Goal: Task Accomplishment & Management: Complete application form

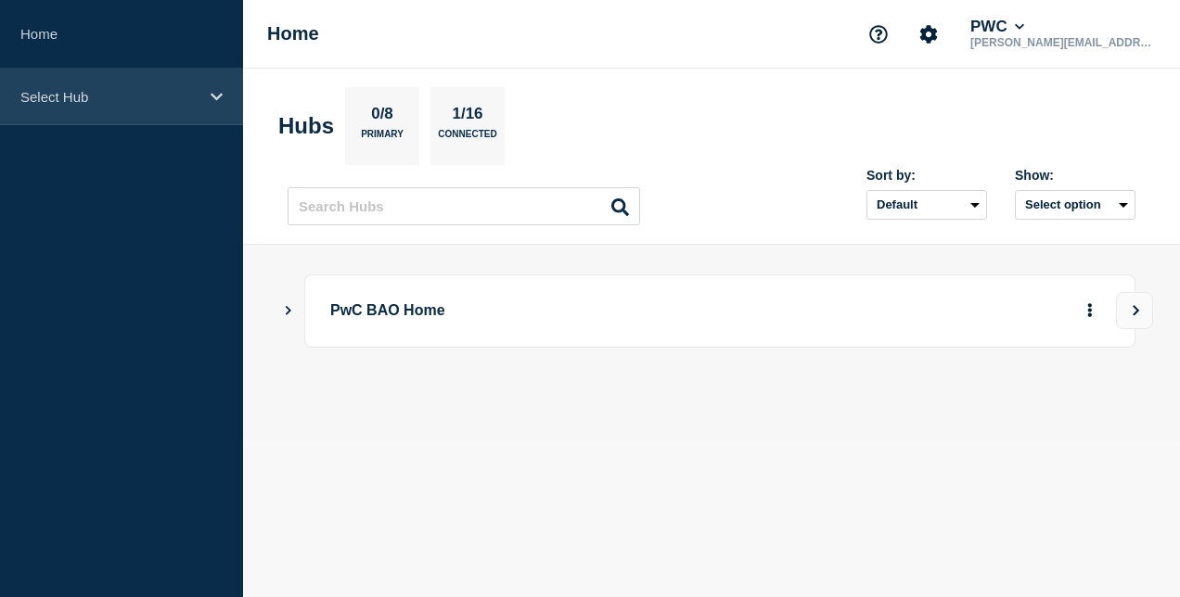
click at [220, 97] on icon at bounding box center [217, 97] width 12 height 14
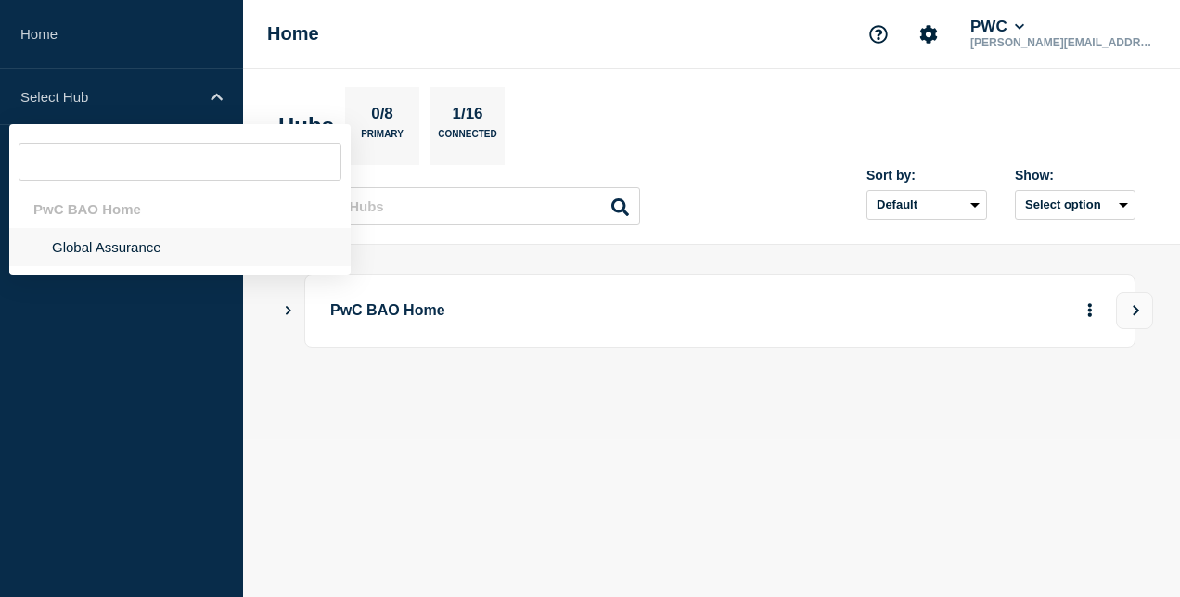
click at [158, 250] on li "Global Assurance" at bounding box center [179, 247] width 341 height 38
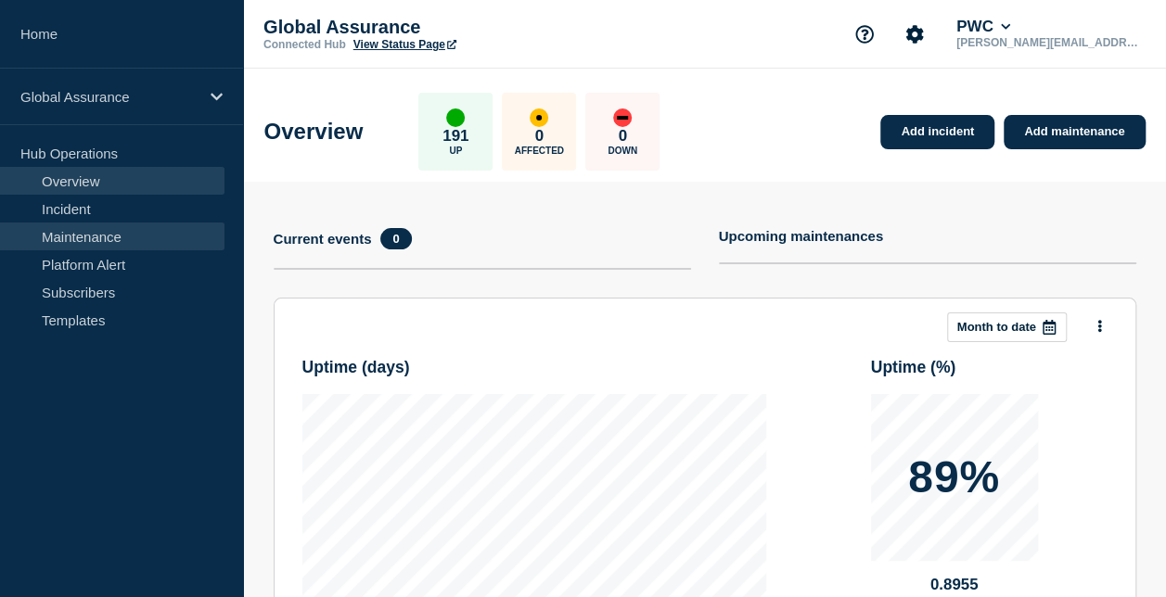
click at [156, 236] on link "Maintenance" at bounding box center [112, 237] width 224 height 28
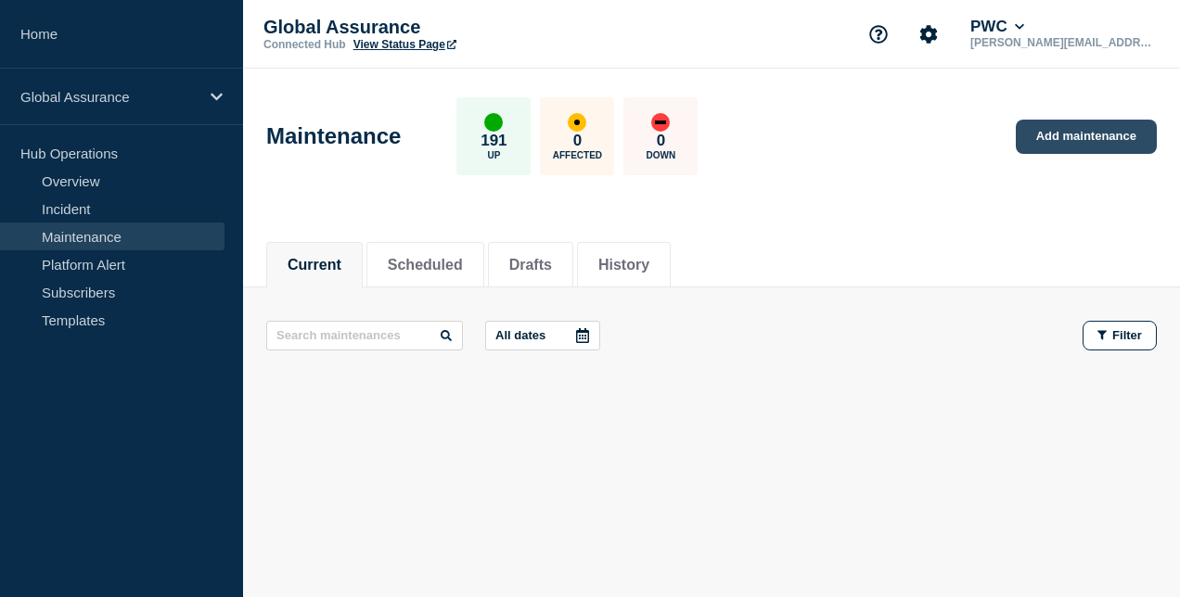
click at [1067, 134] on link "Add maintenance" at bounding box center [1085, 137] width 141 height 34
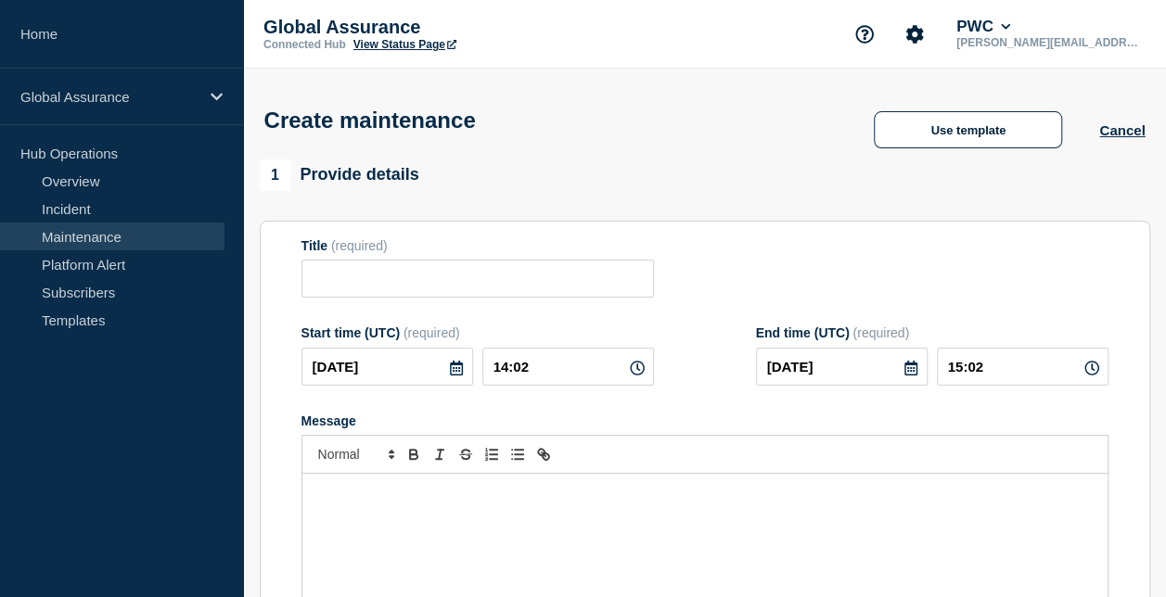
click at [85, 227] on link "Maintenance" at bounding box center [112, 237] width 224 height 28
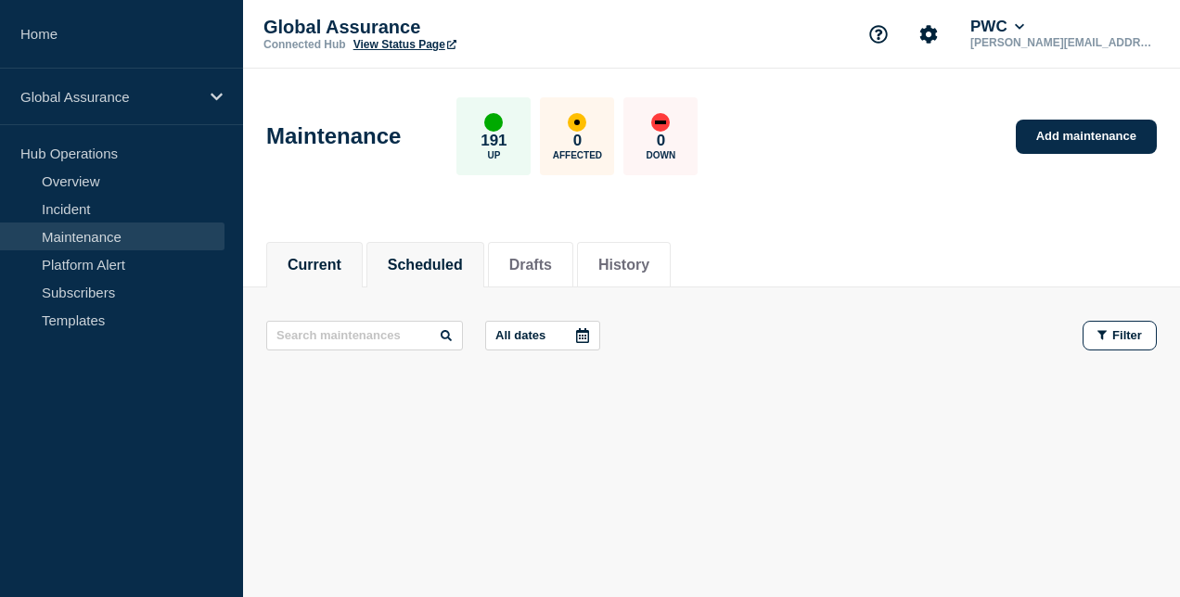
click at [458, 257] on button "Scheduled" at bounding box center [425, 265] width 75 height 17
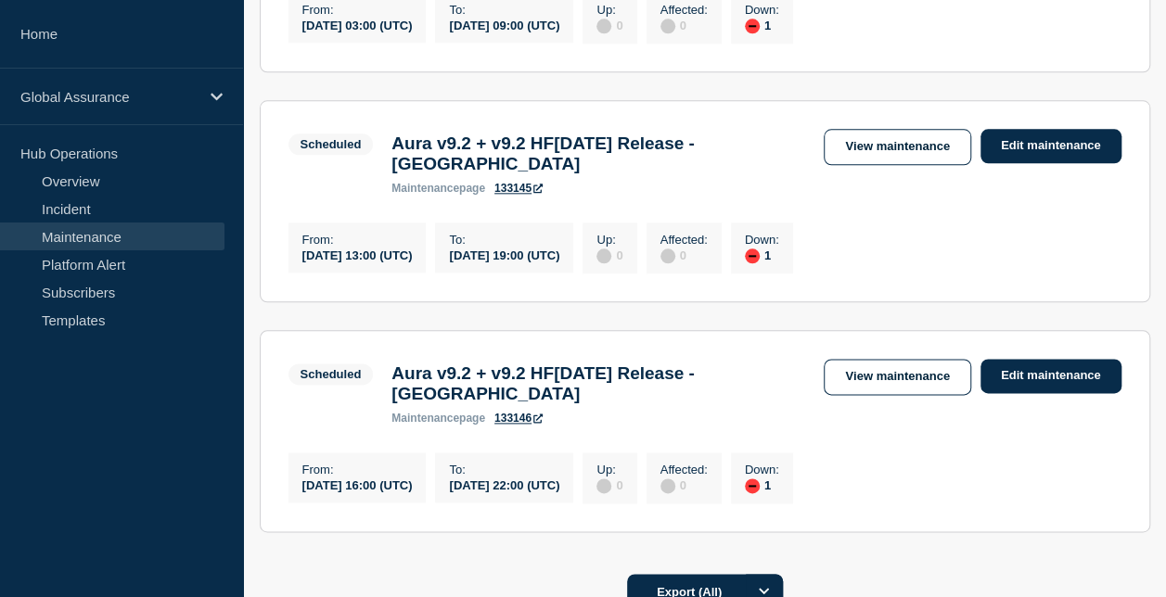
scroll to position [1020, 0]
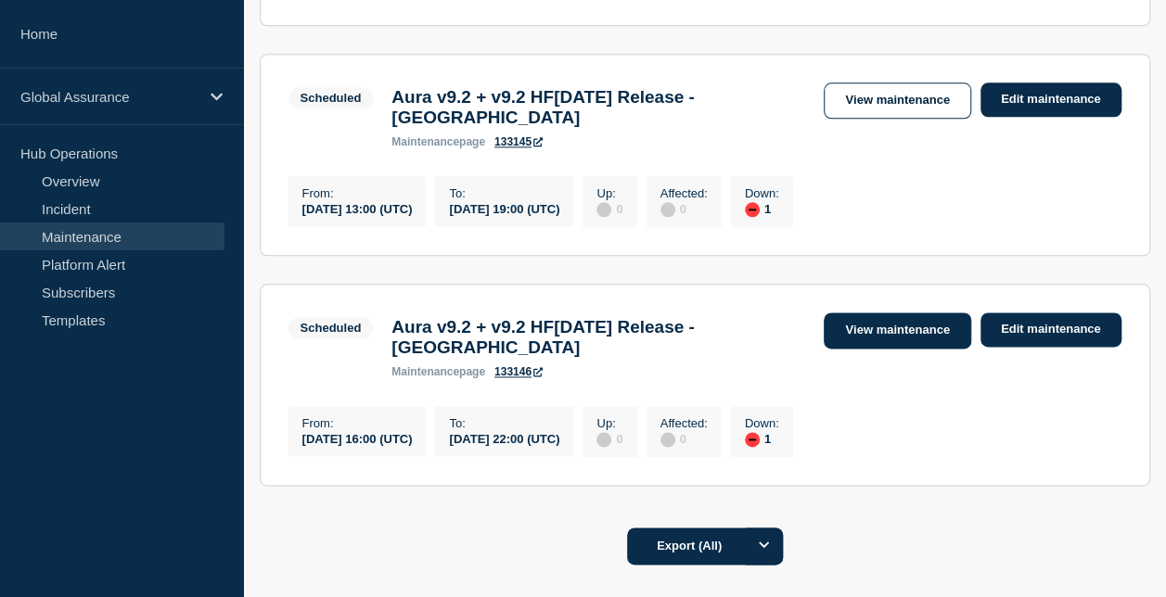
click at [875, 349] on link "View maintenance" at bounding box center [896, 331] width 147 height 36
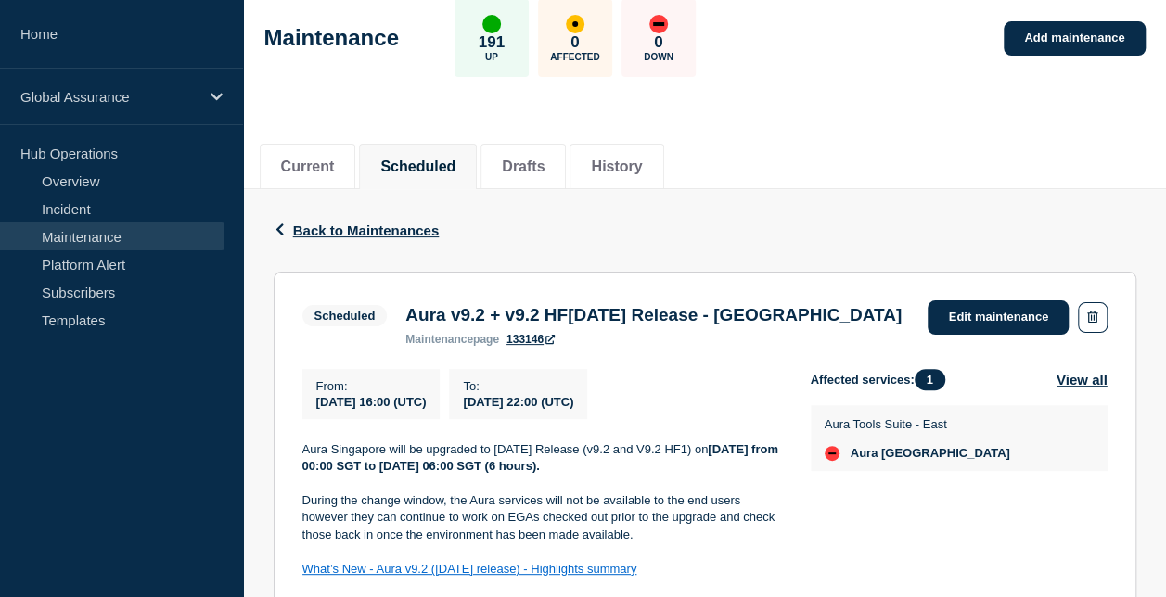
scroll to position [185, 0]
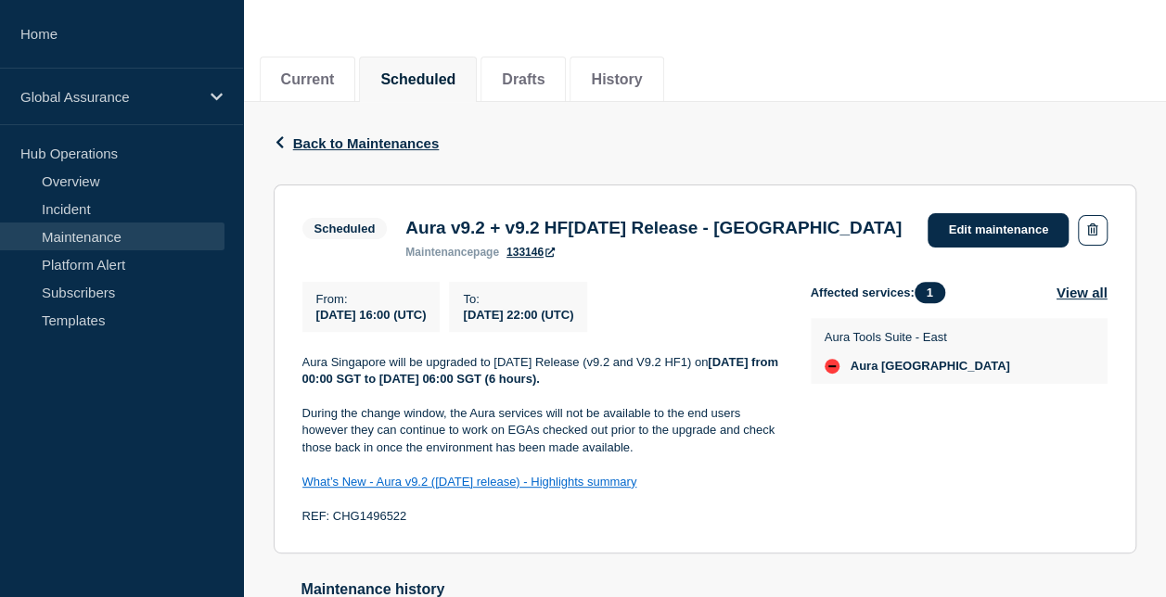
click at [145, 228] on link "Maintenance" at bounding box center [112, 237] width 224 height 28
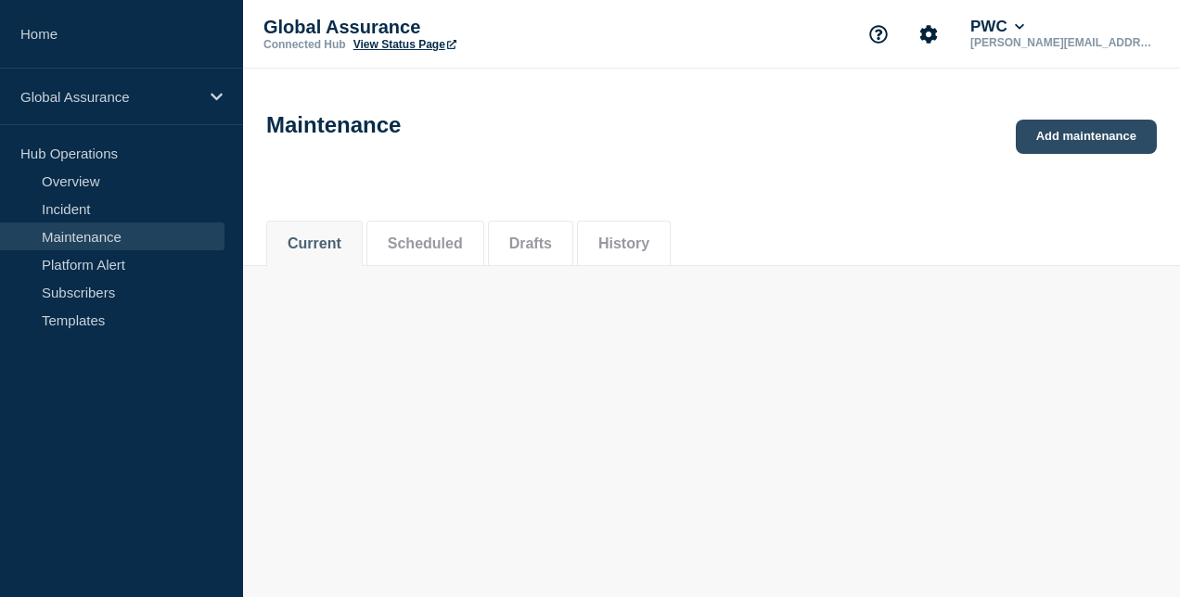
click at [1082, 144] on link "Add maintenance" at bounding box center [1085, 137] width 141 height 34
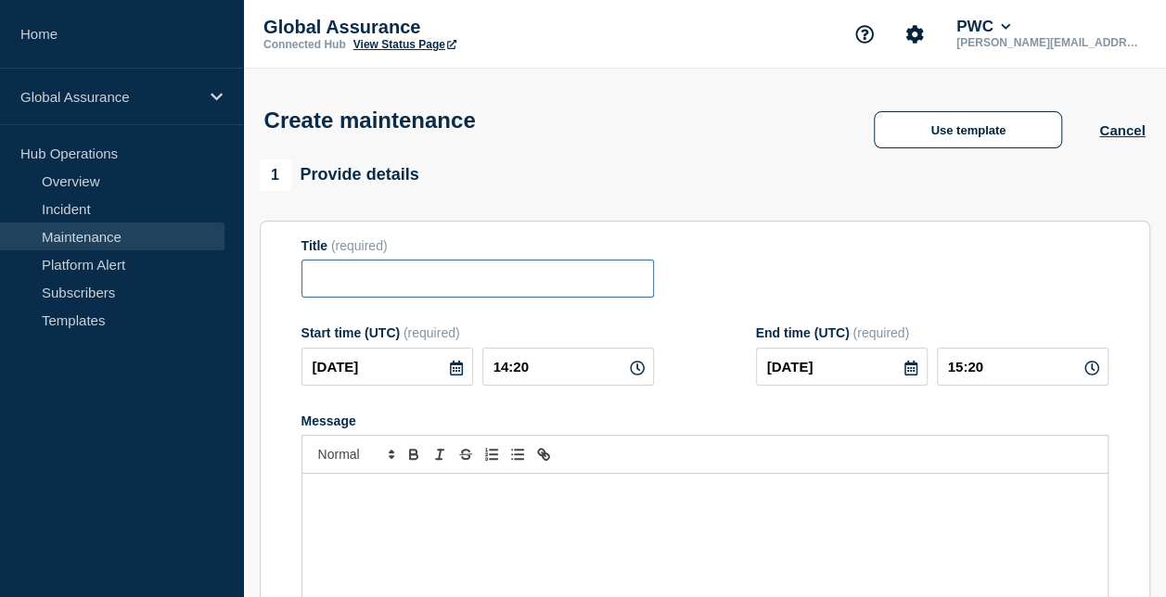
click at [378, 278] on input "Title" at bounding box center [477, 279] width 352 height 38
click at [450, 375] on icon at bounding box center [456, 368] width 13 height 15
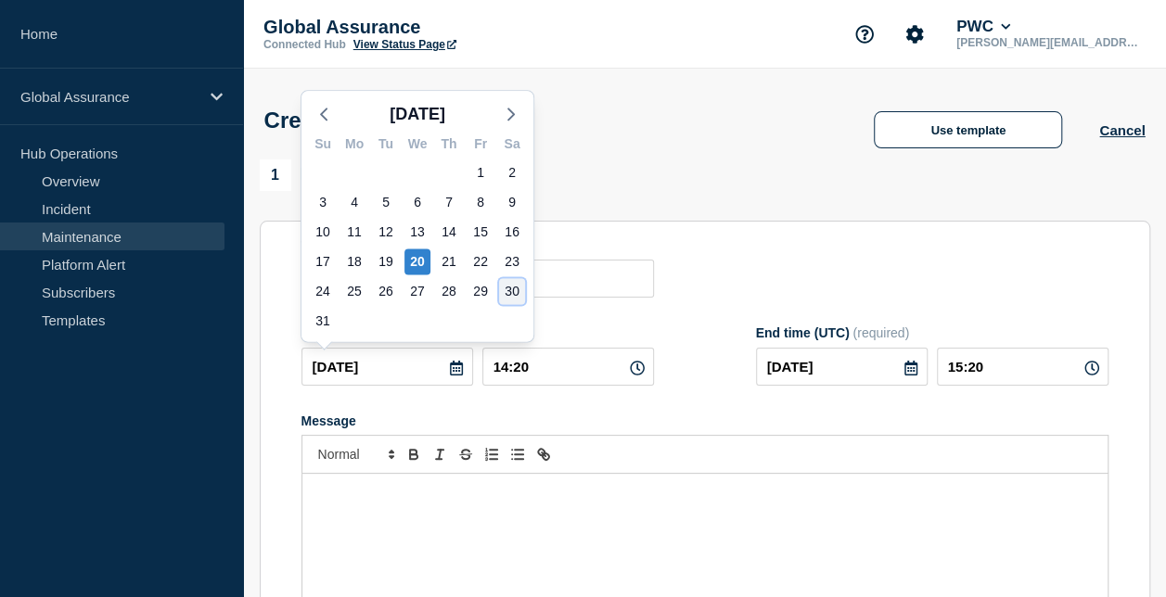
click at [504, 300] on div "30" at bounding box center [512, 291] width 26 height 26
type input "2025-08-30"
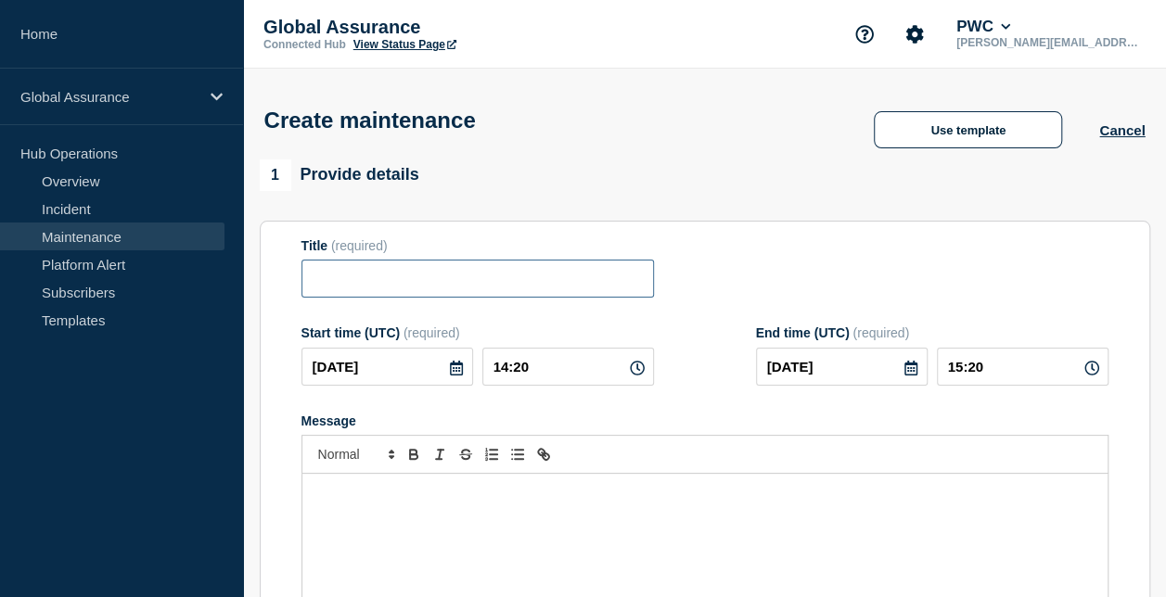
click at [498, 280] on input "Title" at bounding box center [477, 279] width 352 height 38
paste input "- Hong Kong"
click at [311, 281] on input "- Hong Kong" at bounding box center [477, 279] width 352 height 38
paste input "Restore Hong Kong CET local Server backup"
type input "Restore Hong Kong CET local Server backup - Hong Kong"
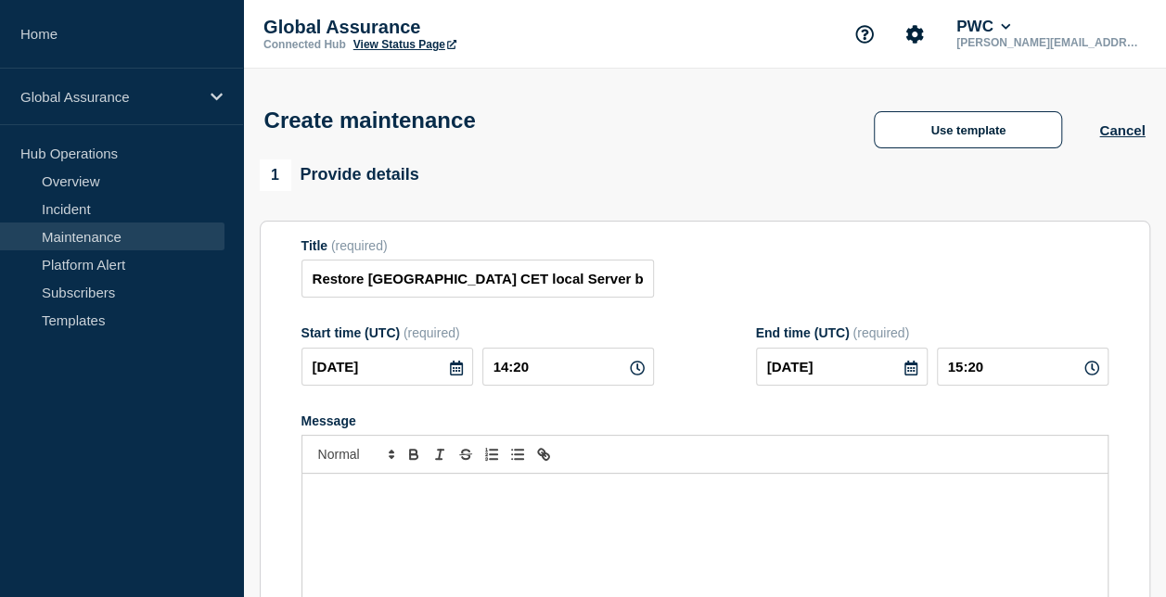
click at [397, 500] on p "Message" at bounding box center [704, 493] width 777 height 17
click at [334, 497] on p "Message" at bounding box center [704, 493] width 777 height 17
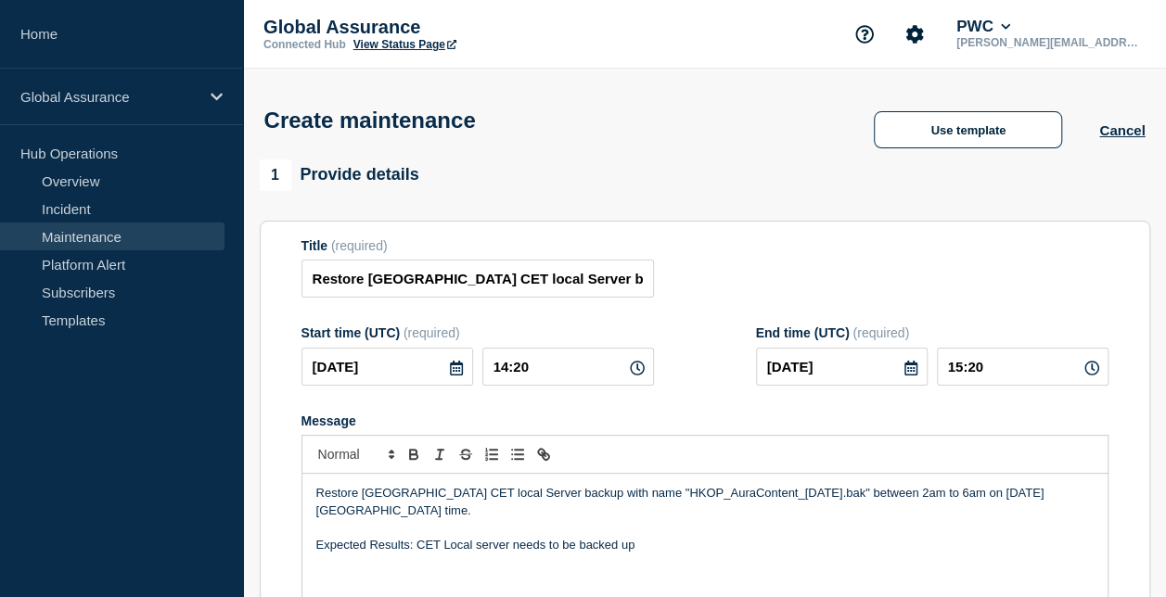
click at [883, 494] on p "Restore Hong Kong CET local Server backup with name "HKOP_AuraContent_2025-08-3…" at bounding box center [704, 502] width 777 height 34
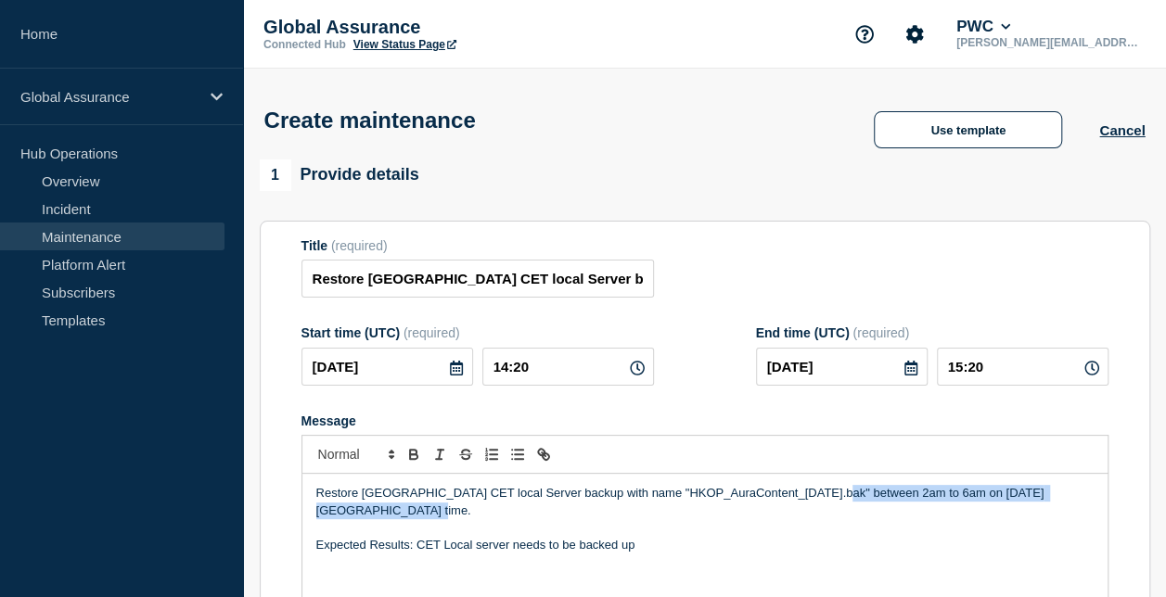
drag, startPoint x: 831, startPoint y: 494, endPoint x: 1067, endPoint y: 514, distance: 237.3
click at [1067, 514] on p "Restore Hong Kong CET local Server backup with name "HKOP_AuraContent_2025-08-3…" at bounding box center [704, 502] width 777 height 34
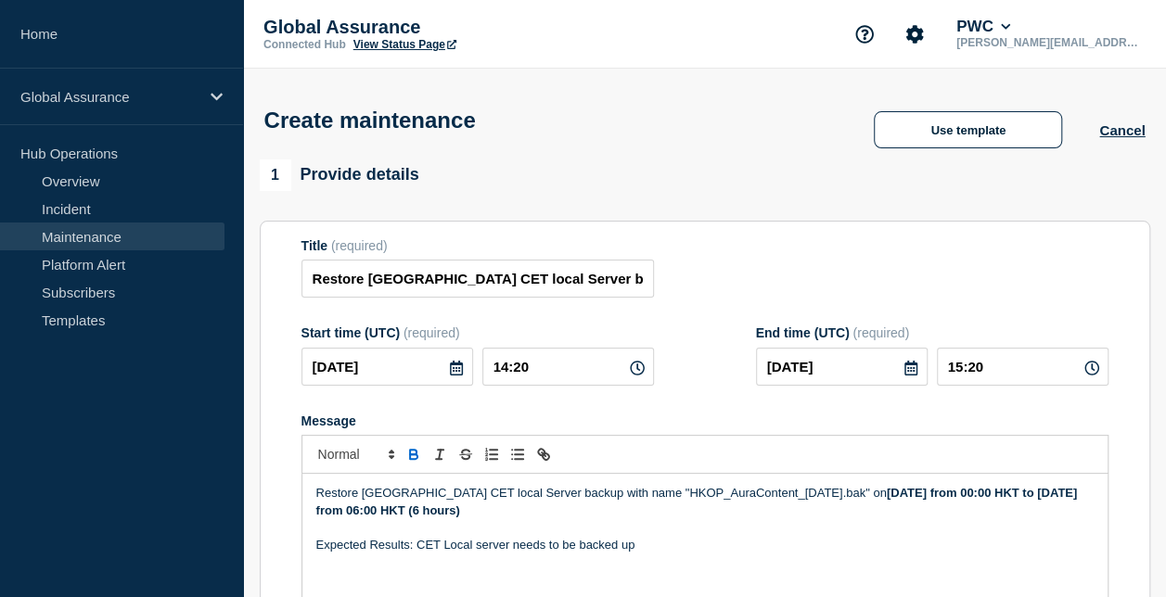
click at [453, 371] on icon at bounding box center [456, 368] width 15 height 15
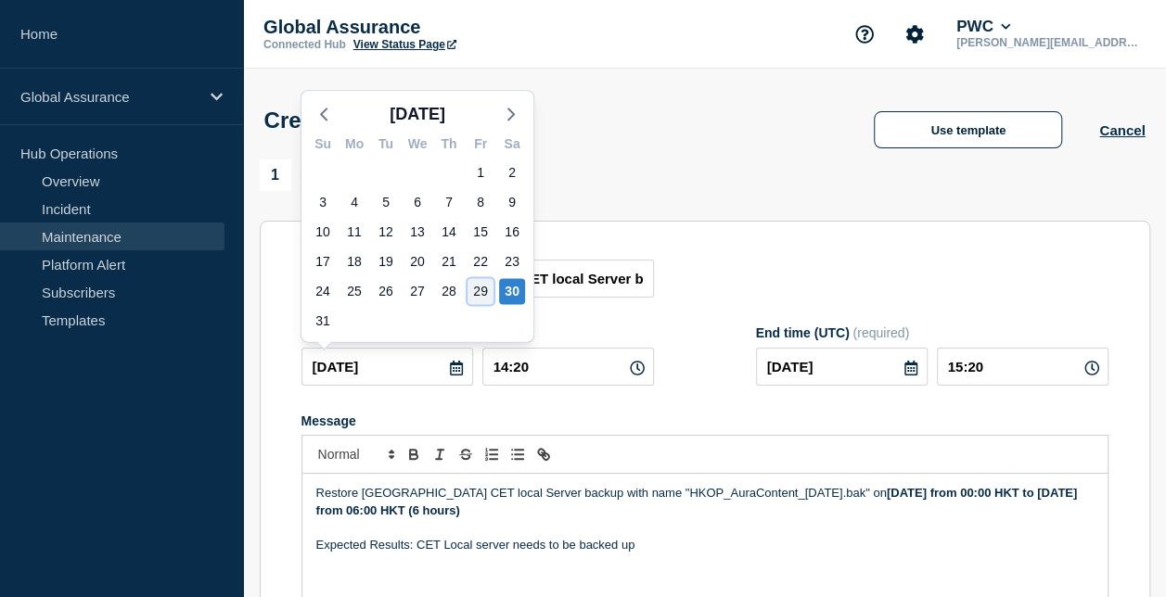
click at [477, 285] on div "29" at bounding box center [480, 291] width 26 height 26
type input "2025-08-29"
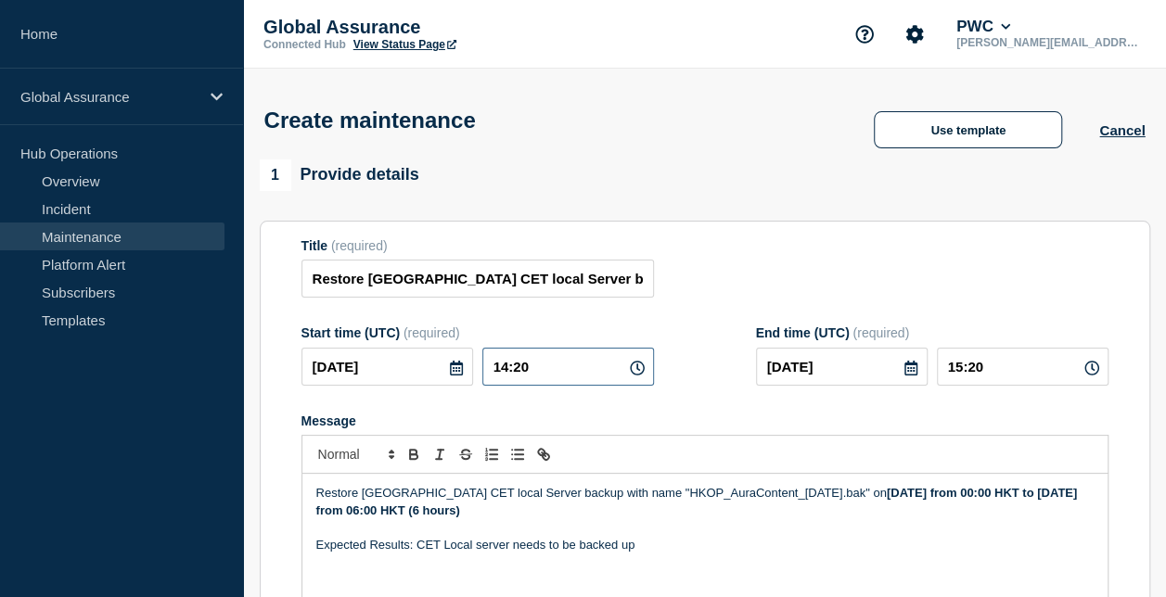
click at [506, 371] on input "14:20" at bounding box center [568, 367] width 172 height 38
type input "18:20"
type input "19:20"
click at [518, 361] on input "18:20" at bounding box center [568, 367] width 172 height 38
type input "18:00"
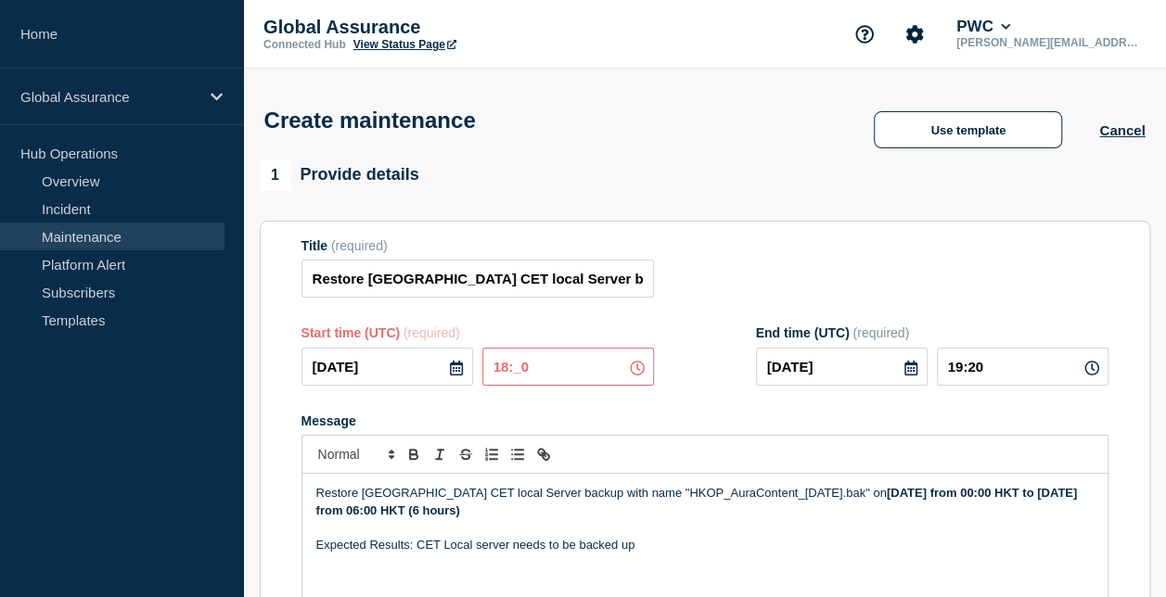
type input "19:00"
click at [655, 527] on p "Message" at bounding box center [704, 527] width 777 height 17
drag, startPoint x: 916, startPoint y: 494, endPoint x: 906, endPoint y: 497, distance: 10.6
click at [906, 497] on strong "Saturday, 02 August from 00:00 HKT to Saturday, 02 August from 06:00 HKT (6 hou…" at bounding box center [698, 501] width 764 height 31
click at [1008, 495] on strong "Saturday, 30 August from 00:00 HKT to Saturday, 02 August from 06:00 HKT (6 hou…" at bounding box center [698, 501] width 764 height 31
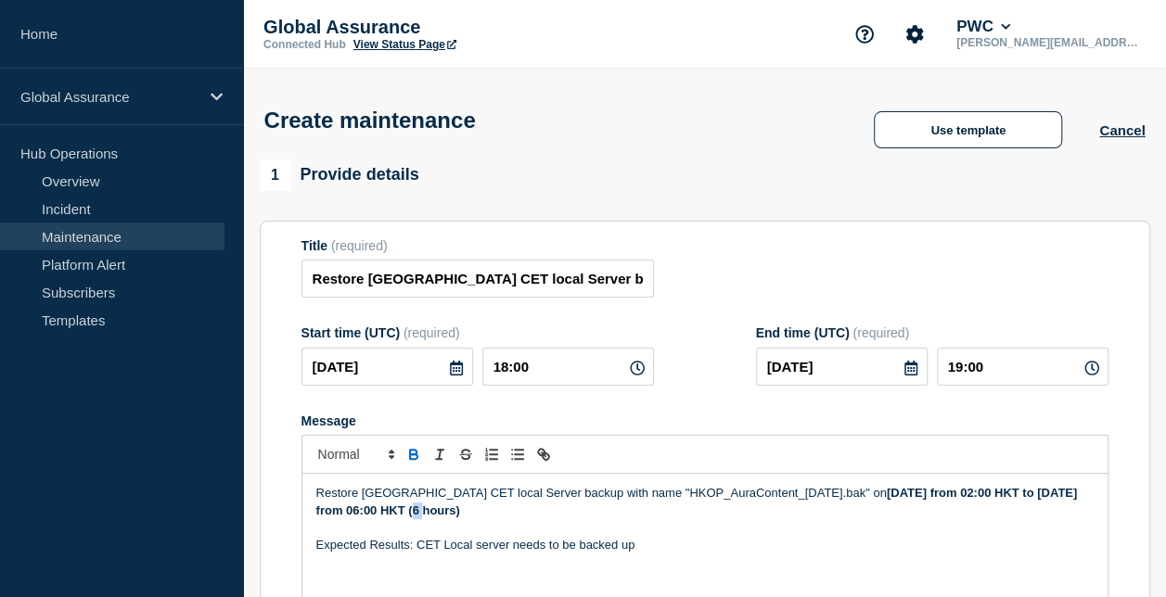
click at [375, 513] on strong "Saturday, 30 August from 02:00 HKT to Saturday, 02 August from 06:00 HKT (6 hou…" at bounding box center [698, 501] width 764 height 31
drag, startPoint x: 463, startPoint y: 511, endPoint x: 433, endPoint y: 509, distance: 29.7
click at [433, 509] on strong "Saturday, 30 August from 02:00 HKT to Saturday, 30 August from 06:00 HKT (6 hou…" at bounding box center [698, 501] width 764 height 31
click at [447, 514] on strong "Saturday, 30 August from 02:00 HKT to Saturday, 30 August 06:00 HKT (6 hours)" at bounding box center [698, 501] width 764 height 31
drag, startPoint x: 961, startPoint y: 367, endPoint x: 950, endPoint y: 367, distance: 11.1
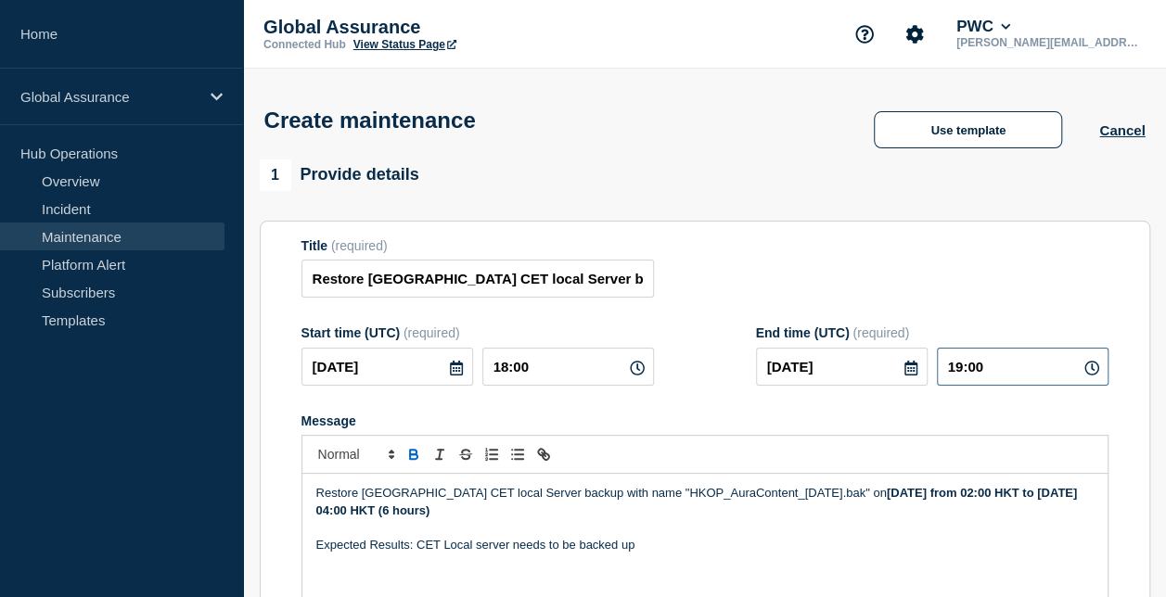
click at [950, 367] on input "19:00" at bounding box center [1023, 367] width 172 height 38
type input "22:00"
click at [603, 417] on div "Message" at bounding box center [704, 421] width 807 height 15
click at [777, 516] on p "Restore Hong Kong CET local Server backup with name "HKOP_AuraContent_2025-08-3…" at bounding box center [704, 502] width 777 height 34
click at [670, 550] on p "Expected Results: CET Local server needs to be backed up" at bounding box center [704, 545] width 777 height 17
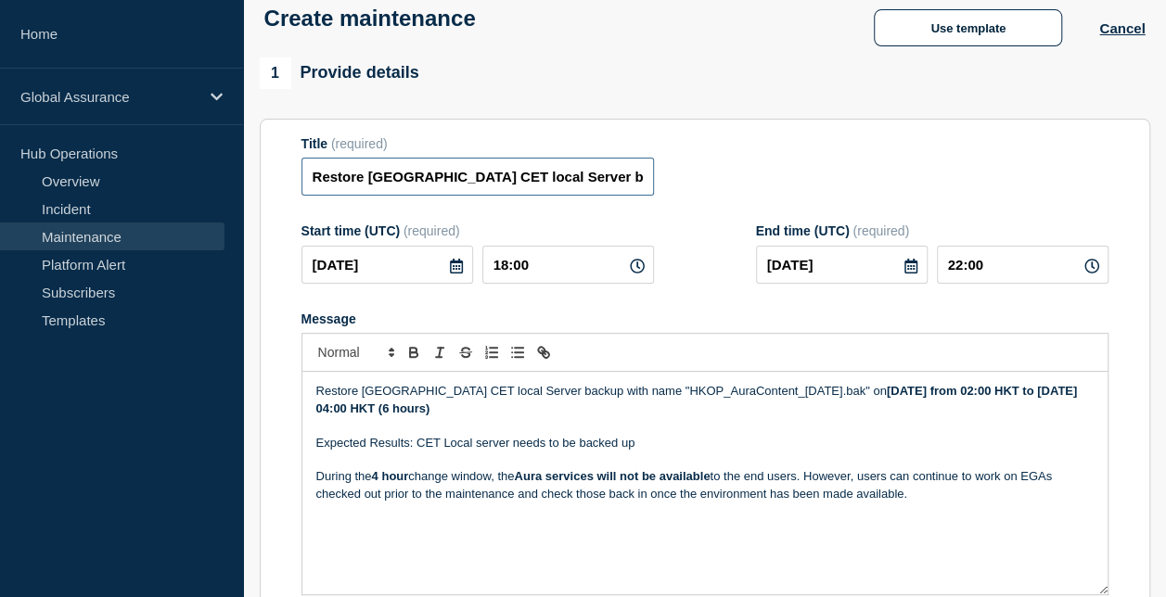
scroll to position [0, 54]
drag, startPoint x: 311, startPoint y: 176, endPoint x: 654, endPoint y: 181, distance: 343.1
click at [654, 181] on div "Title (required) Restore Hong Kong CET local Server backup - Hong Kong" at bounding box center [704, 166] width 807 height 60
paste input "Aura [GEOGRAPHIC_DATA] - Maintenance"
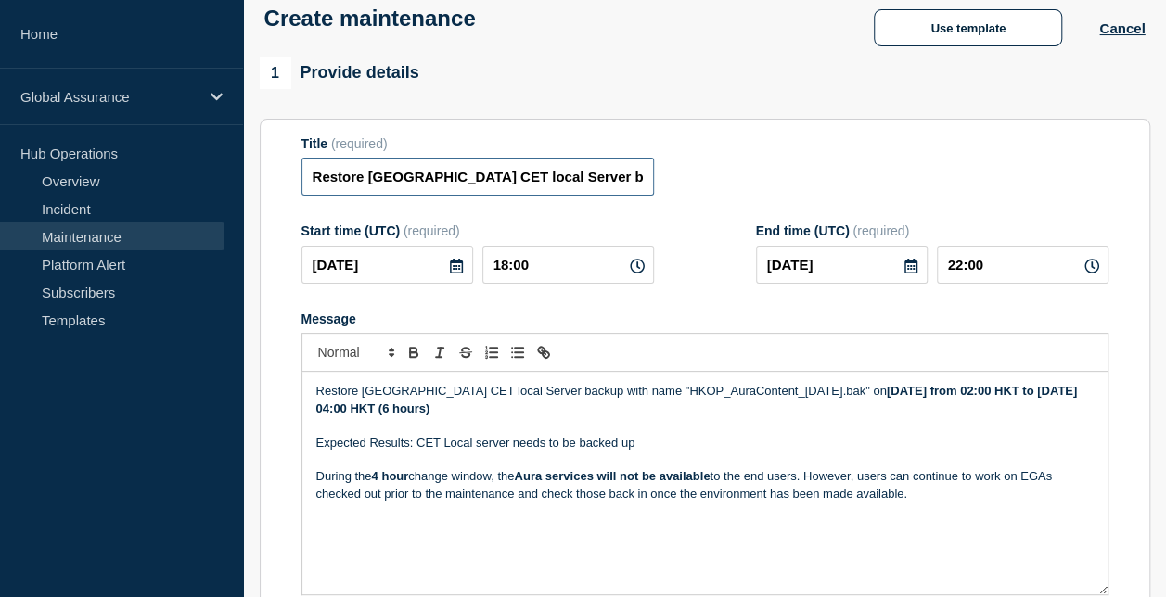
click at [412, 178] on input "Restore Hong Kong CET local Server backup - Hong Kong" at bounding box center [477, 177] width 352 height 38
drag, startPoint x: 360, startPoint y: 180, endPoint x: 312, endPoint y: 180, distance: 48.2
click at [312, 180] on input "Restore Hong Kong CET local Server backup - Hong Kong" at bounding box center [477, 177] width 352 height 38
drag, startPoint x: 590, startPoint y: 181, endPoint x: 675, endPoint y: 175, distance: 85.5
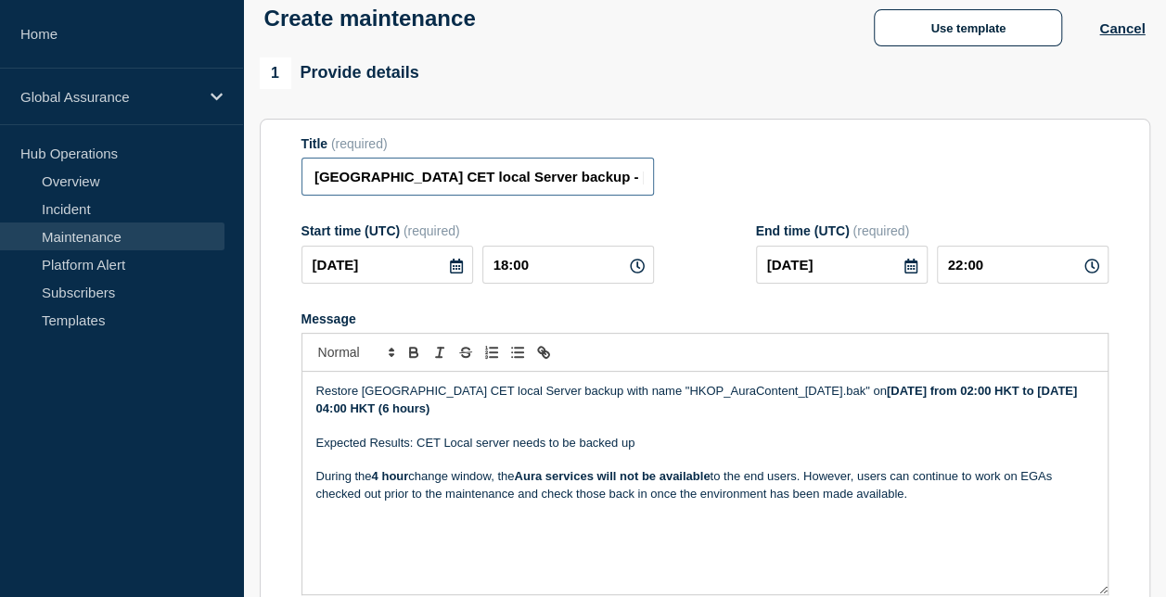
click at [675, 175] on div "Title (required) Aura Hong Kong CET local Server backup - Hong Kong" at bounding box center [704, 166] width 807 height 60
click at [424, 181] on input "Aura Hong Kong CET local Server backup" at bounding box center [477, 177] width 352 height 38
type input "Aura [GEOGRAPHIC_DATA] - CET local Server backup"
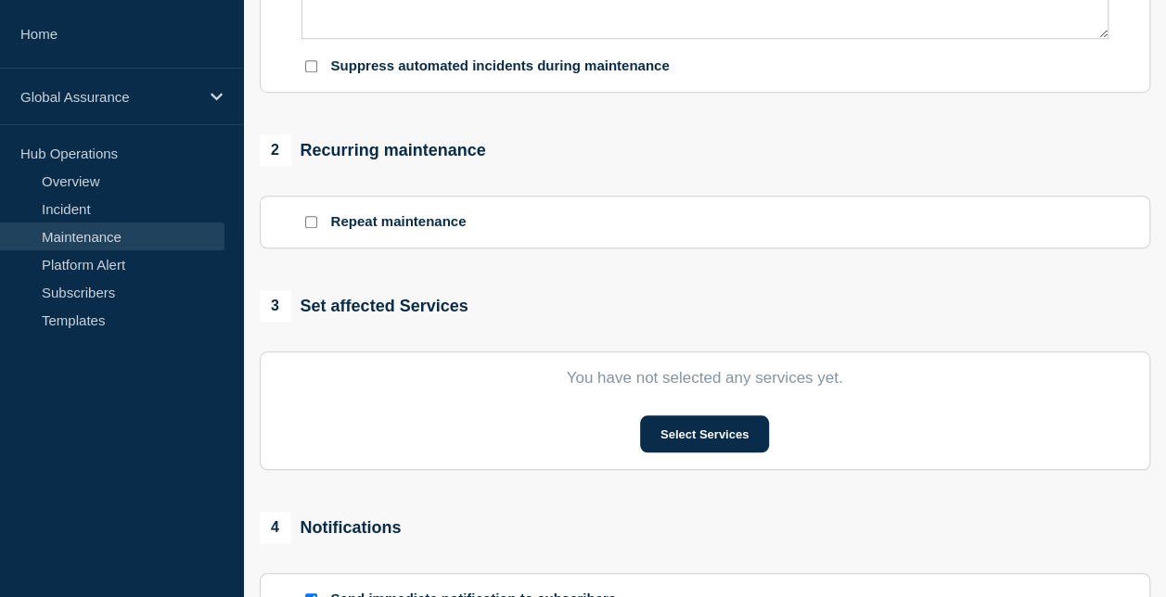
scroll to position [937, 0]
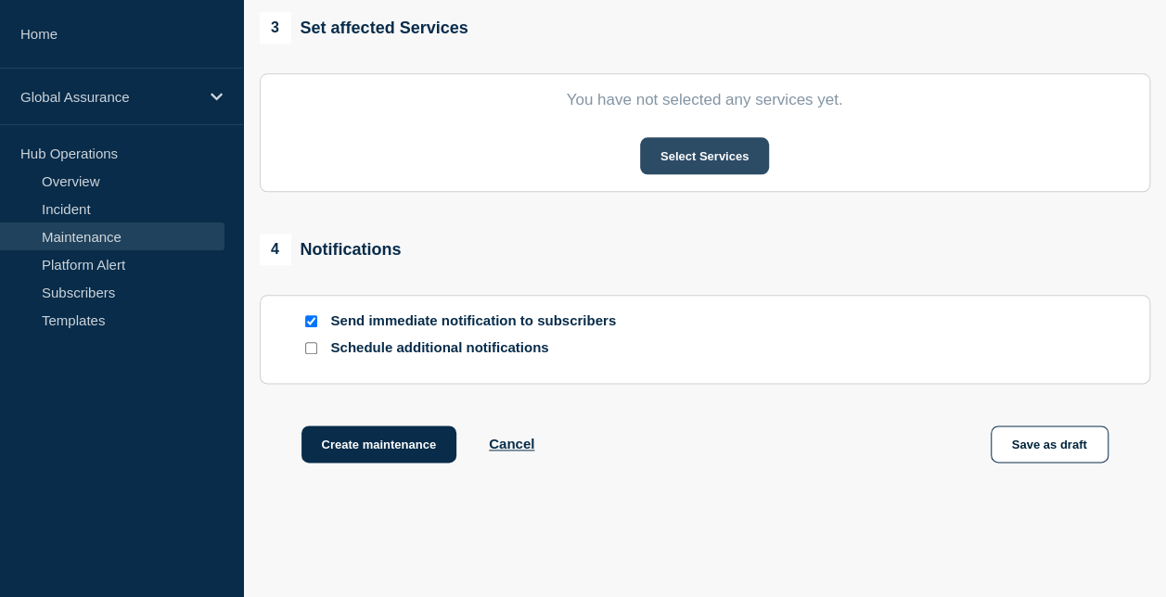
click at [705, 155] on button "Select Services" at bounding box center [704, 155] width 129 height 37
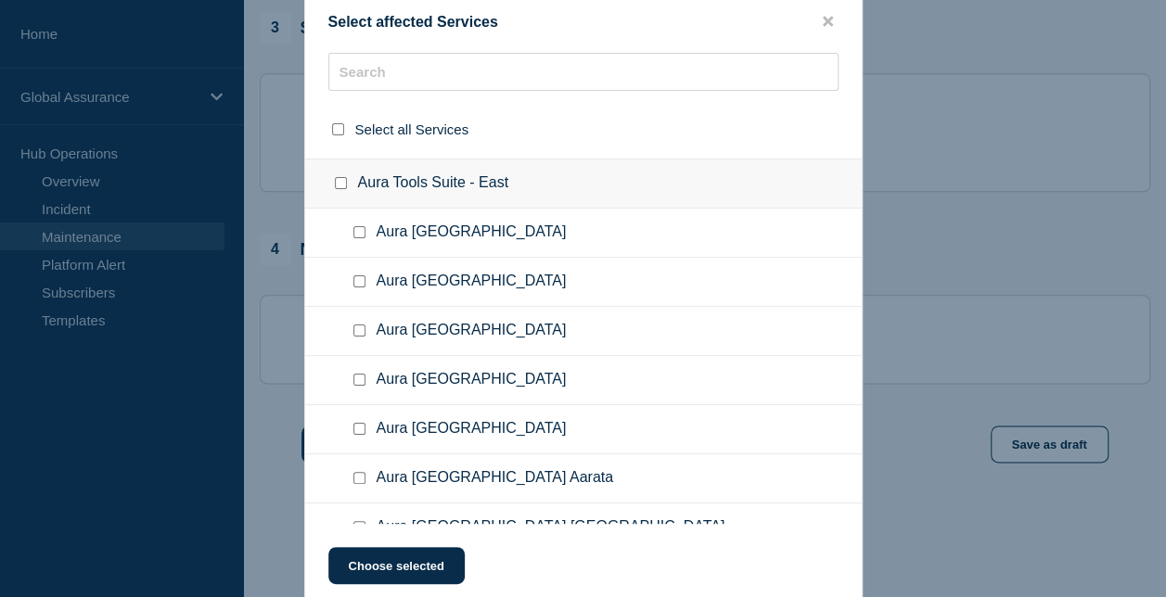
scroll to position [4080, 0]
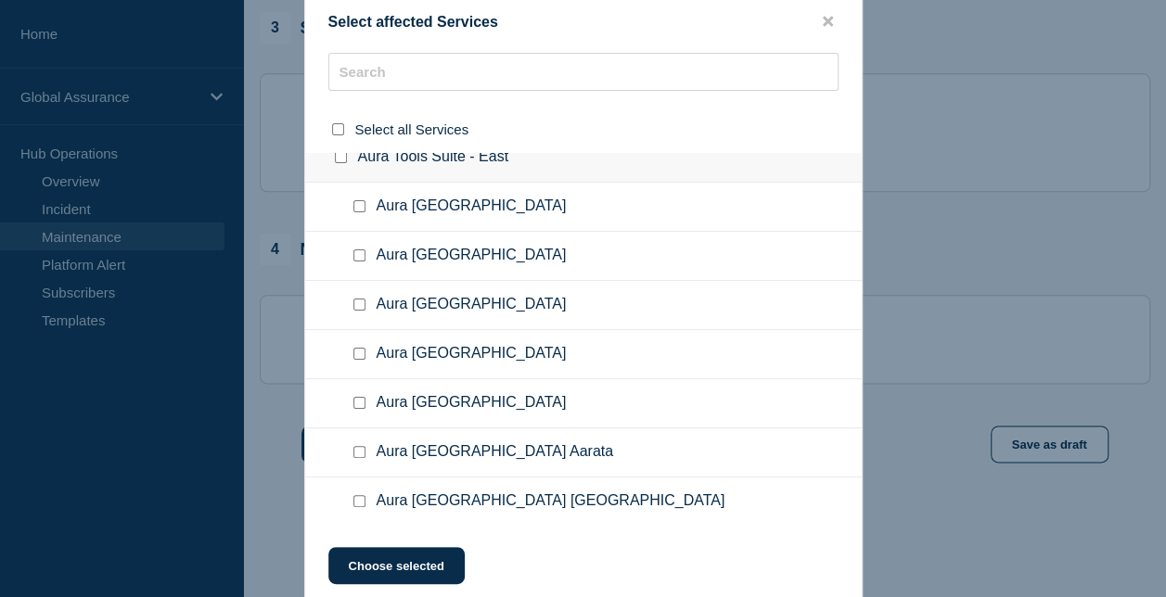
click at [357, 299] on input "Aura Hong Kong checkbox" at bounding box center [359, 305] width 12 height 12
checkbox input "true"
click at [423, 564] on button "Choose selected" at bounding box center [396, 565] width 136 height 37
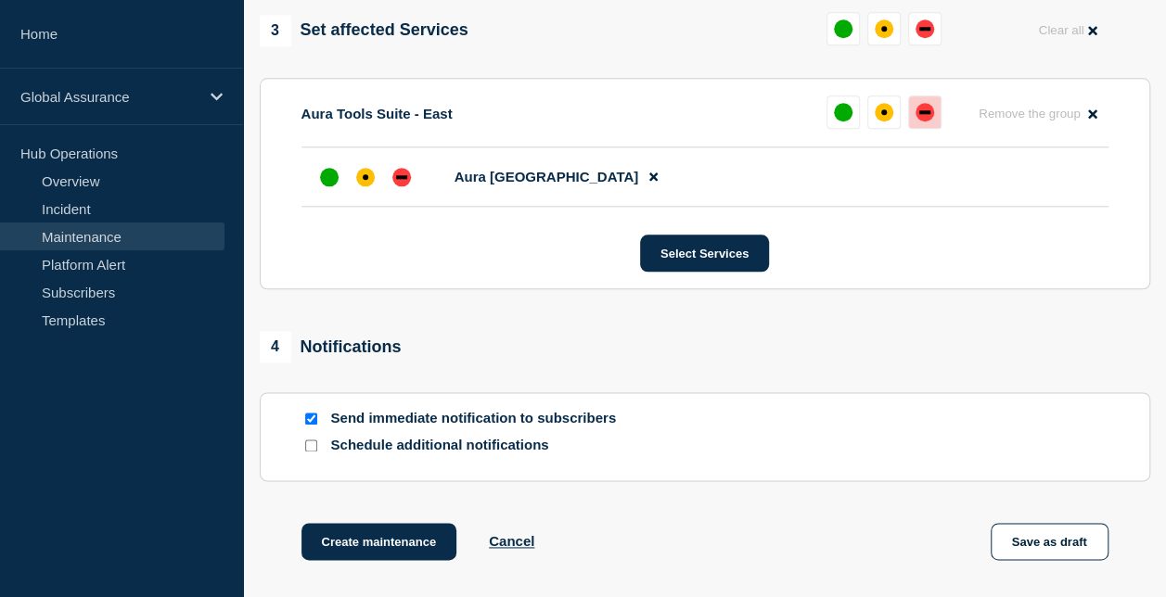
click at [918, 120] on div "down" at bounding box center [924, 112] width 19 height 19
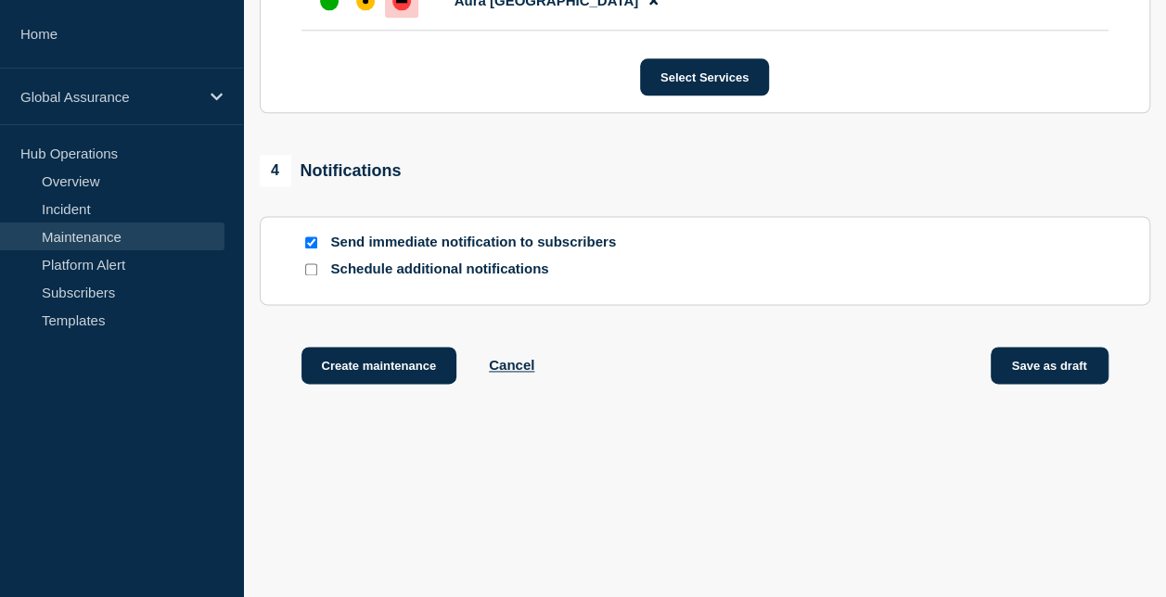
click at [1058, 364] on button "Save as draft" at bounding box center [1049, 365] width 118 height 37
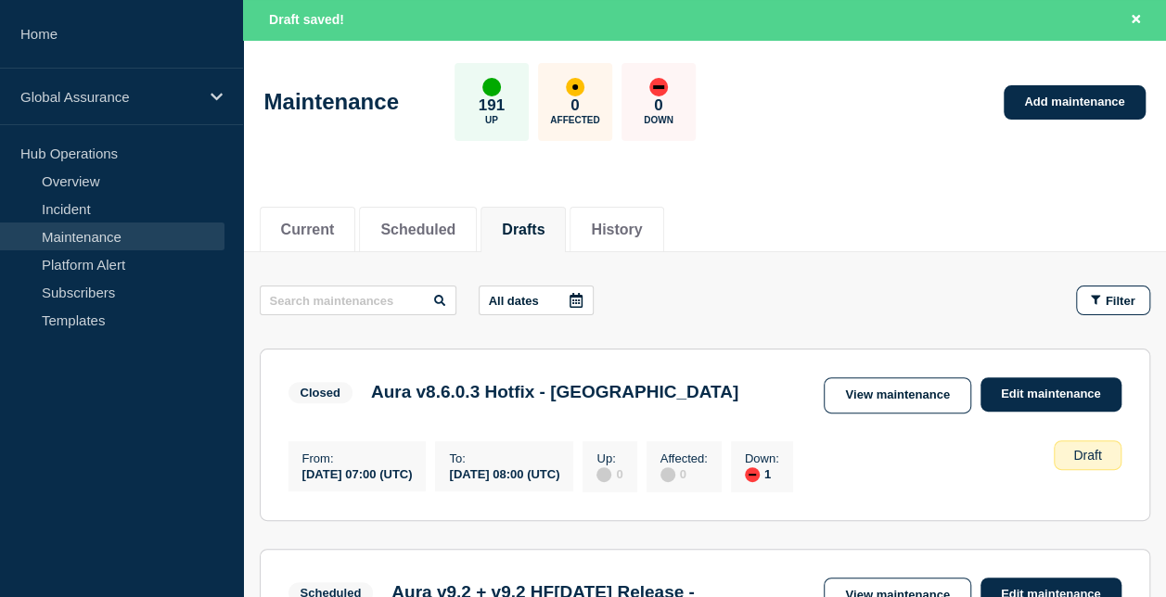
scroll to position [185, 0]
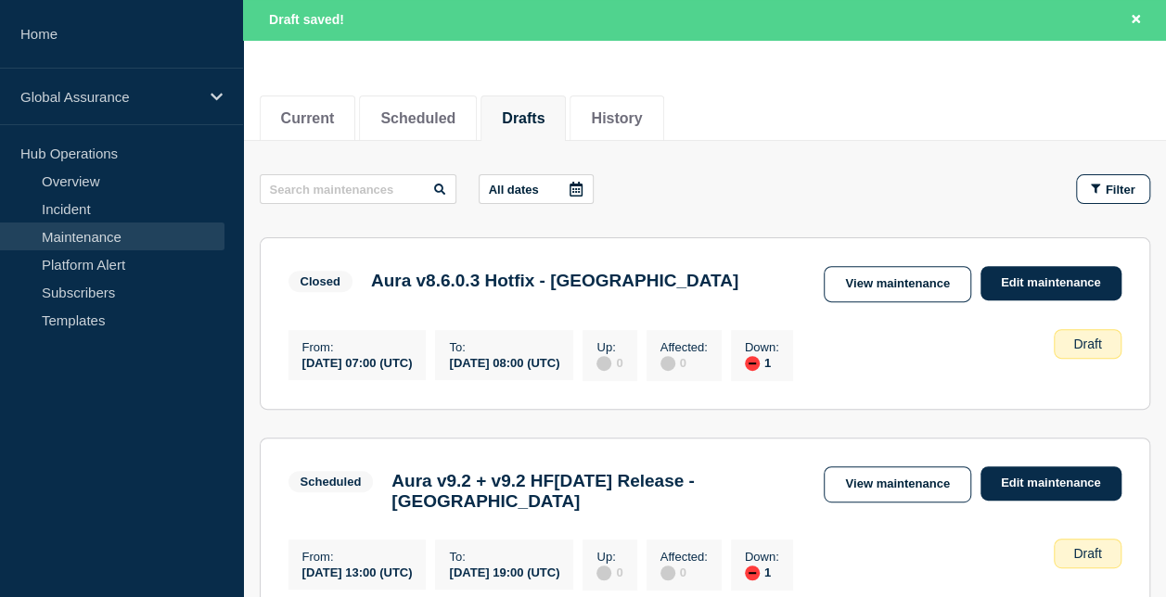
click at [542, 116] on button "Drafts" at bounding box center [523, 118] width 43 height 17
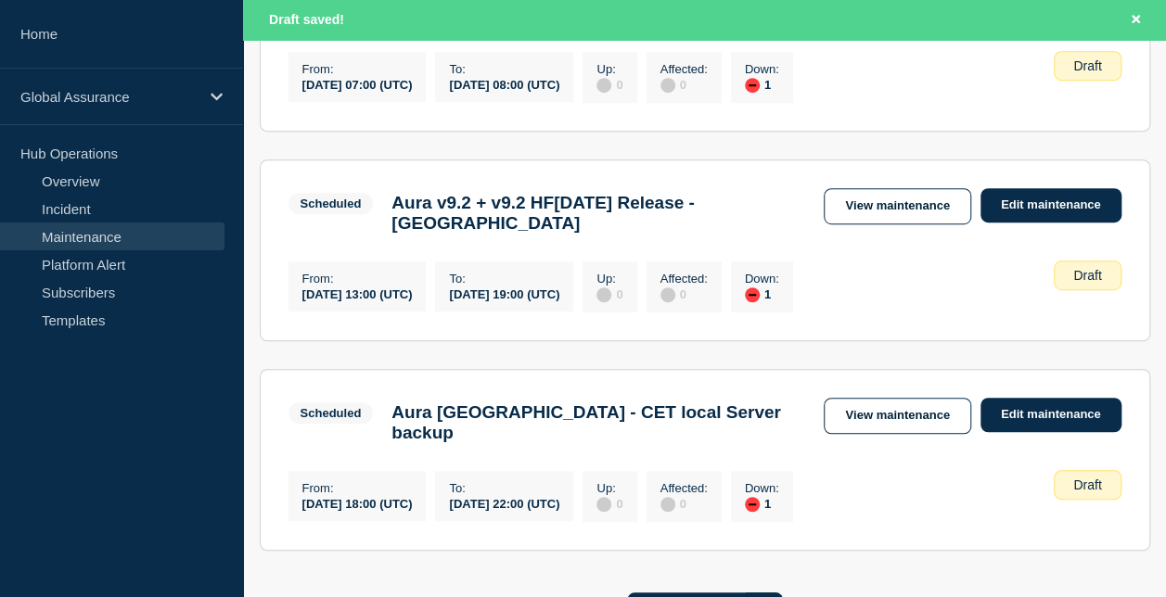
scroll to position [649, 0]
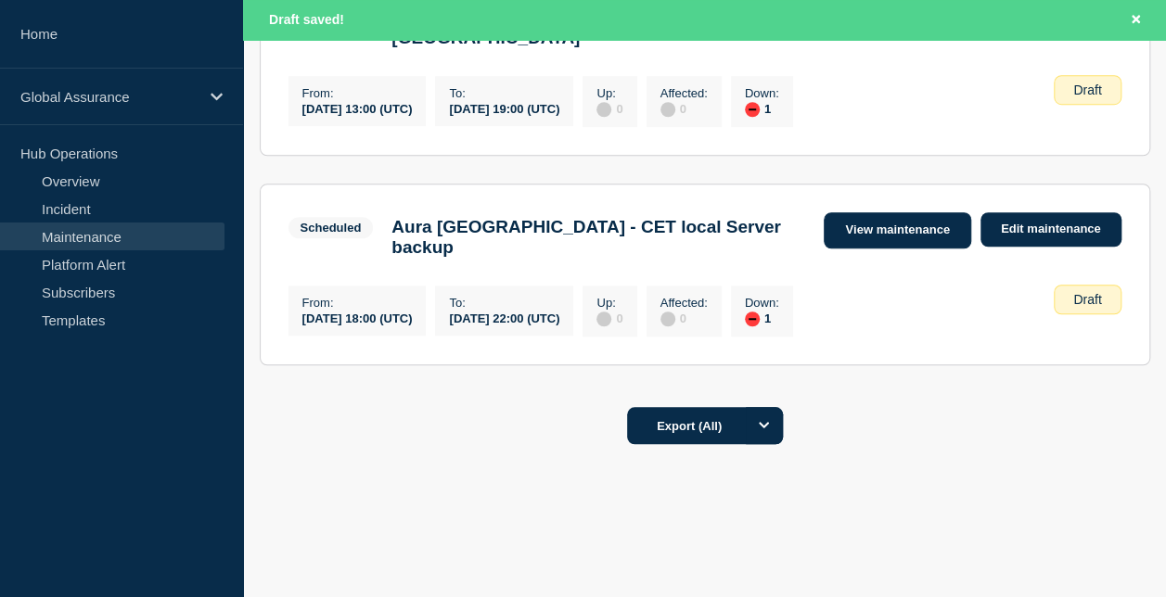
click at [895, 244] on link "View maintenance" at bounding box center [896, 230] width 147 height 36
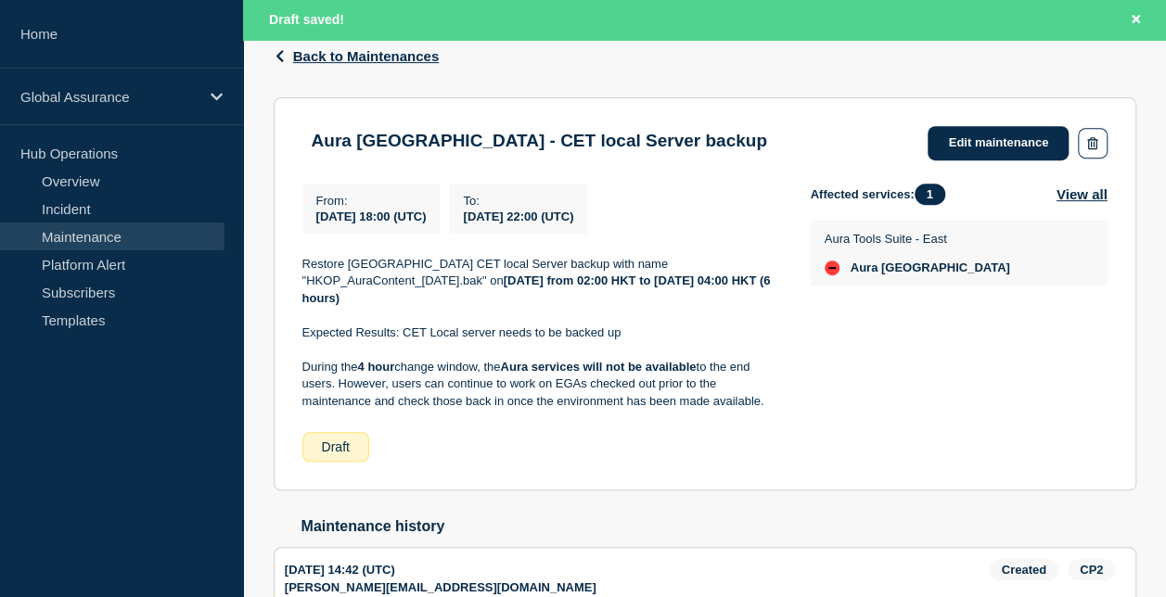
scroll to position [149, 0]
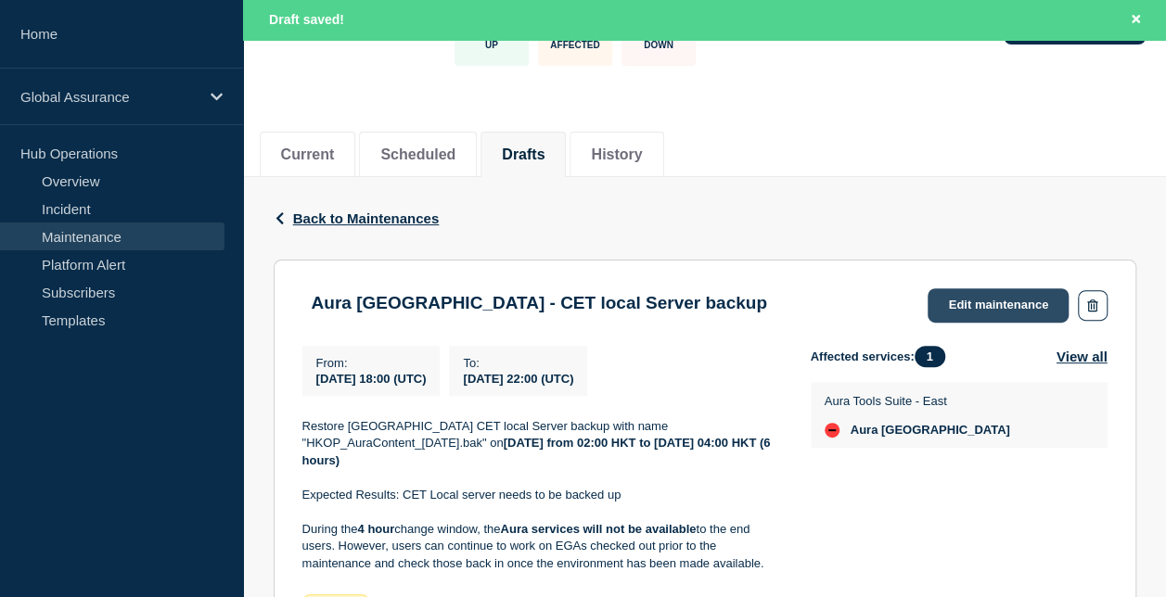
click at [988, 306] on link "Edit maintenance" at bounding box center [997, 305] width 141 height 34
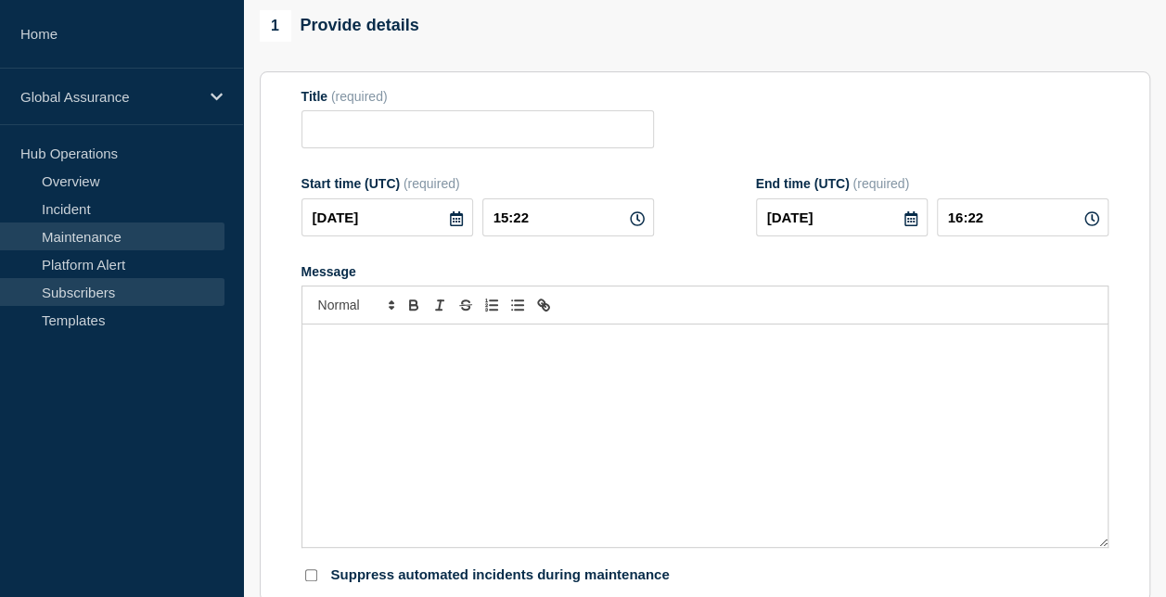
type input "Aura [GEOGRAPHIC_DATA] - CET local Server backup"
type input "2025-08-29"
type input "18:00"
type input "2025-08-29"
type input "22:00"
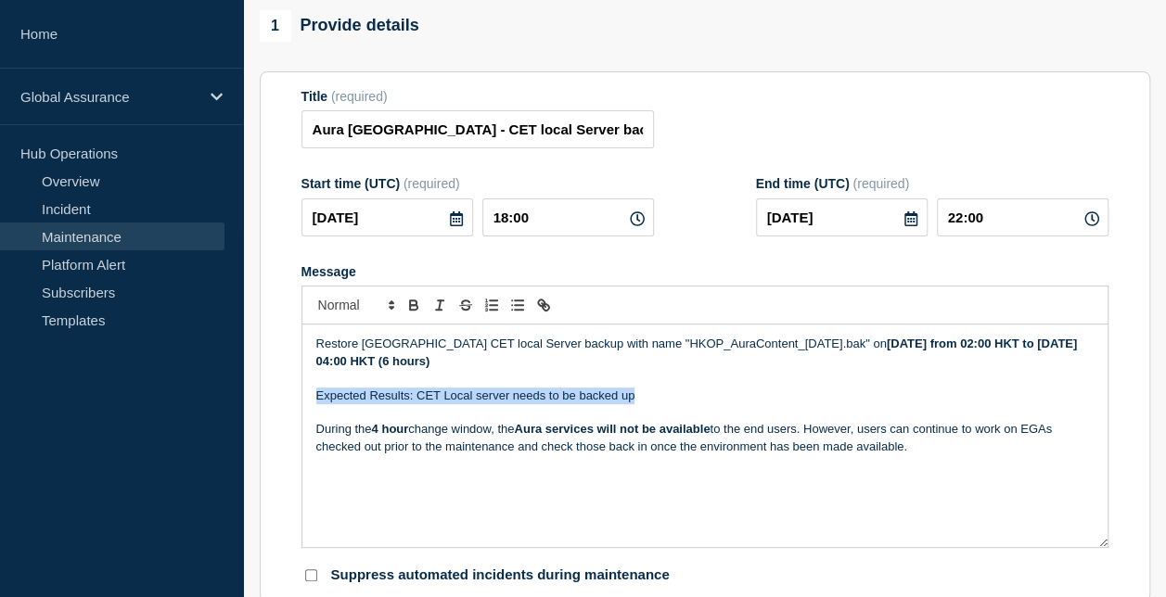
drag, startPoint x: 313, startPoint y: 428, endPoint x: 655, endPoint y: 436, distance: 341.4
click at [655, 436] on div "Restore Hong Kong CET local Server backup with name "HKOP_AuraContent_2025-08-3…" at bounding box center [704, 436] width 805 height 223
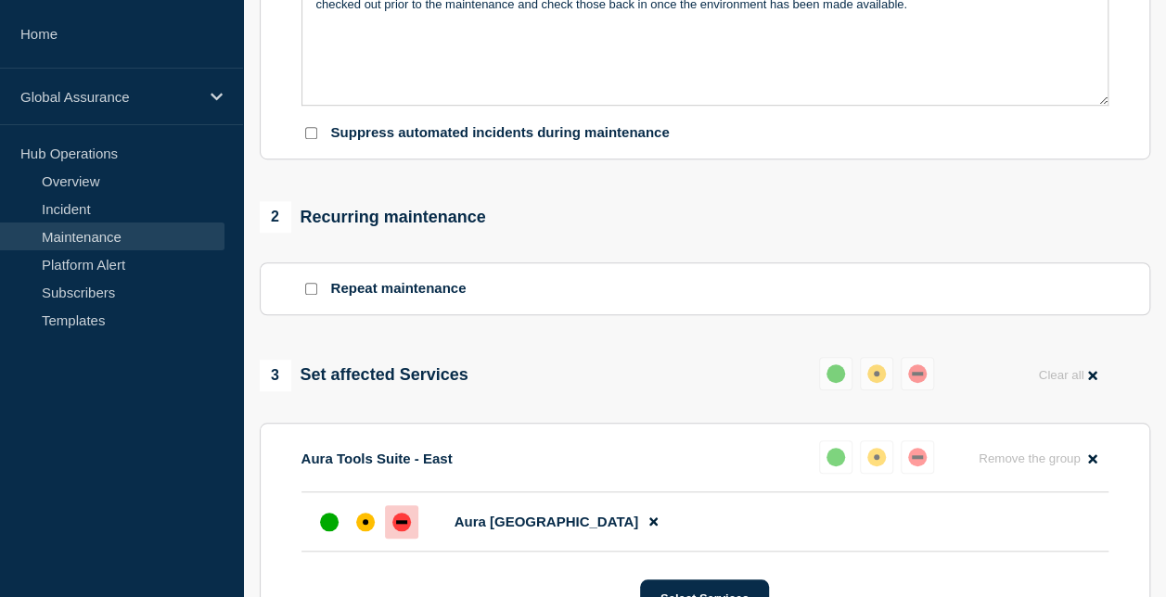
scroll to position [221, 0]
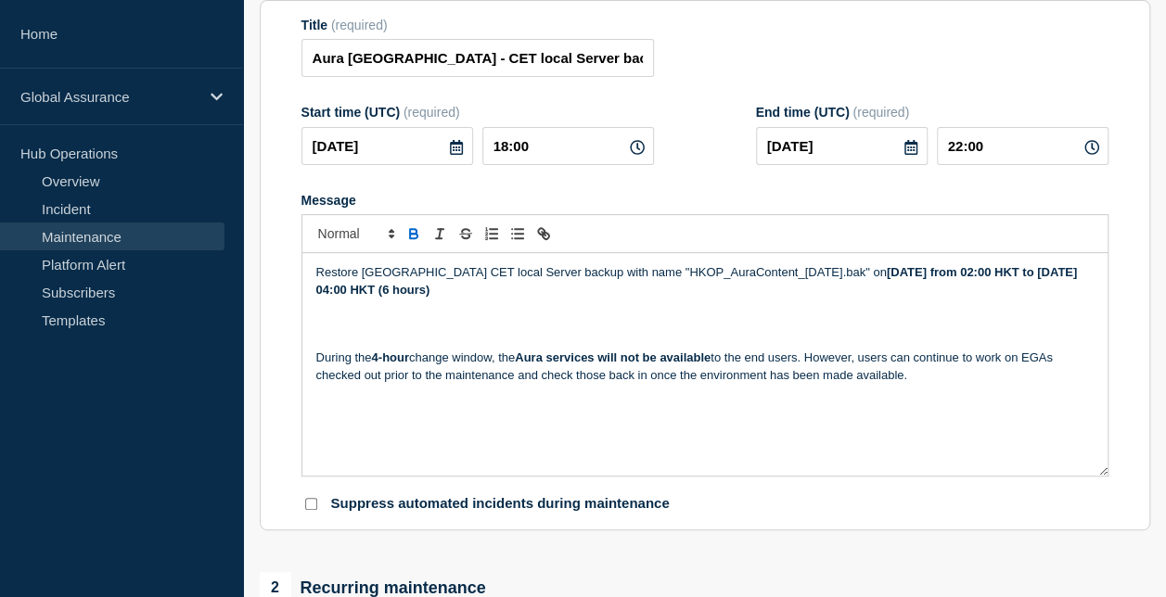
click at [386, 364] on strong "4-hour" at bounding box center [389, 358] width 37 height 14
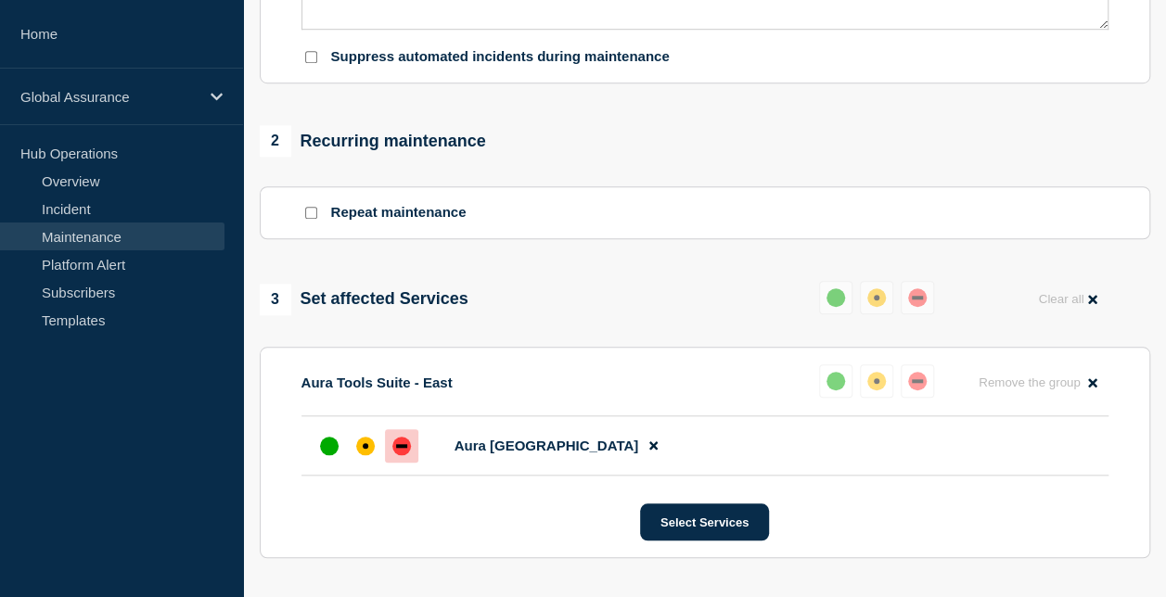
scroll to position [406, 0]
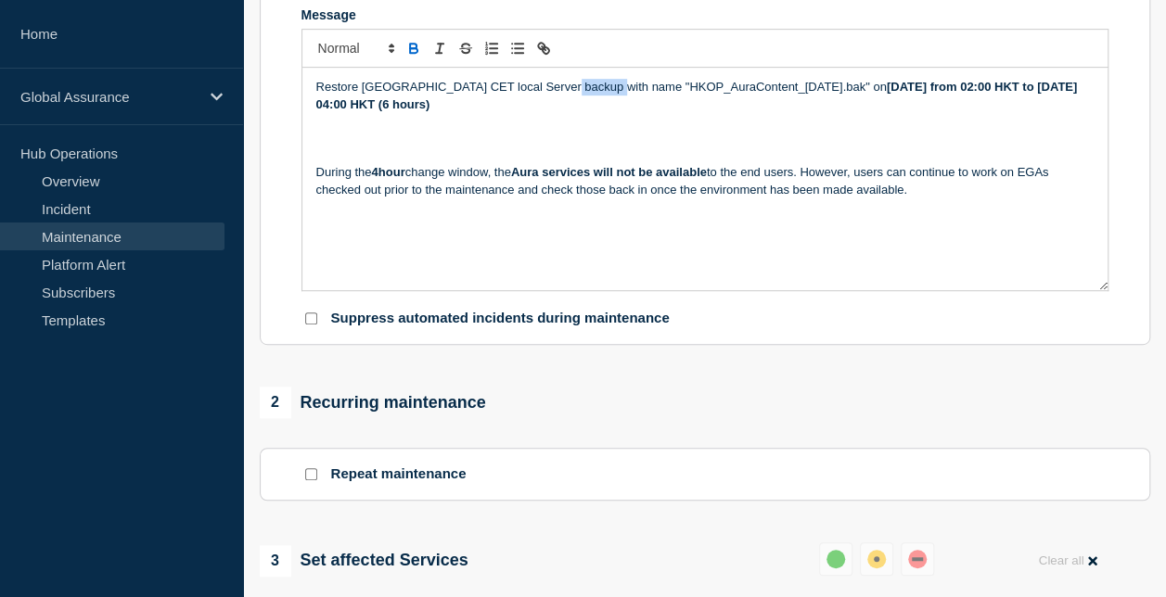
drag, startPoint x: 612, startPoint y: 122, endPoint x: 561, endPoint y: 121, distance: 51.0
click at [561, 113] on p "Restore Hong Kong CET local Server backup with name "HKOP_AuraContent_2025-08-3…" at bounding box center [704, 96] width 777 height 34
click at [604, 113] on p "Restore Hong Kong CET local Server backup with name "HKOP_AuraContent_2025-08-3…" at bounding box center [704, 96] width 777 height 34
drag, startPoint x: 614, startPoint y: 120, endPoint x: 562, endPoint y: 124, distance: 52.1
click at [562, 113] on p "Restore Hong Kong CET local Server backup with name "HKOP_AuraContent_2025-08-3…" at bounding box center [704, 96] width 777 height 34
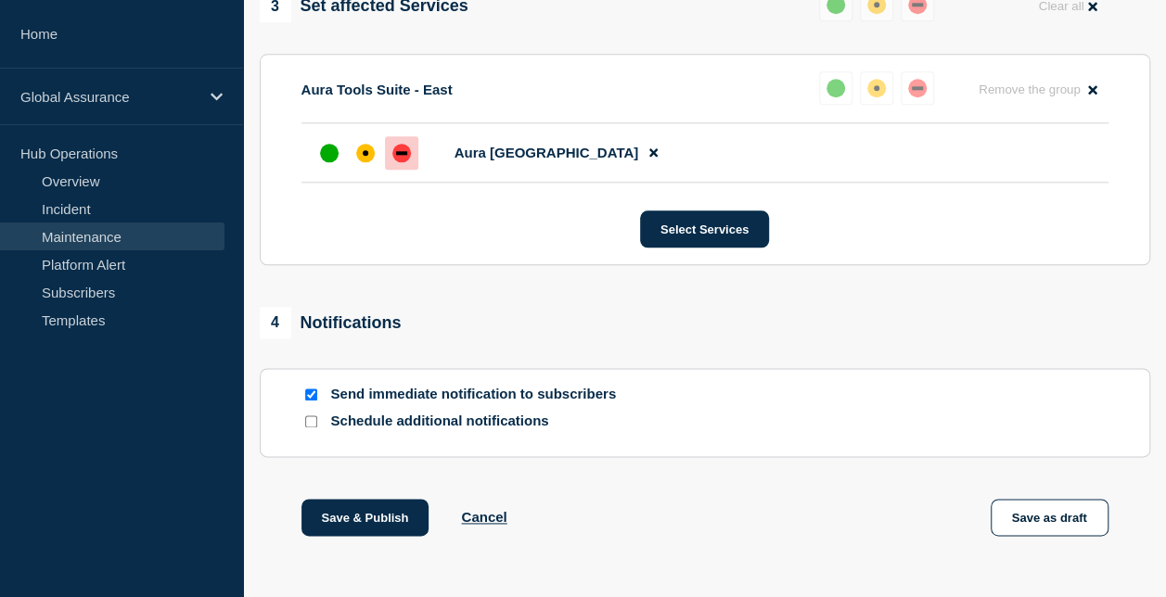
scroll to position [1055, 0]
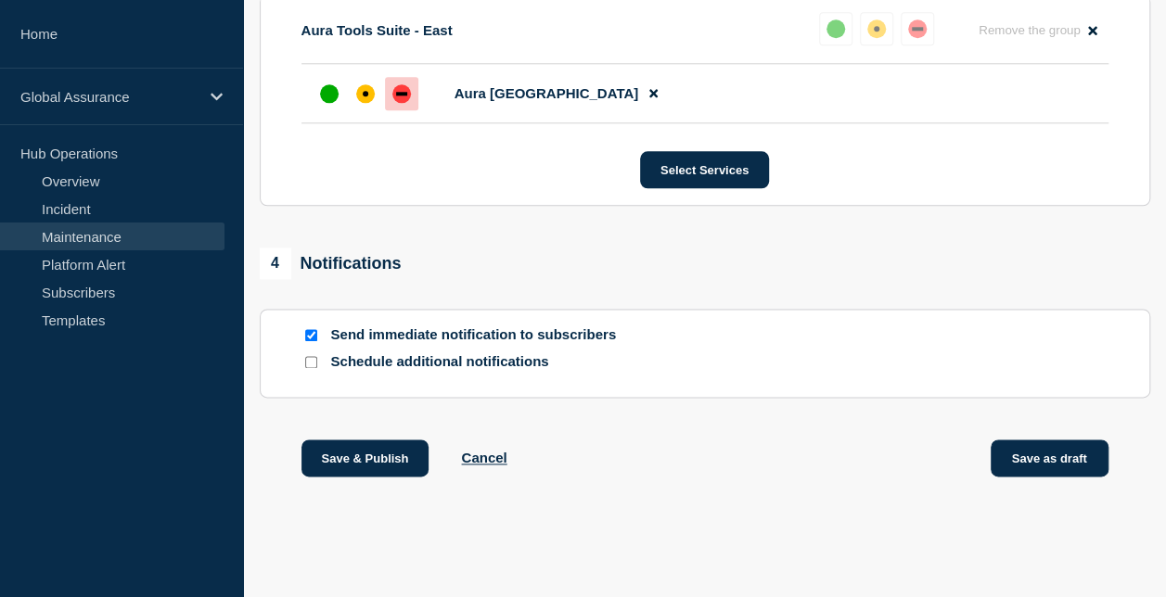
click at [1033, 462] on button "Save as draft" at bounding box center [1049, 458] width 118 height 37
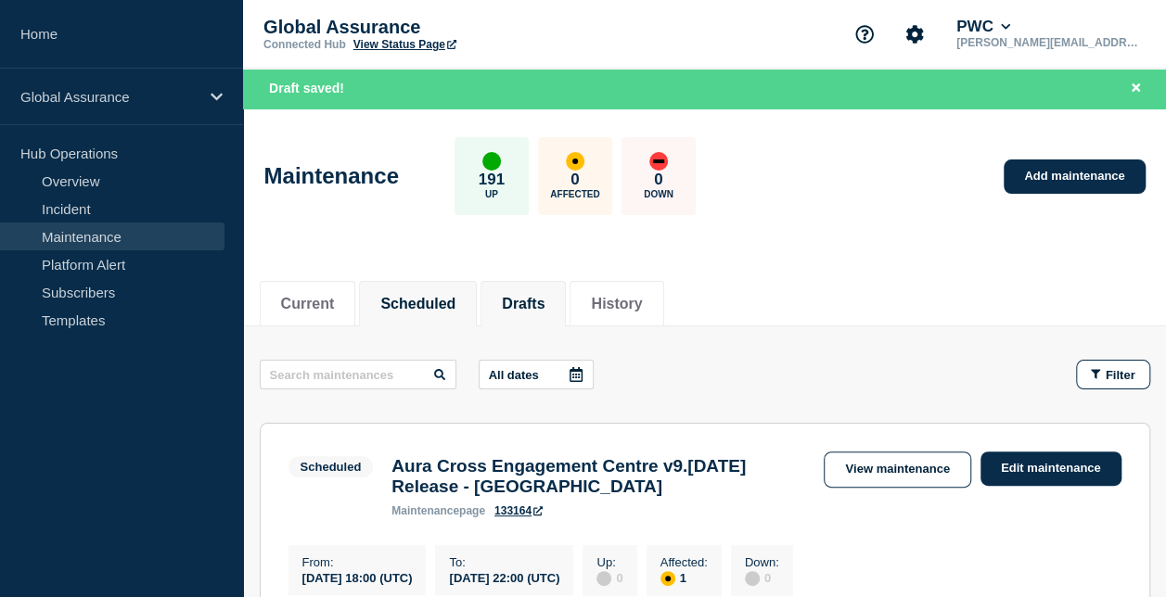
click at [541, 300] on button "Drafts" at bounding box center [523, 304] width 43 height 17
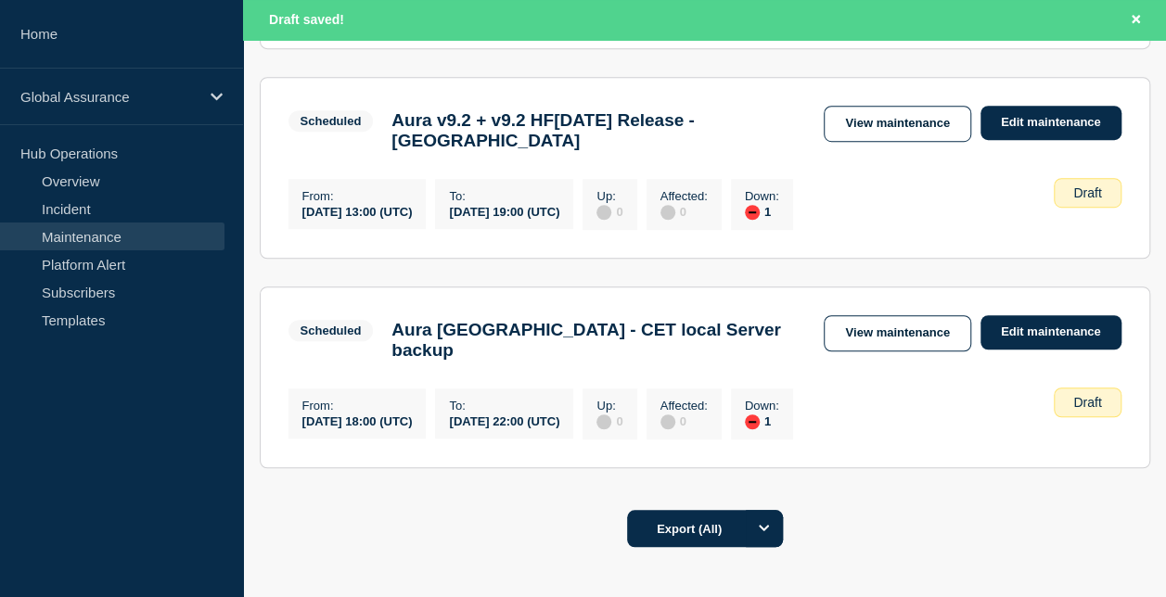
scroll to position [556, 0]
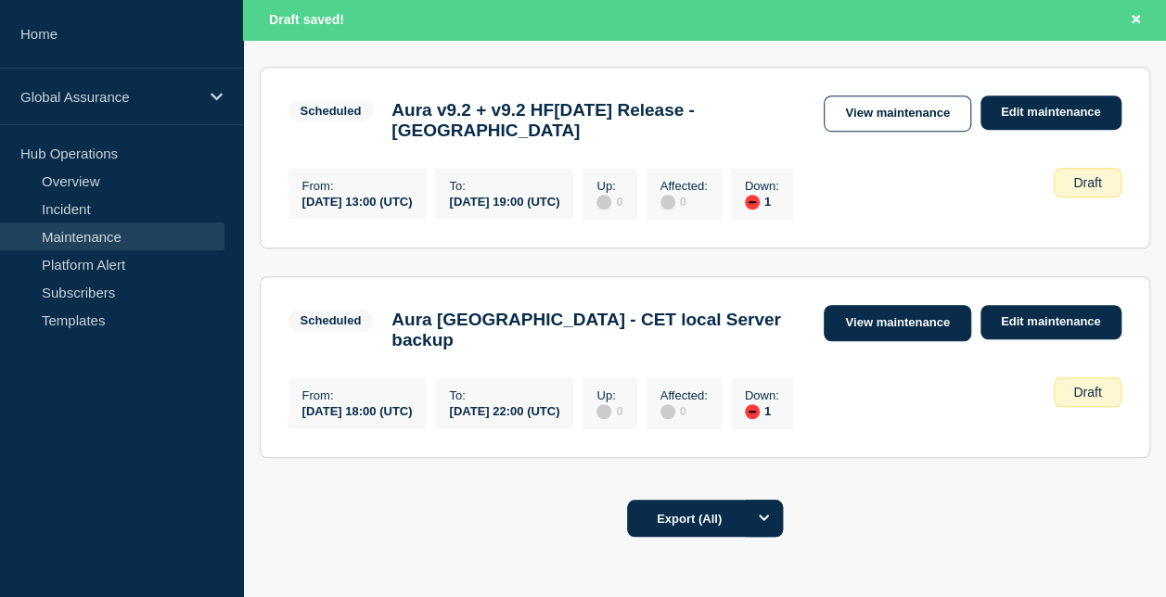
click at [932, 333] on link "View maintenance" at bounding box center [896, 323] width 147 height 36
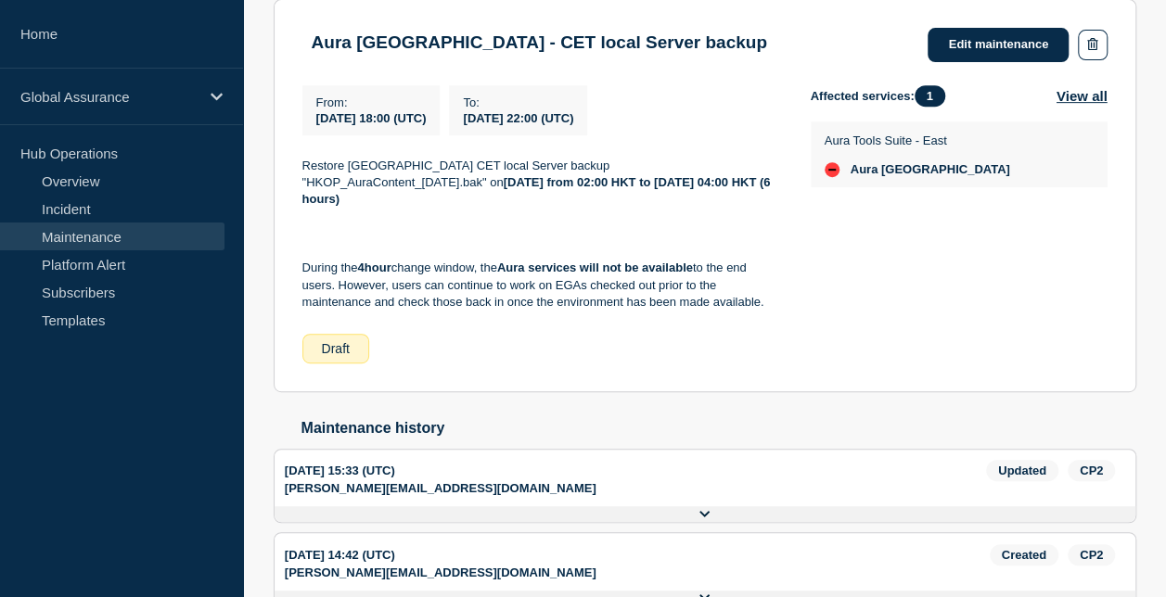
scroll to position [454, 0]
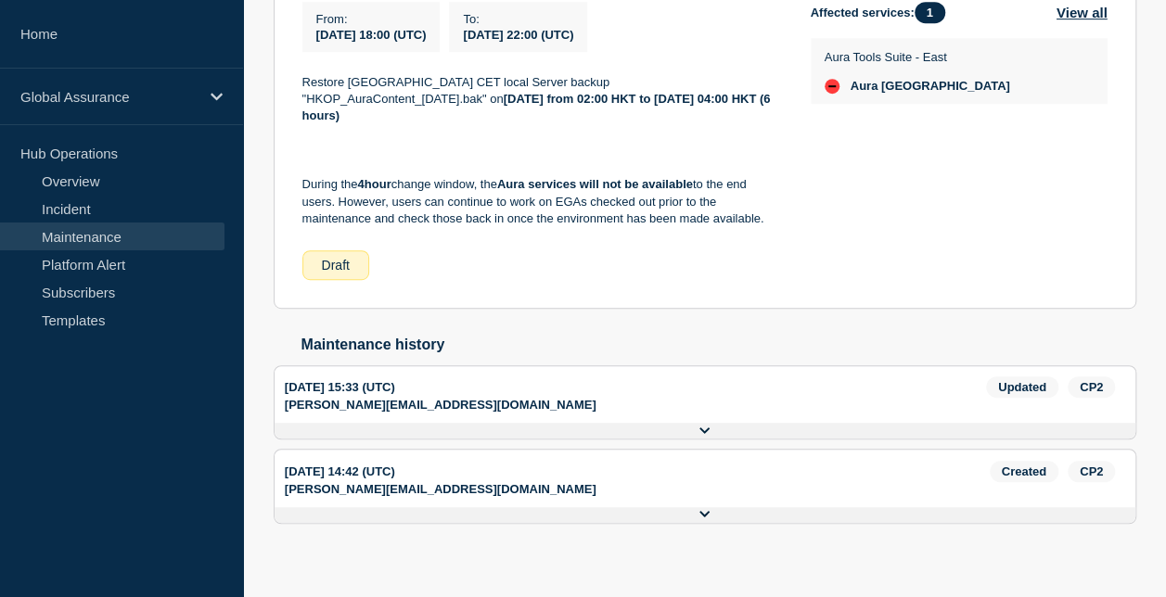
click at [345, 252] on div "Draft" at bounding box center [335, 265] width 67 height 30
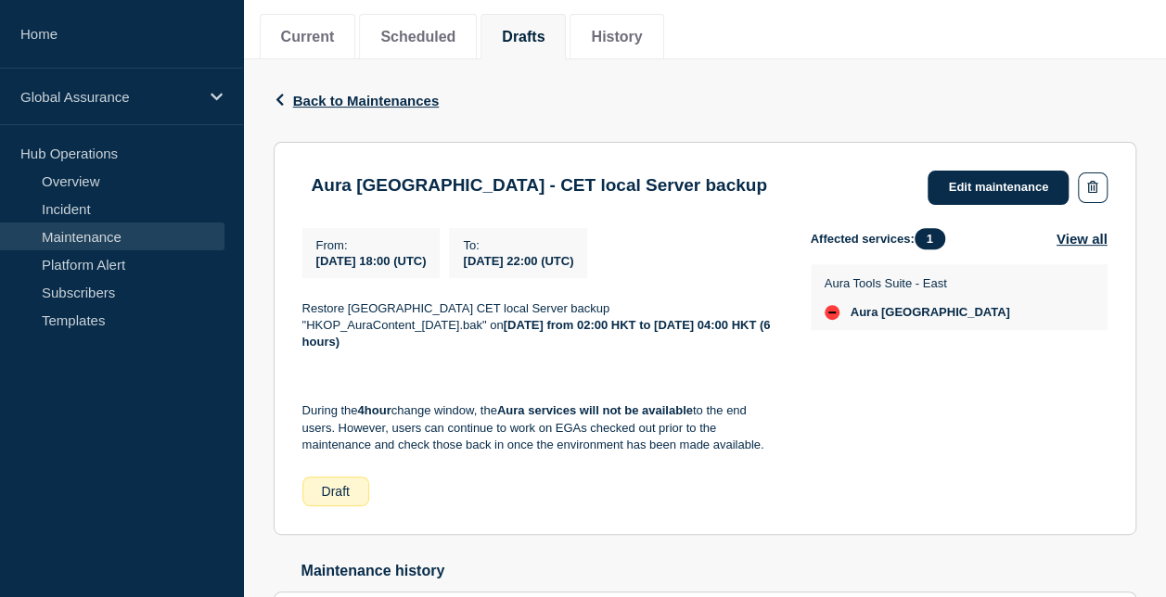
scroll to position [83, 0]
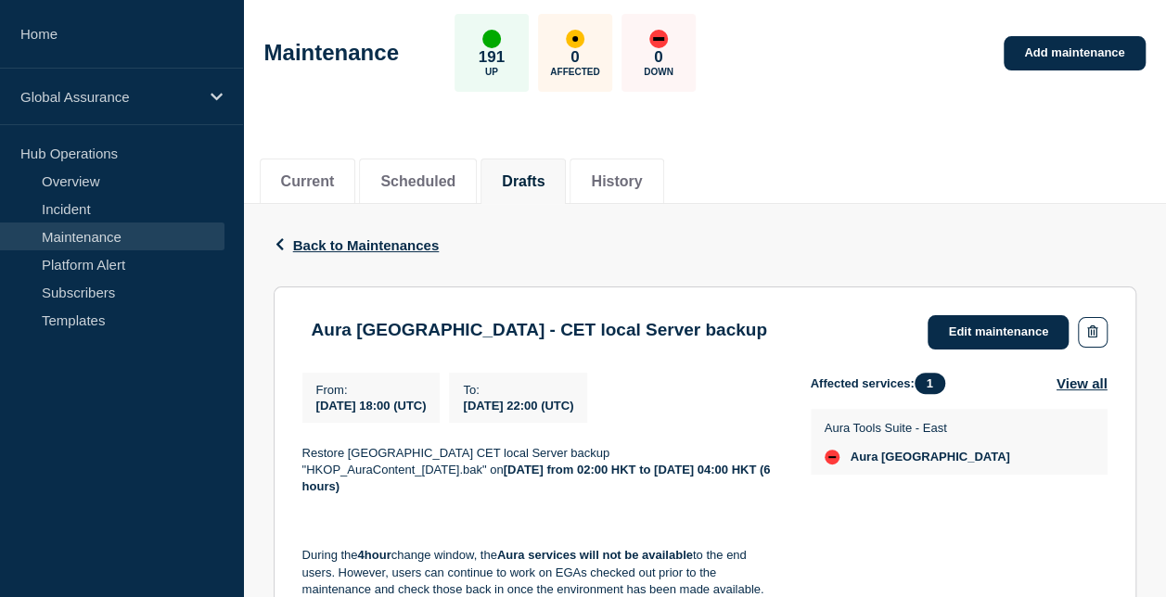
click at [977, 310] on section "Aura Hong Kong - CET local Server backup Edit maintenance From : 2025-08-29 18:…" at bounding box center [705, 483] width 862 height 393
click at [982, 332] on link "Edit maintenance" at bounding box center [997, 332] width 141 height 34
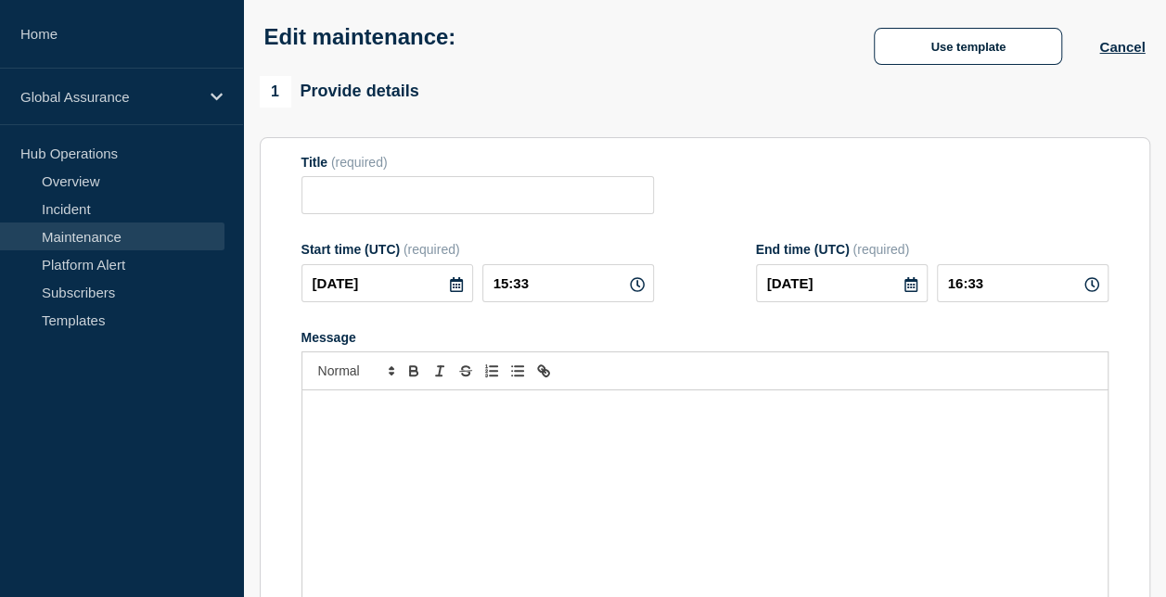
type input "Aura [GEOGRAPHIC_DATA] - CET local Server backup"
type input "2025-08-29"
type input "18:00"
type input "2025-08-29"
type input "22:00"
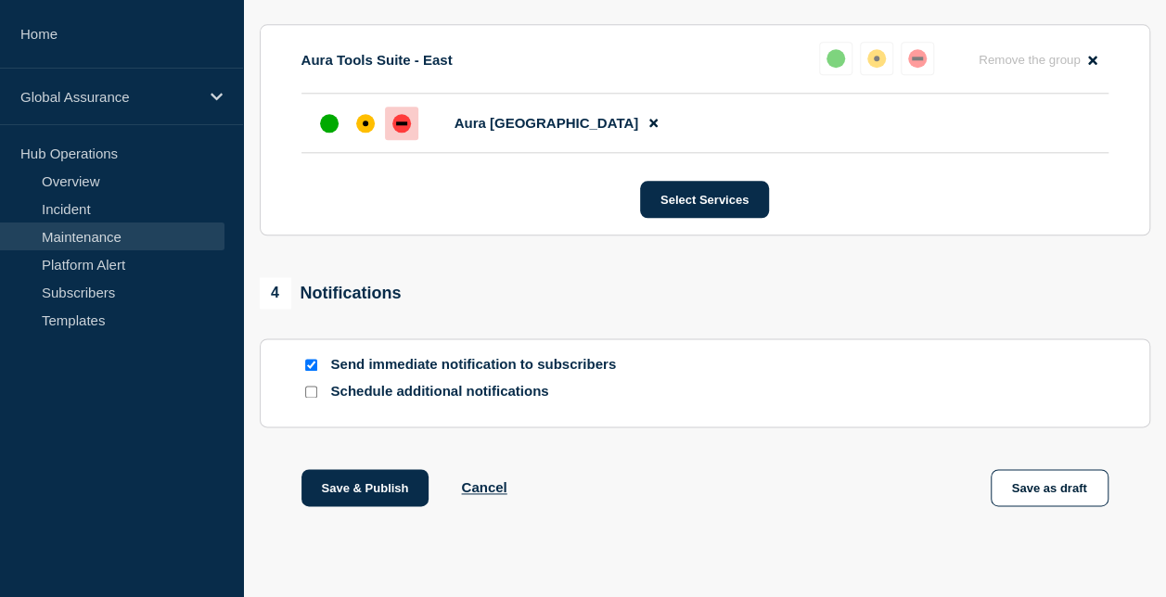
scroll to position [1055, 0]
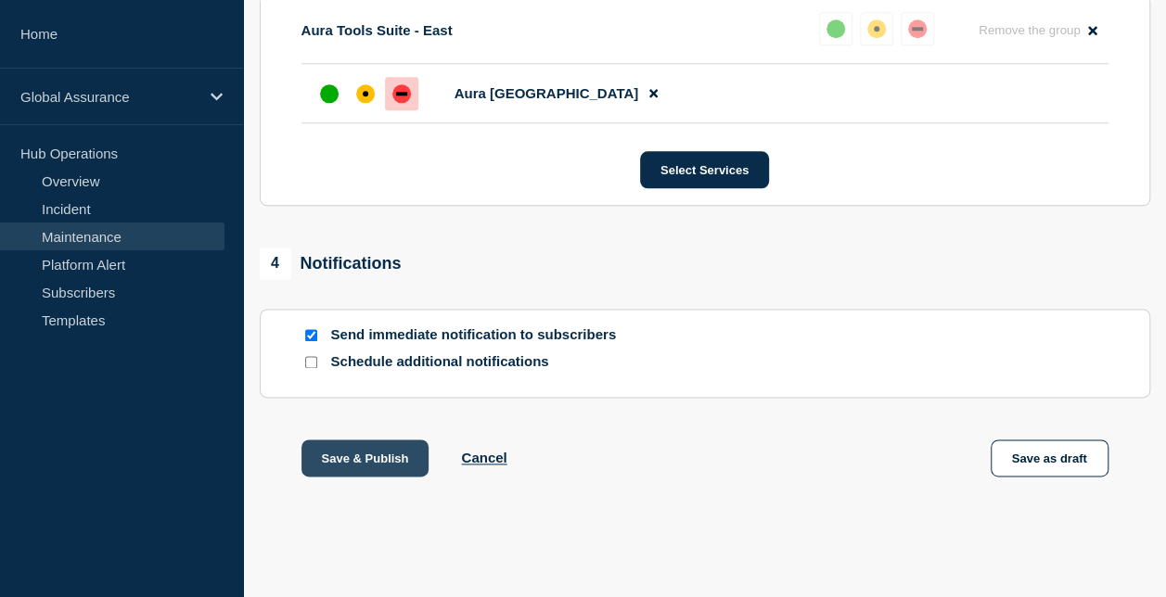
click at [389, 456] on button "Save & Publish" at bounding box center [365, 458] width 128 height 37
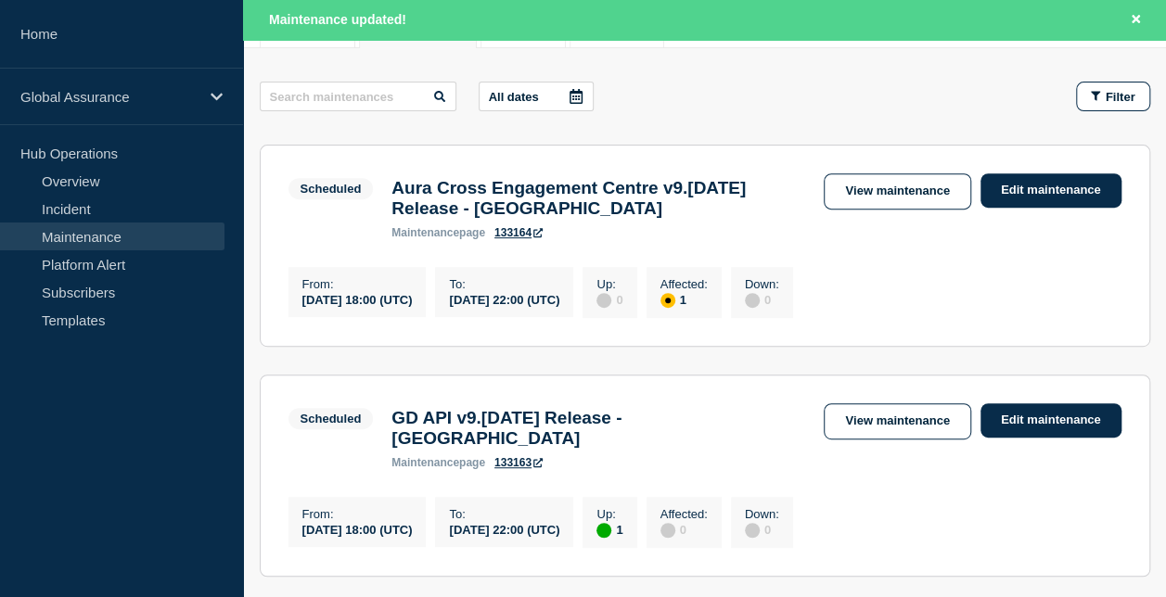
scroll to position [93, 0]
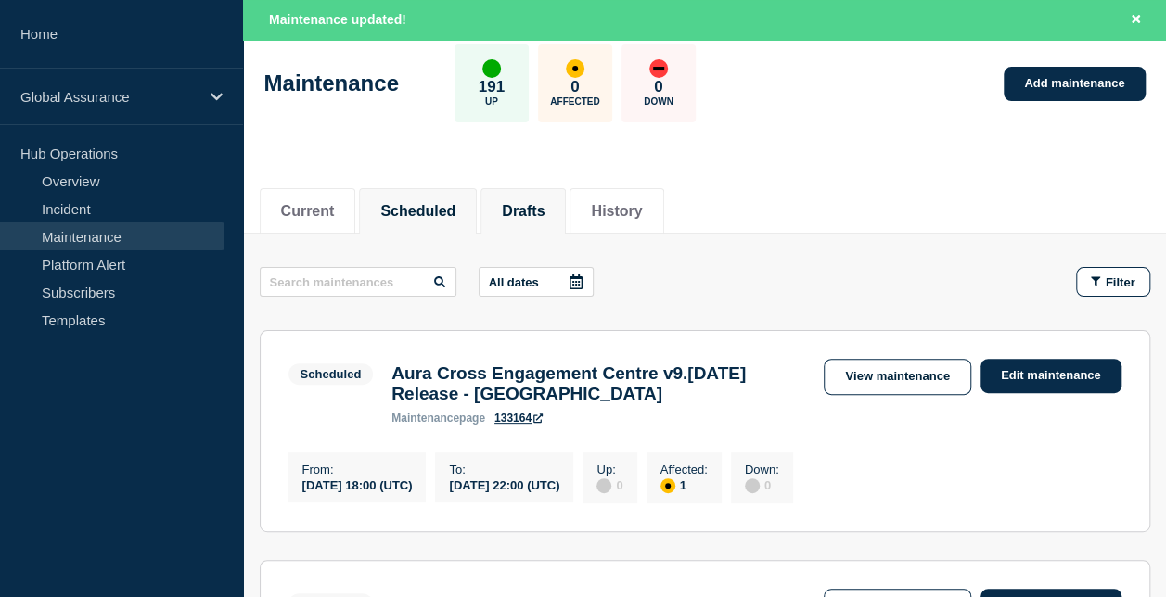
click at [544, 219] on button "Drafts" at bounding box center [523, 211] width 43 height 17
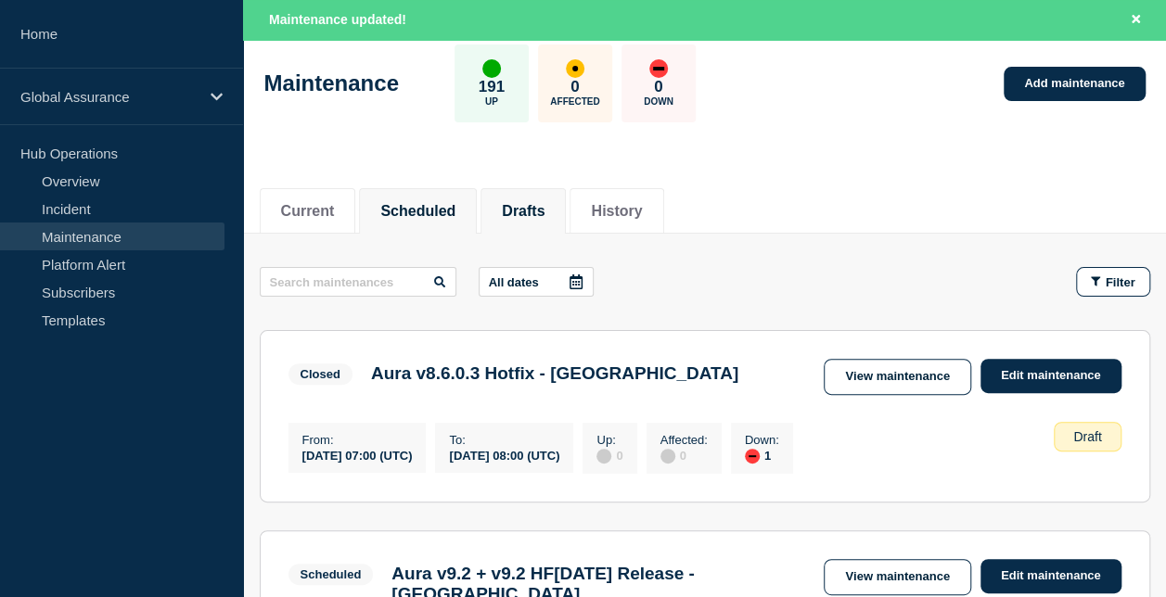
click at [454, 215] on button "Scheduled" at bounding box center [417, 211] width 75 height 17
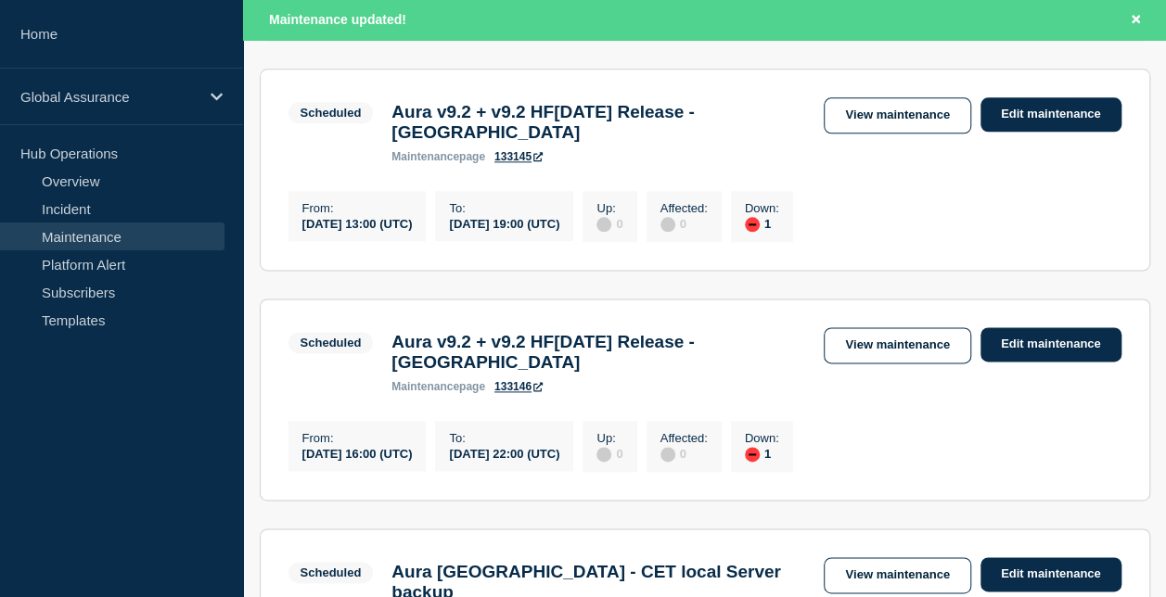
scroll to position [1298, 0]
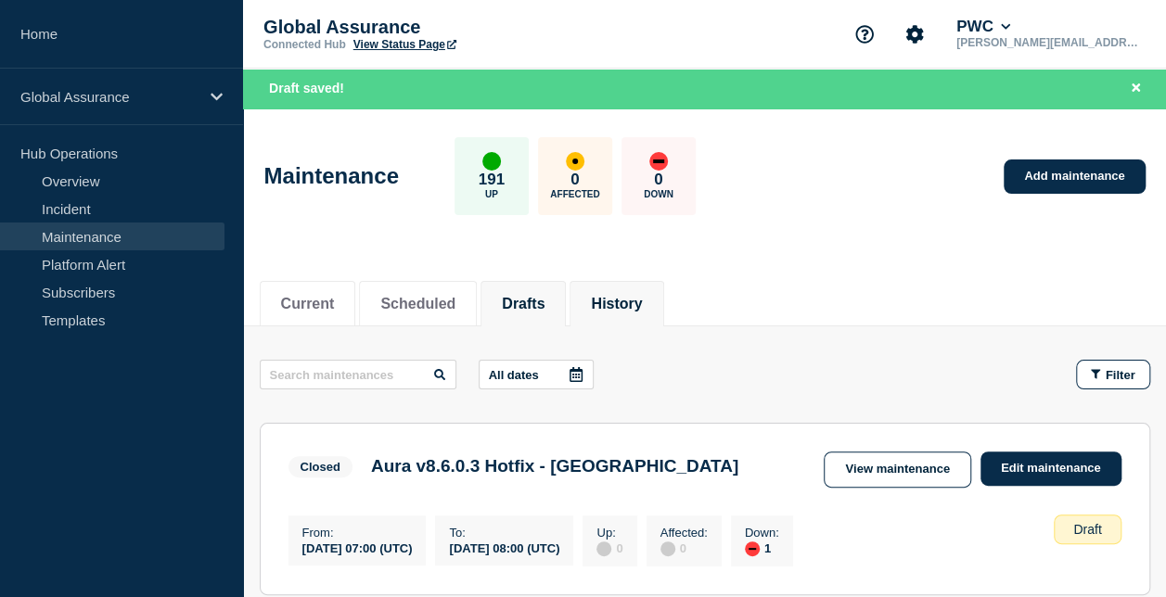
click at [632, 296] on button "History" at bounding box center [616, 304] width 51 height 17
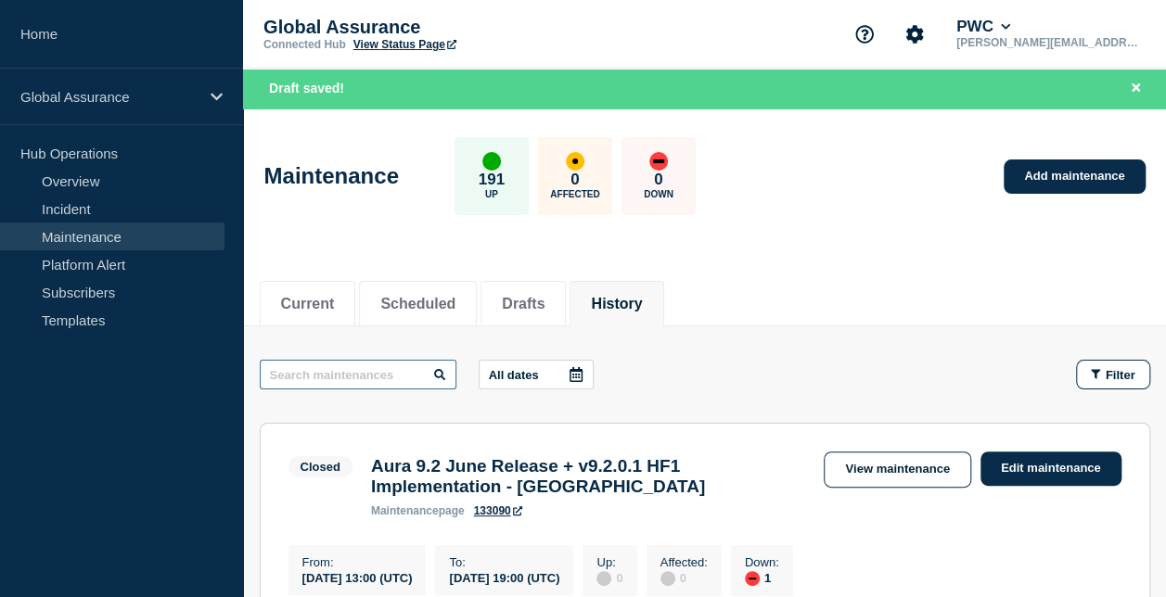
click at [397, 377] on input "text" at bounding box center [358, 375] width 197 height 30
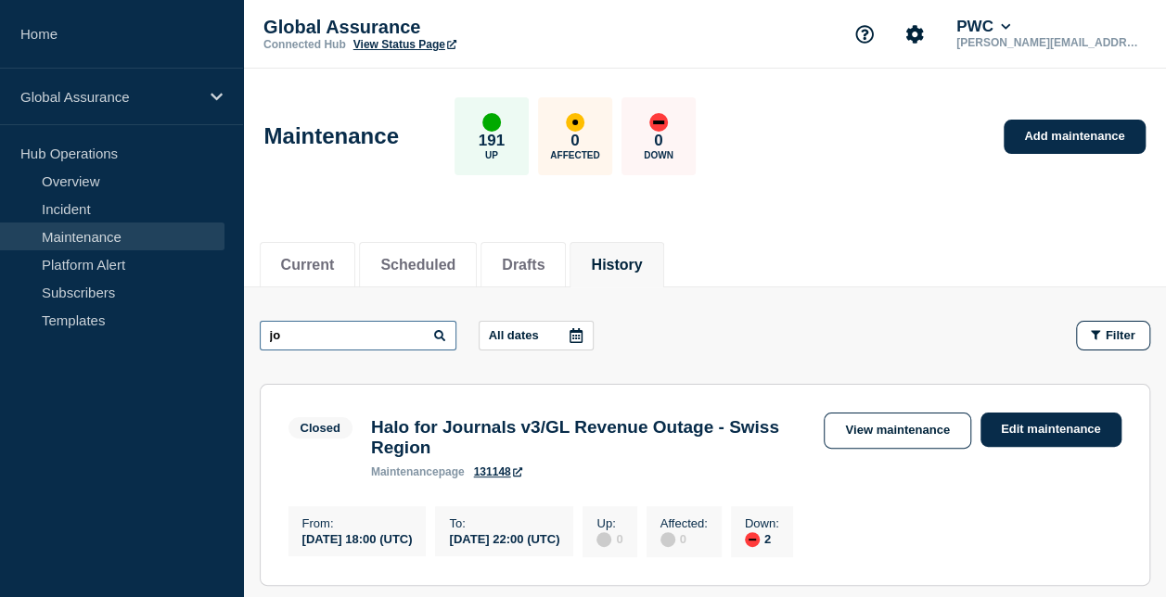
type input "j"
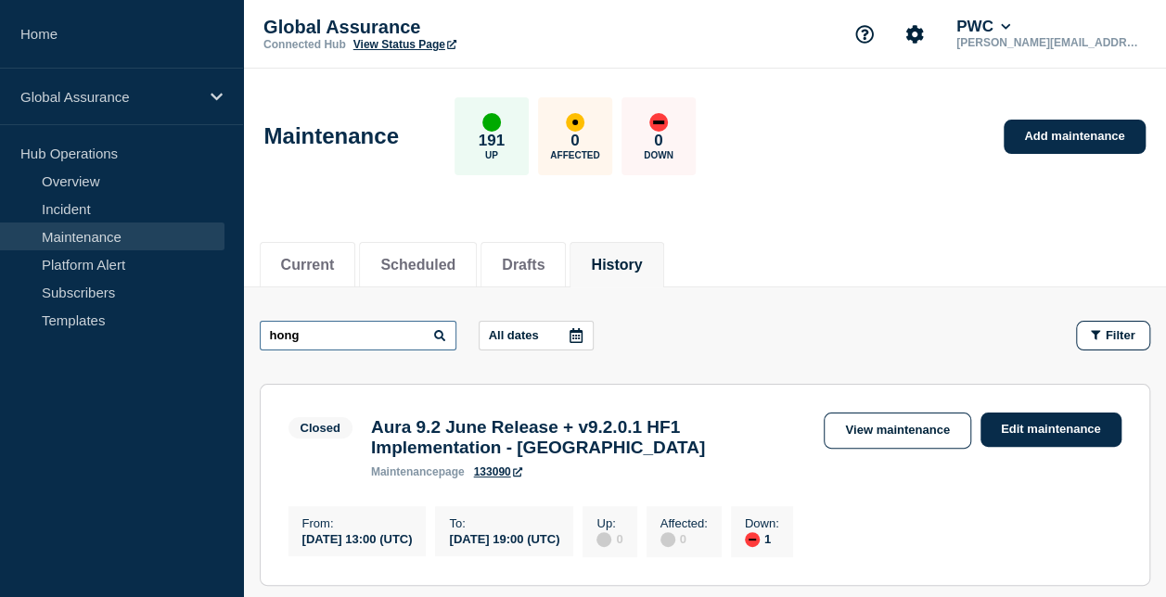
type input "hong"
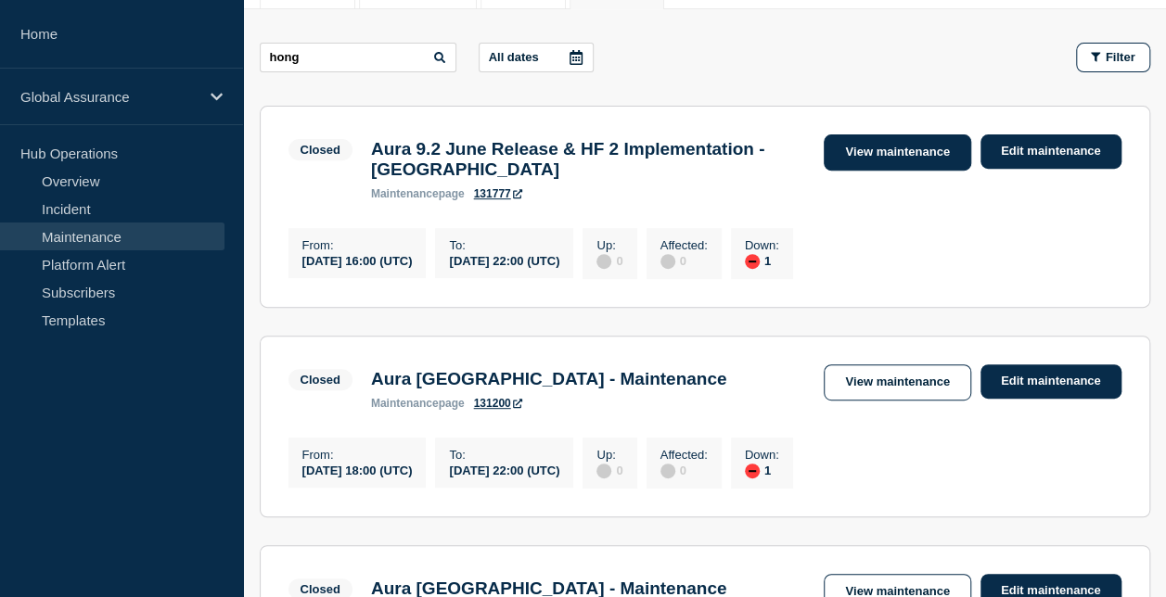
click at [872, 156] on link "View maintenance" at bounding box center [896, 152] width 147 height 36
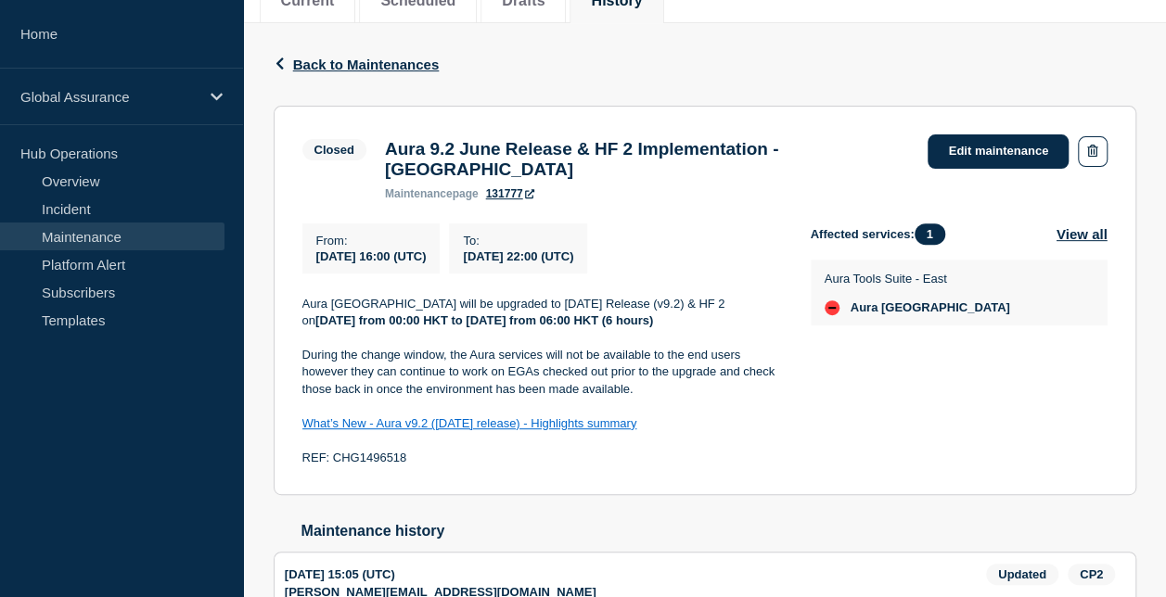
scroll to position [278, 0]
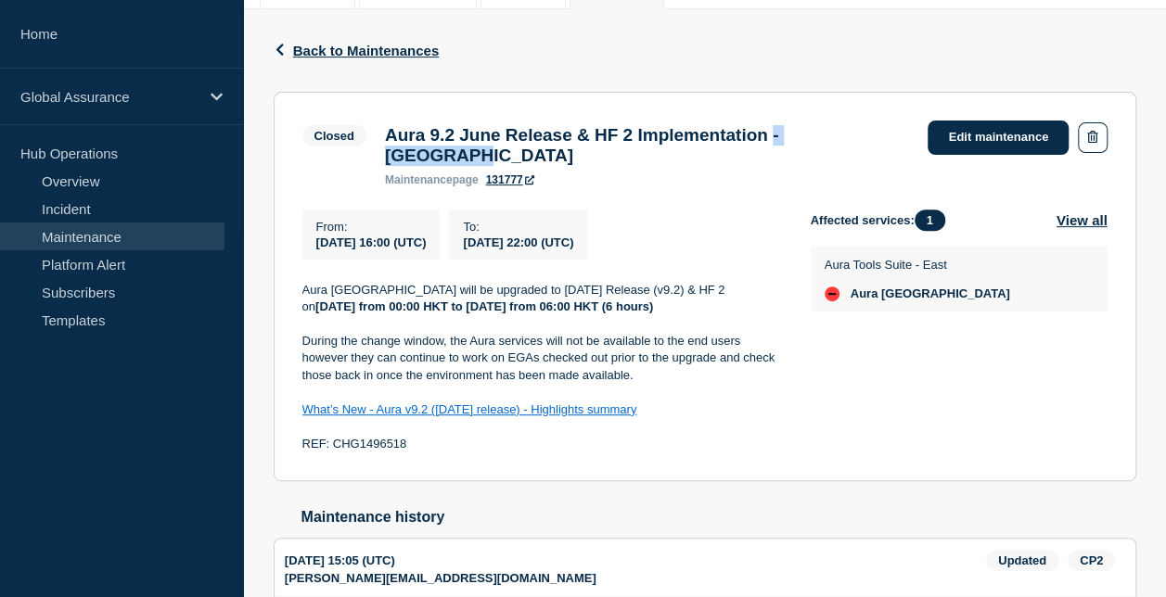
drag, startPoint x: 833, startPoint y: 135, endPoint x: 854, endPoint y: 161, distance: 33.6
click at [854, 161] on h3 "Aura 9.2 June Release & HF 2 Implementation - Hong Kong" at bounding box center [647, 145] width 525 height 41
copy h3 "- Hong Kong"
click at [682, 300] on p "Aura Hong Kong will be upgraded to June 2025 Release (v9.2) & HF 2 on Saturday,…" at bounding box center [541, 299] width 479 height 34
click at [953, 132] on link "Edit maintenance" at bounding box center [997, 138] width 141 height 34
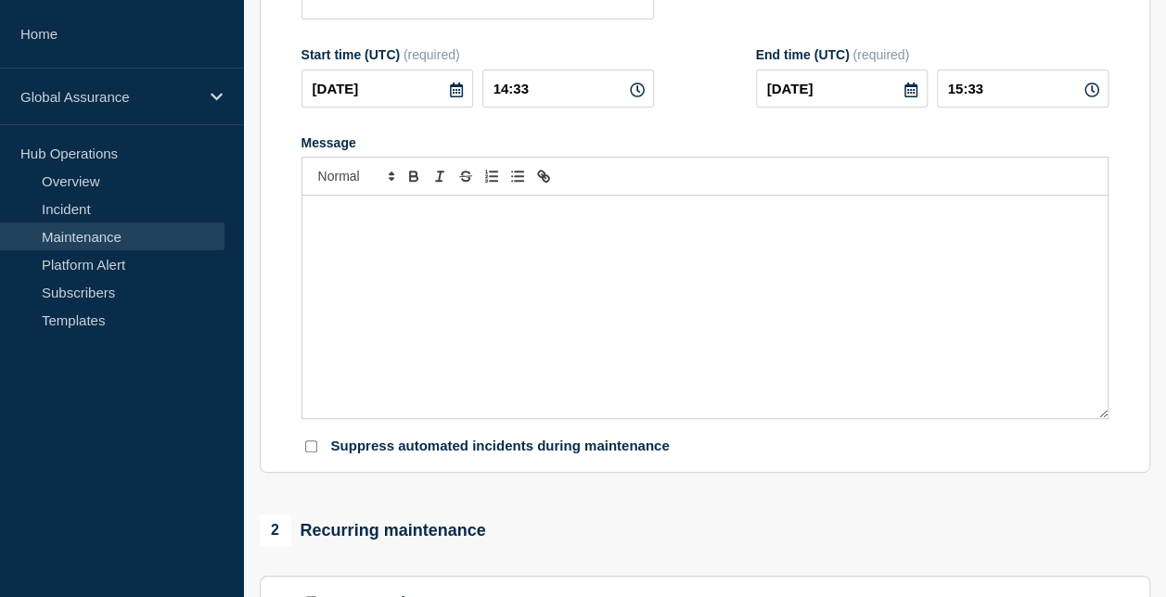
type input "Aura 9.2 June Release & HF 2 Implementation - Hong Kong"
type input "2025-08-01"
type input "16:00"
type input "2025-08-01"
type input "22:00"
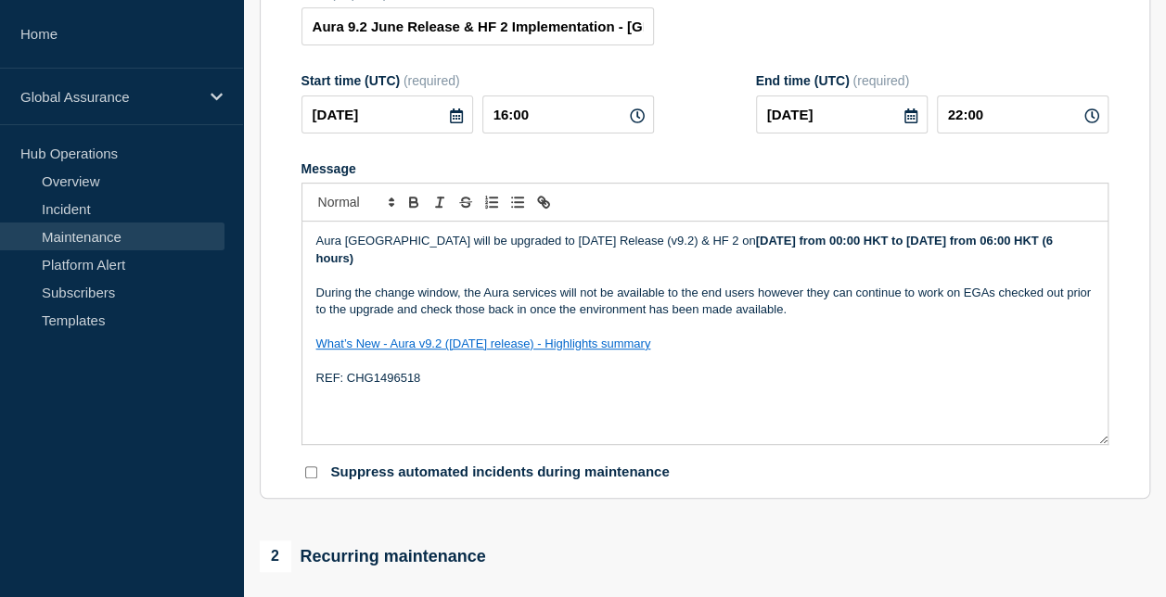
drag, startPoint x: 696, startPoint y: 249, endPoint x: 980, endPoint y: 269, distance: 285.4
click at [980, 267] on p "Aura Hong Kong will be upgraded to June 2025 Release (v9.2) & HF 2 on Saturday,…" at bounding box center [704, 250] width 777 height 34
copy p "on Saturday, 02 August from 00:00 HKT to Saturday, 02 August from 06:00 HKT (6 …"
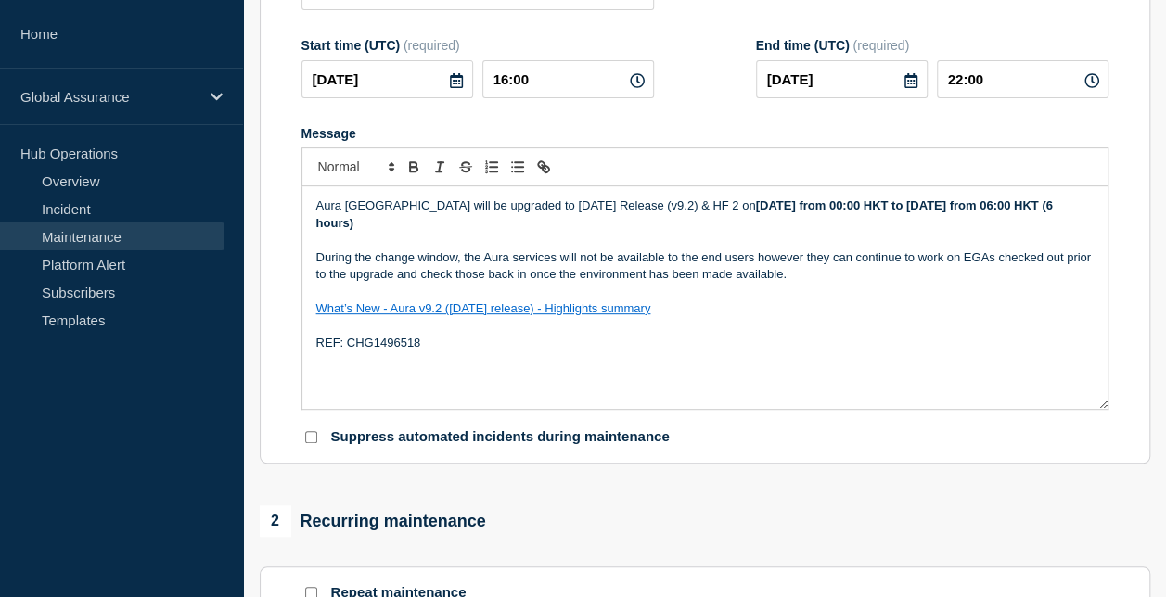
scroll to position [35, 0]
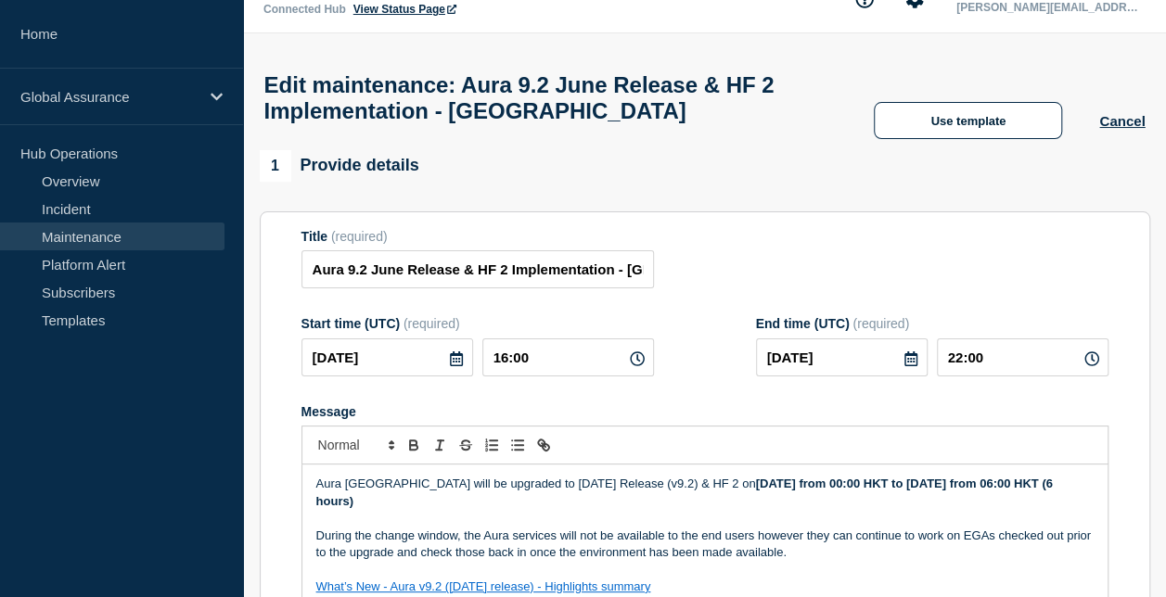
click at [104, 234] on link "Maintenance" at bounding box center [112, 237] width 224 height 28
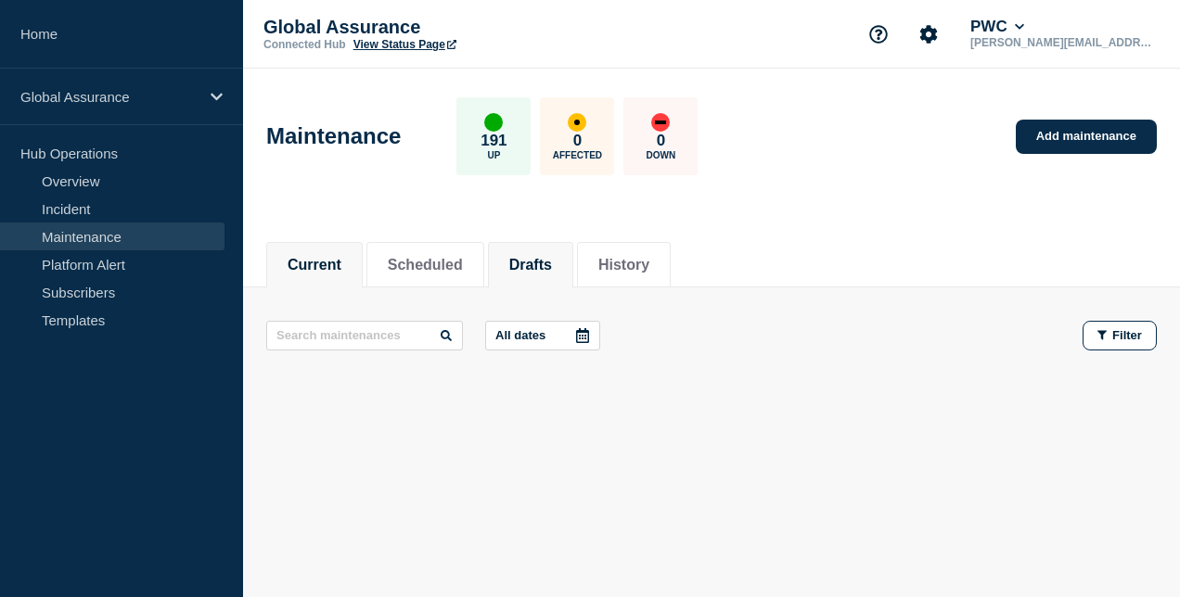
click at [552, 270] on button "Drafts" at bounding box center [530, 265] width 43 height 17
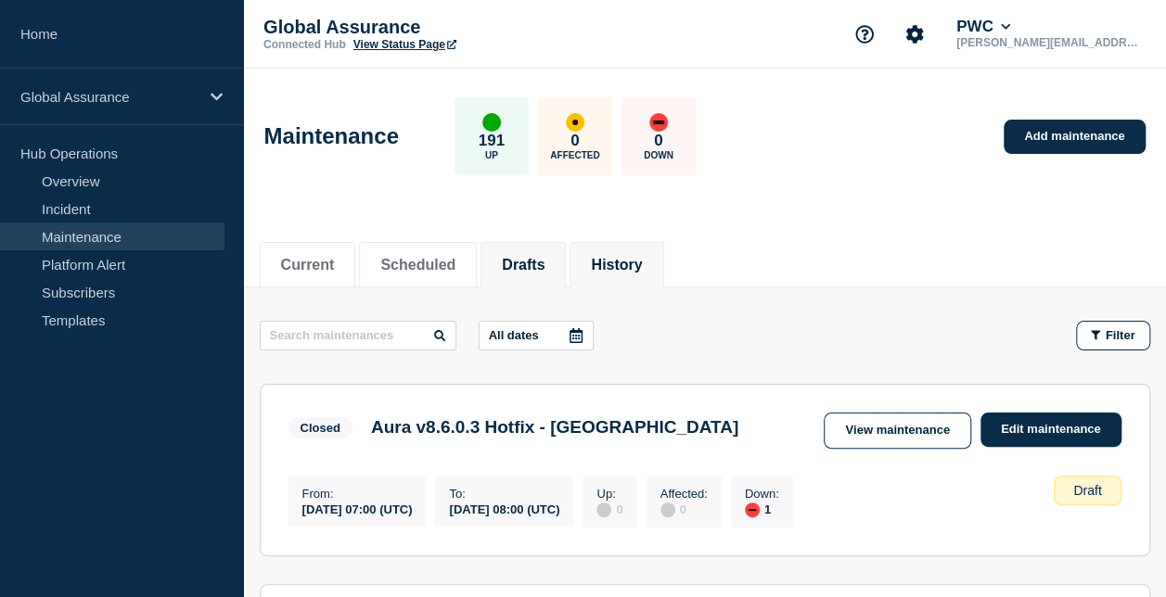
click at [642, 258] on button "History" at bounding box center [616, 265] width 51 height 17
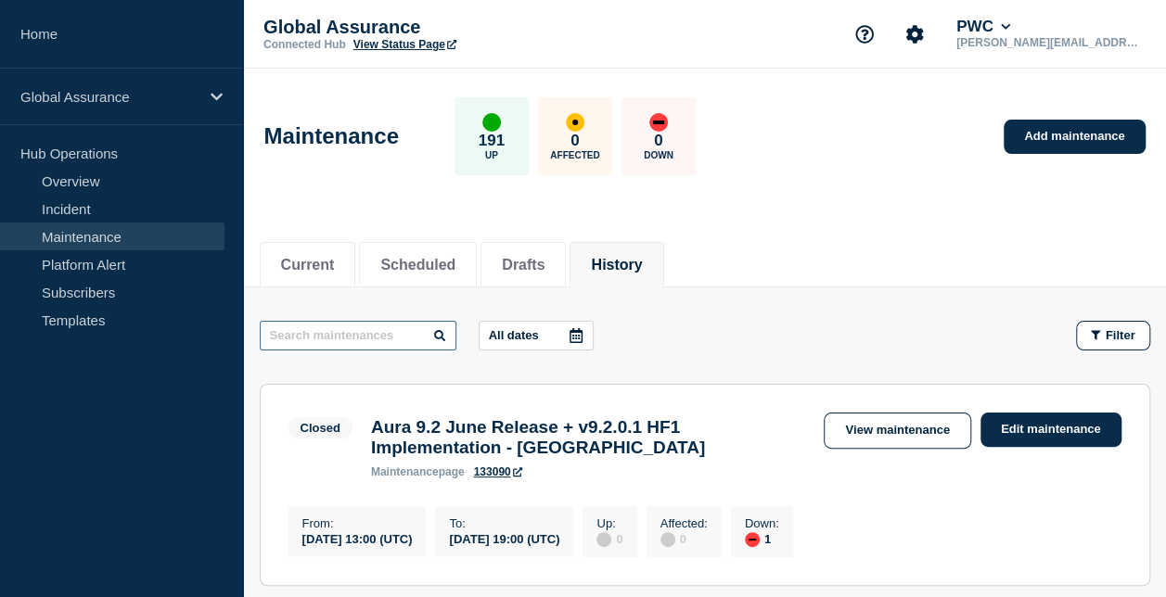
click at [358, 332] on input "text" at bounding box center [358, 336] width 197 height 30
type input "hong"
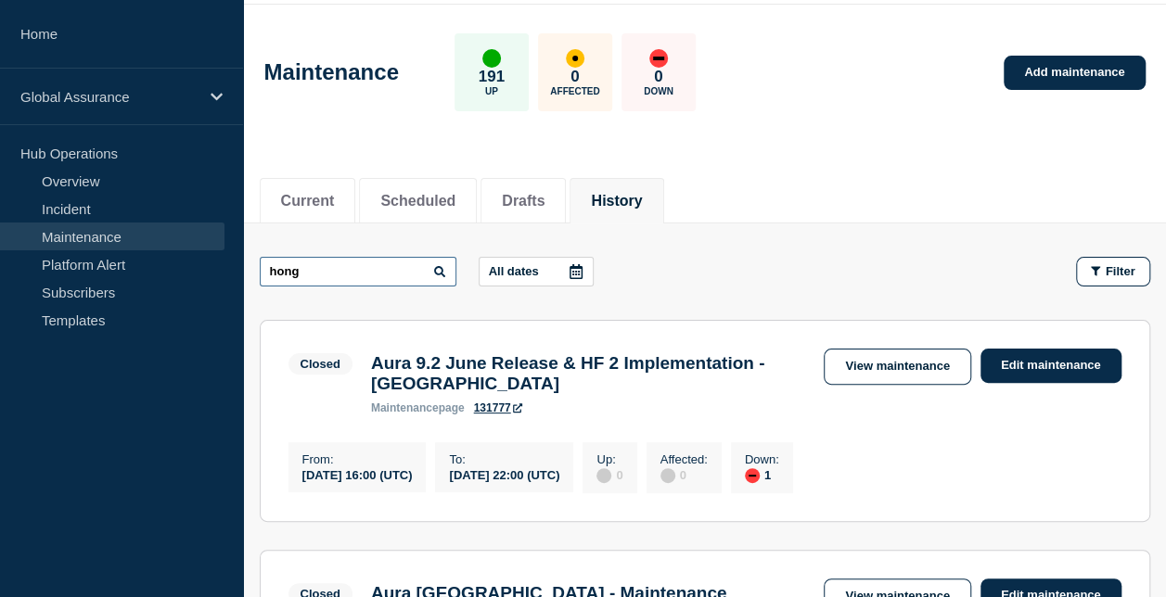
scroll to position [93, 0]
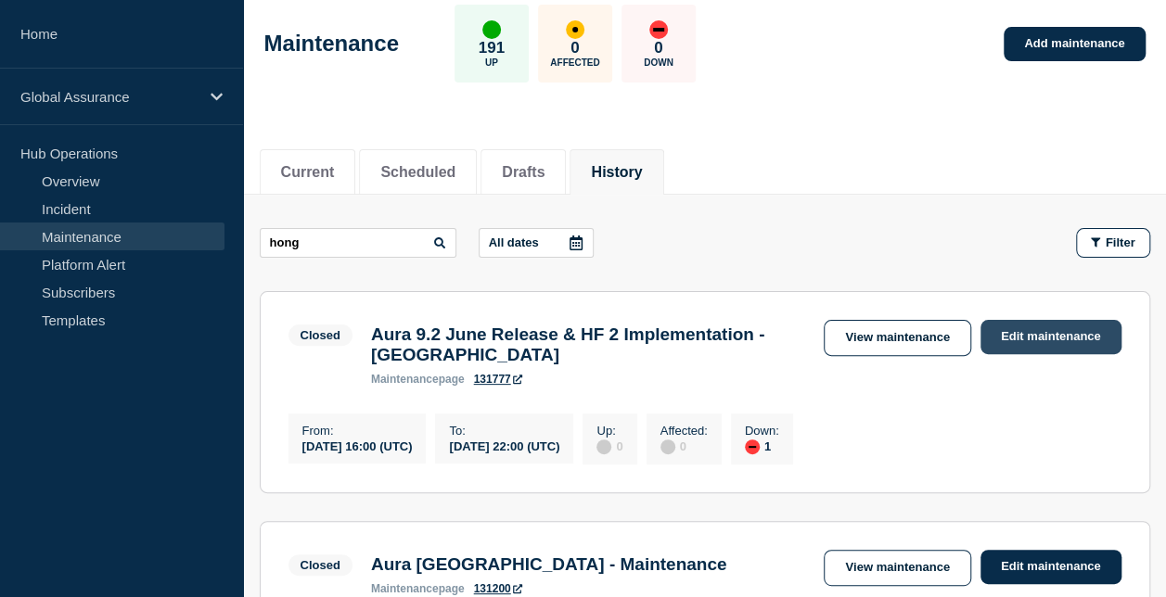
click at [1051, 345] on link "Edit maintenance" at bounding box center [1050, 337] width 141 height 34
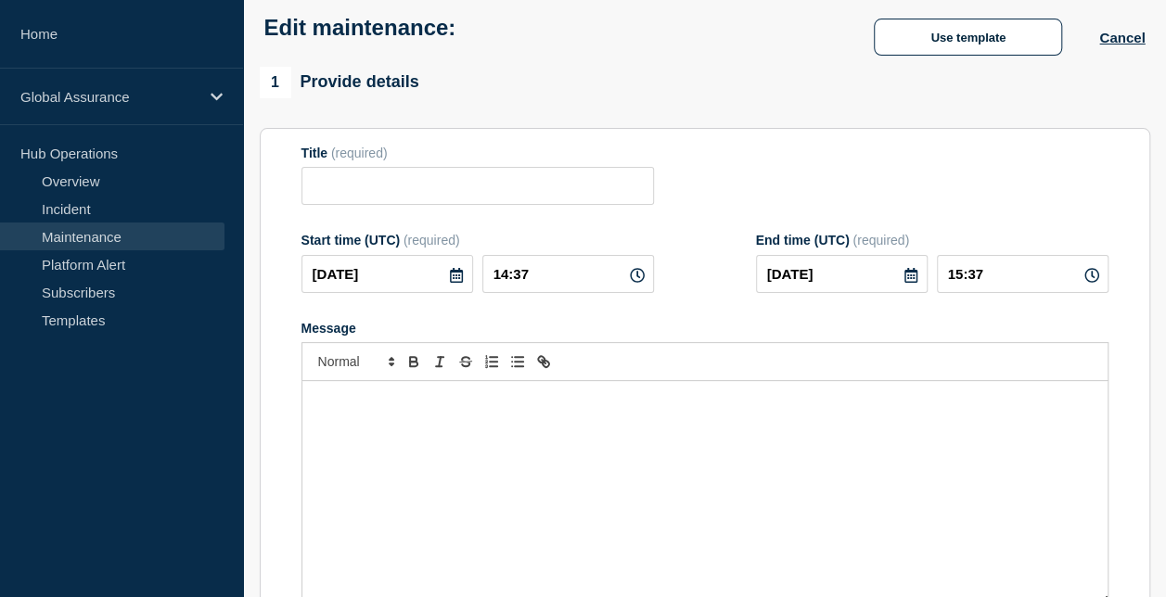
type input "Aura 9.2 June Release & HF 2 Implementation - Hong Kong"
type input "2025-08-01"
type input "16:00"
type input "2025-08-01"
type input "22:00"
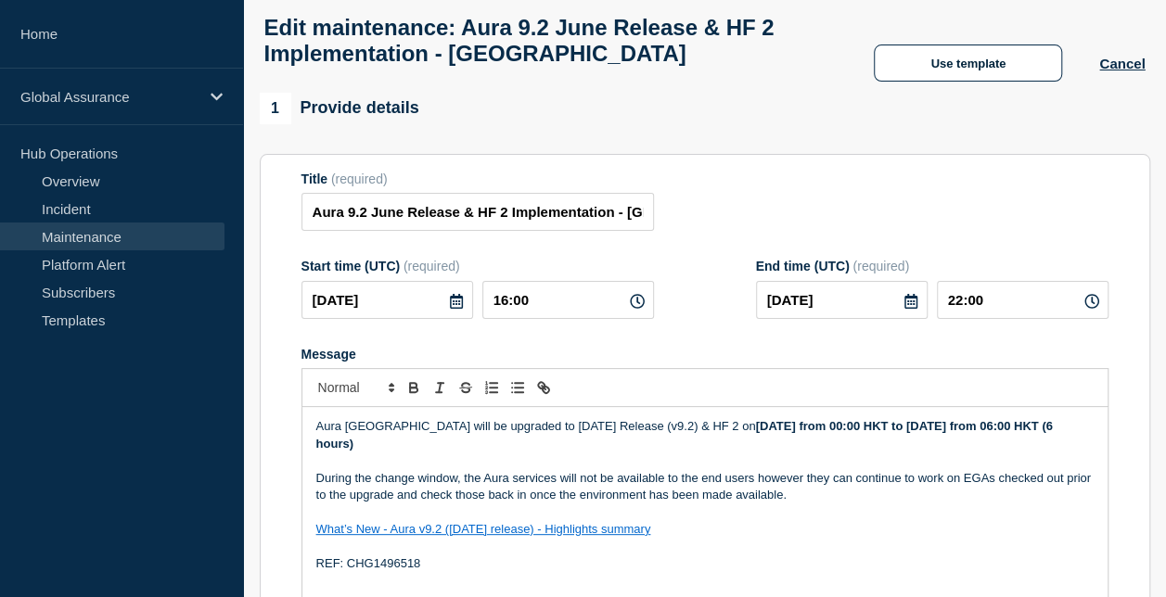
drag, startPoint x: 1053, startPoint y: 432, endPoint x: 1104, endPoint y: 440, distance: 50.8
click at [1104, 440] on div "Aura Hong Kong will be upgraded to June 2025 Release (v9.2) & HF 2 on Saturday,…" at bounding box center [704, 518] width 805 height 223
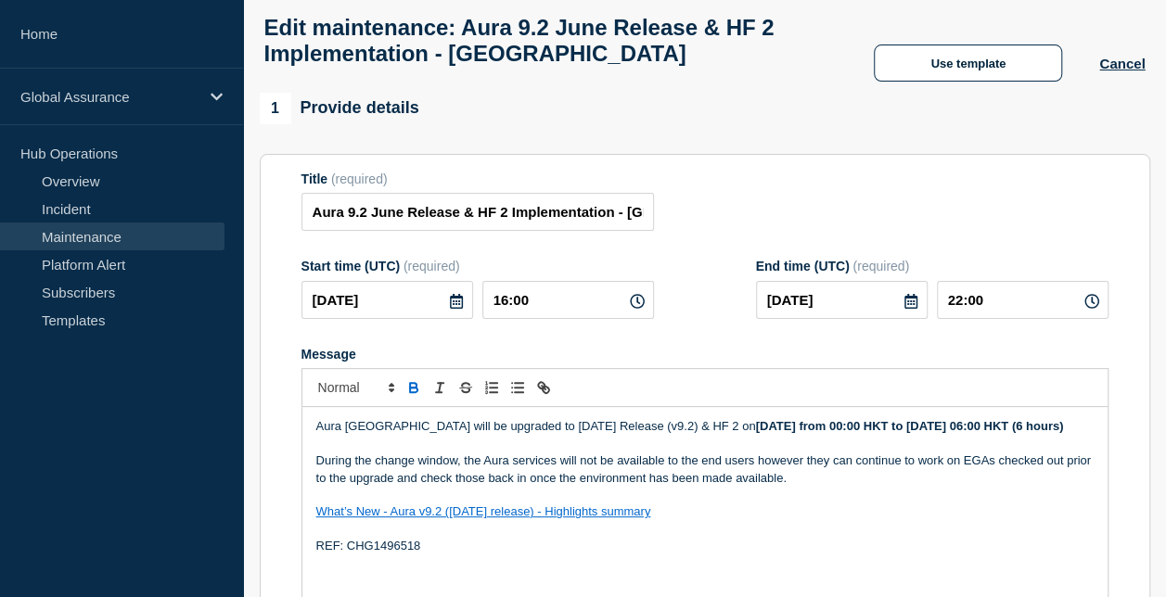
click at [816, 207] on div "Title (required) Aura 9.2 June Release & HF 2 Implementation - Hong Kong" at bounding box center [704, 202] width 807 height 60
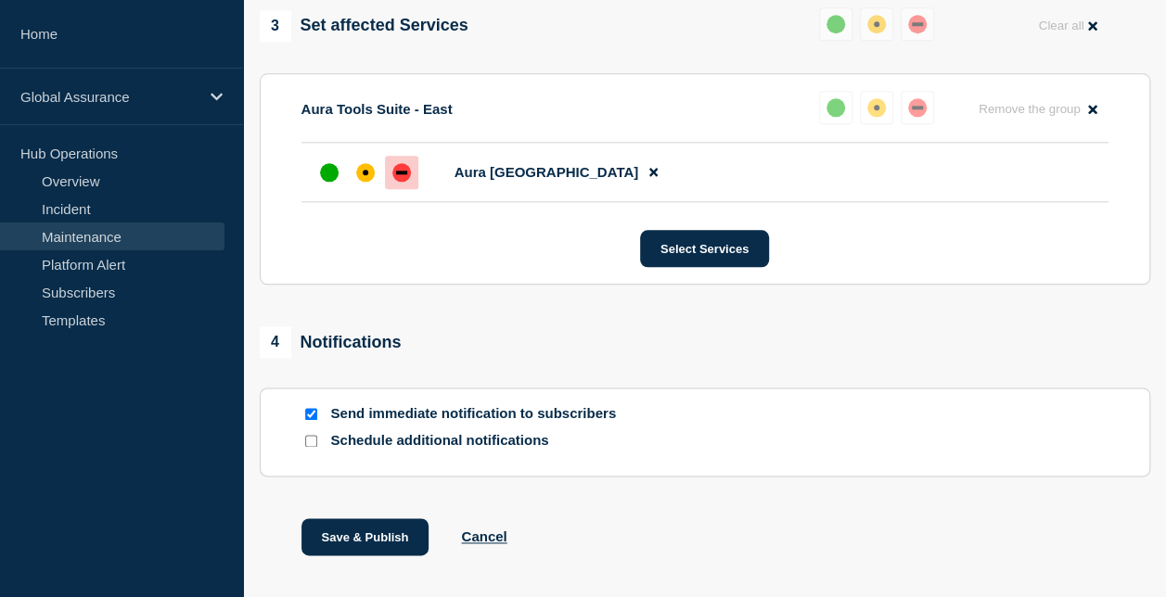
scroll to position [1055, 0]
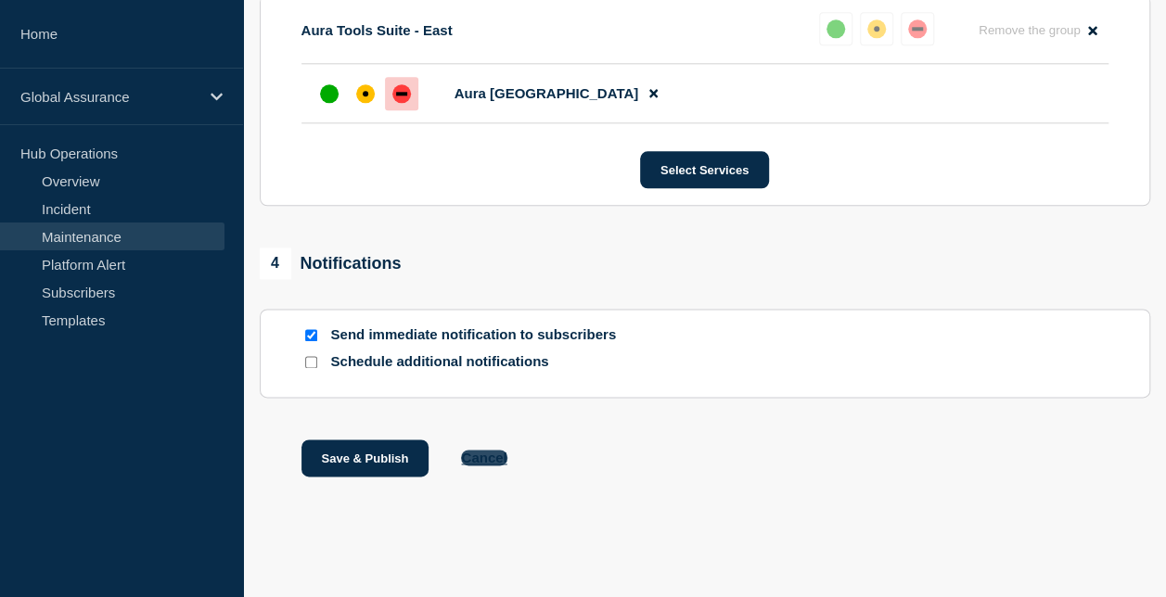
click at [482, 453] on button "Cancel" at bounding box center [483, 458] width 45 height 16
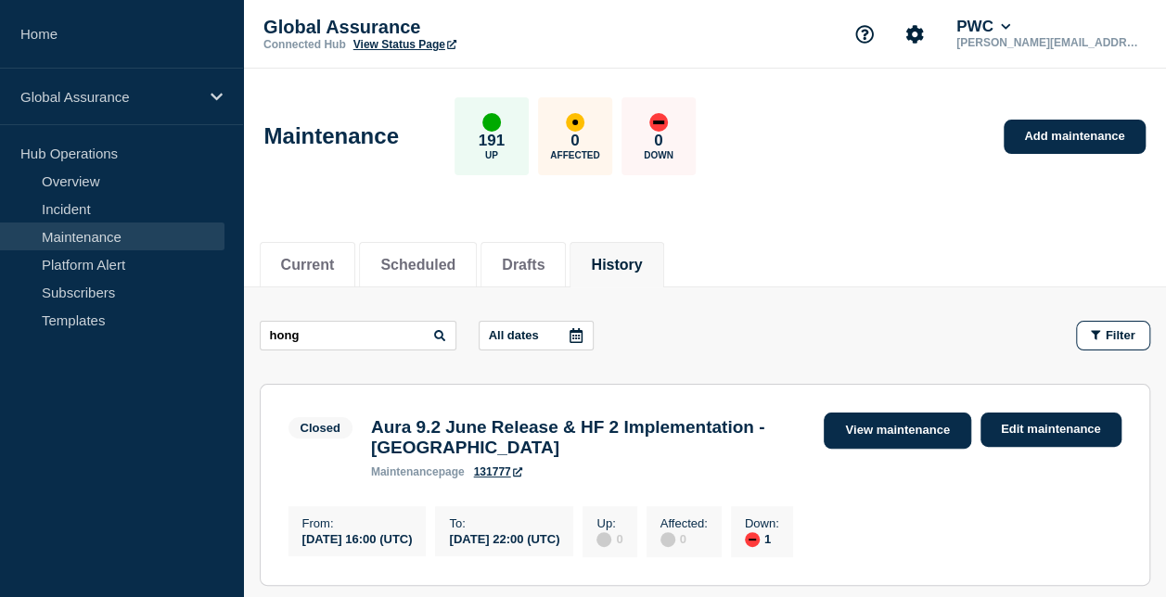
click at [930, 434] on link "View maintenance" at bounding box center [896, 431] width 147 height 36
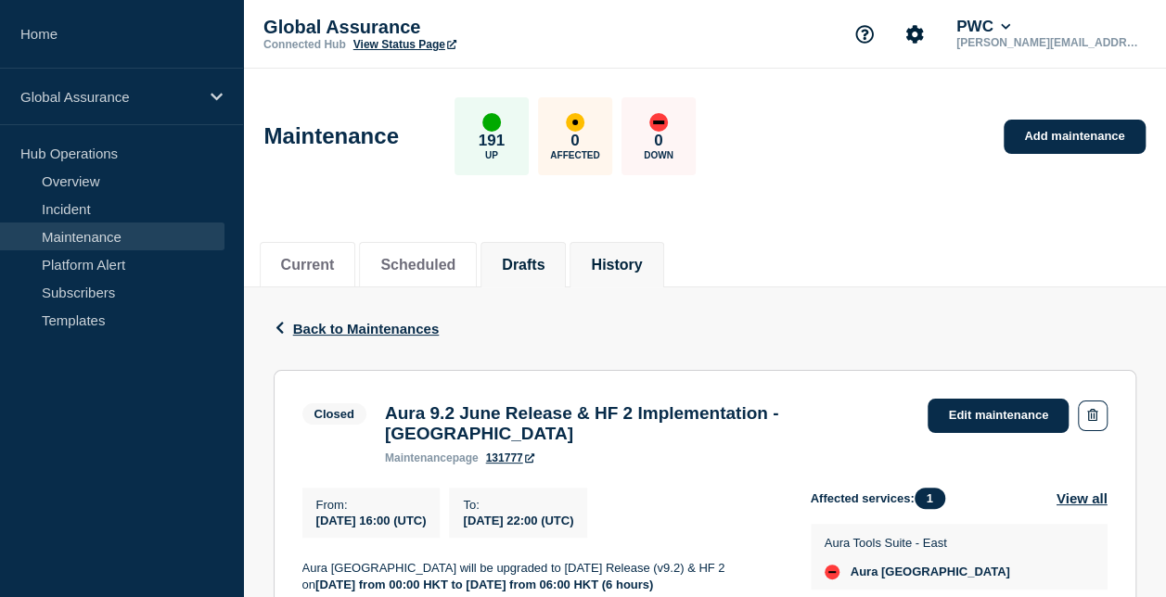
click at [544, 266] on button "Drafts" at bounding box center [523, 265] width 43 height 17
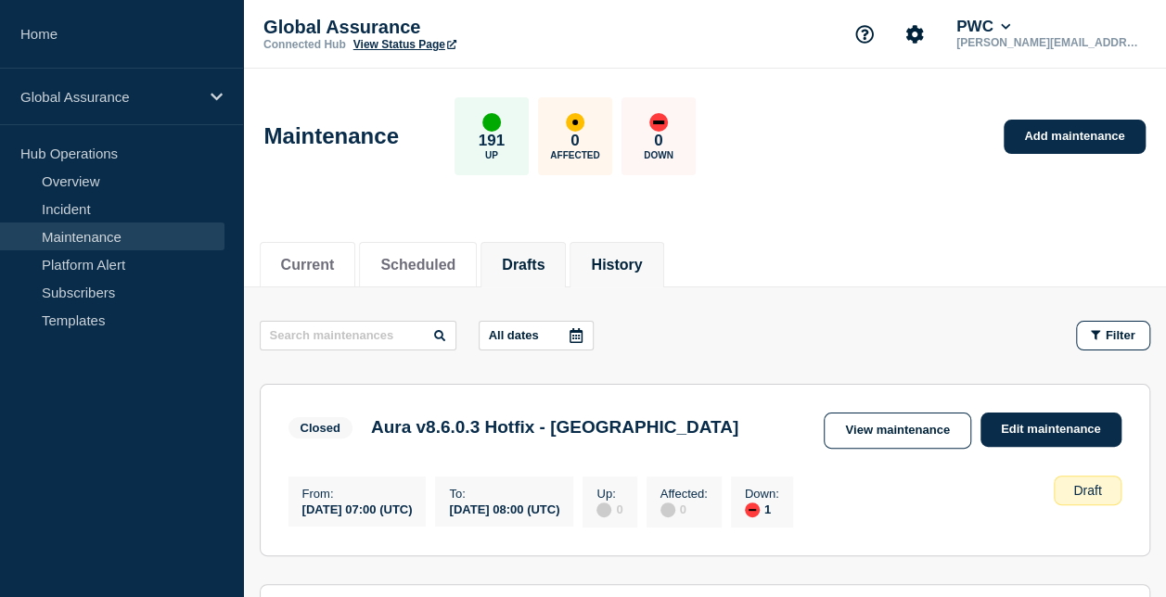
click at [642, 247] on li "History" at bounding box center [616, 264] width 94 height 45
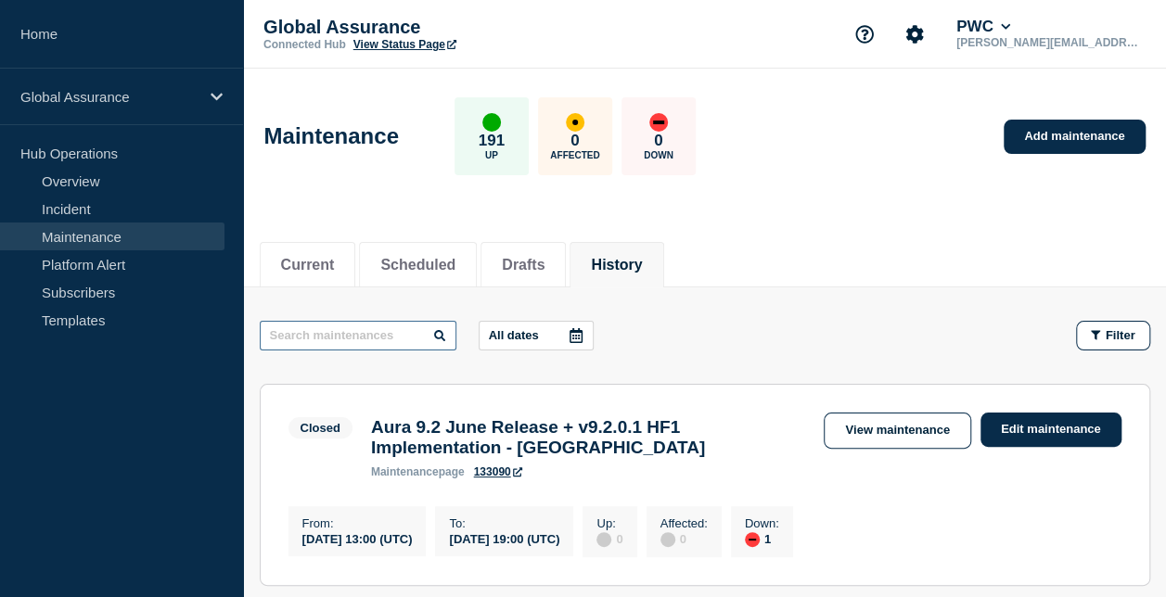
click at [406, 326] on input "text" at bounding box center [358, 336] width 197 height 30
type input "hong"
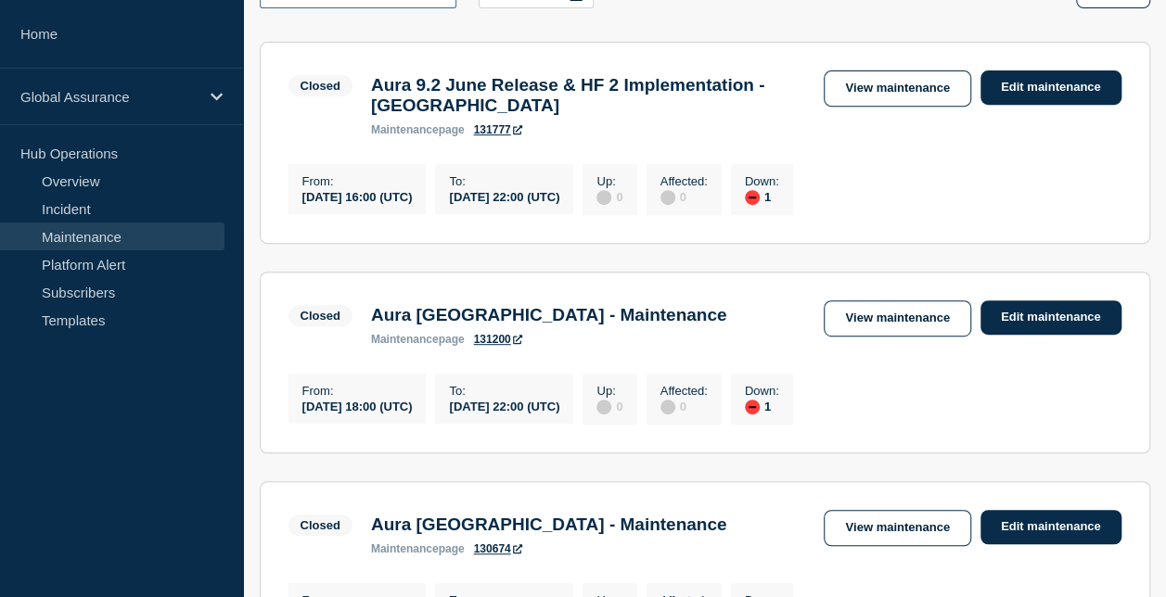
scroll to position [371, 0]
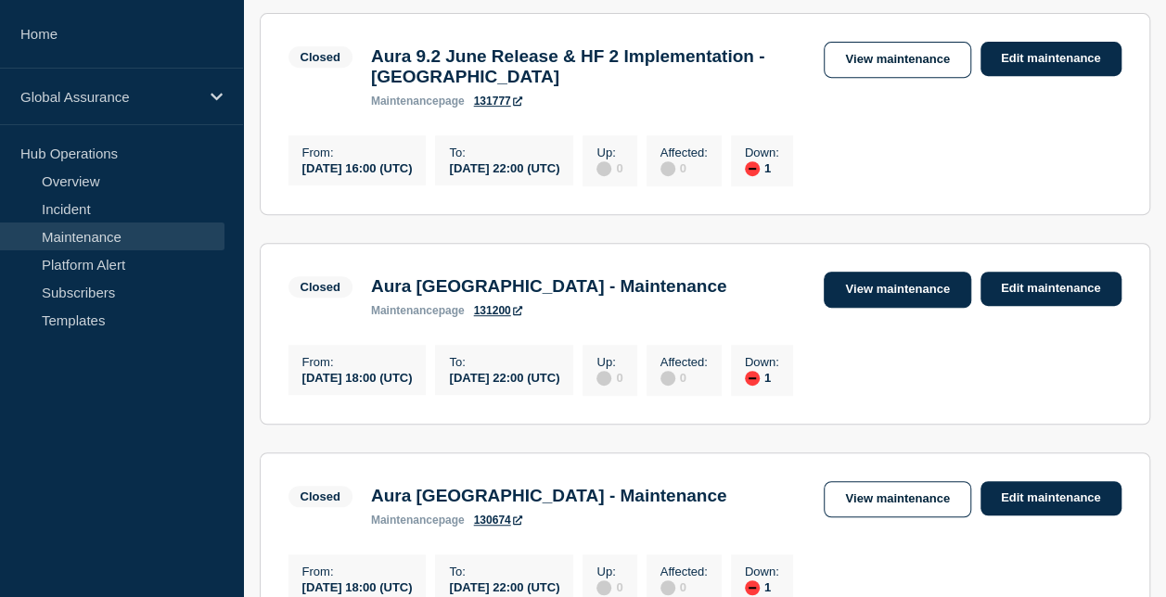
click at [873, 308] on link "View maintenance" at bounding box center [896, 290] width 147 height 36
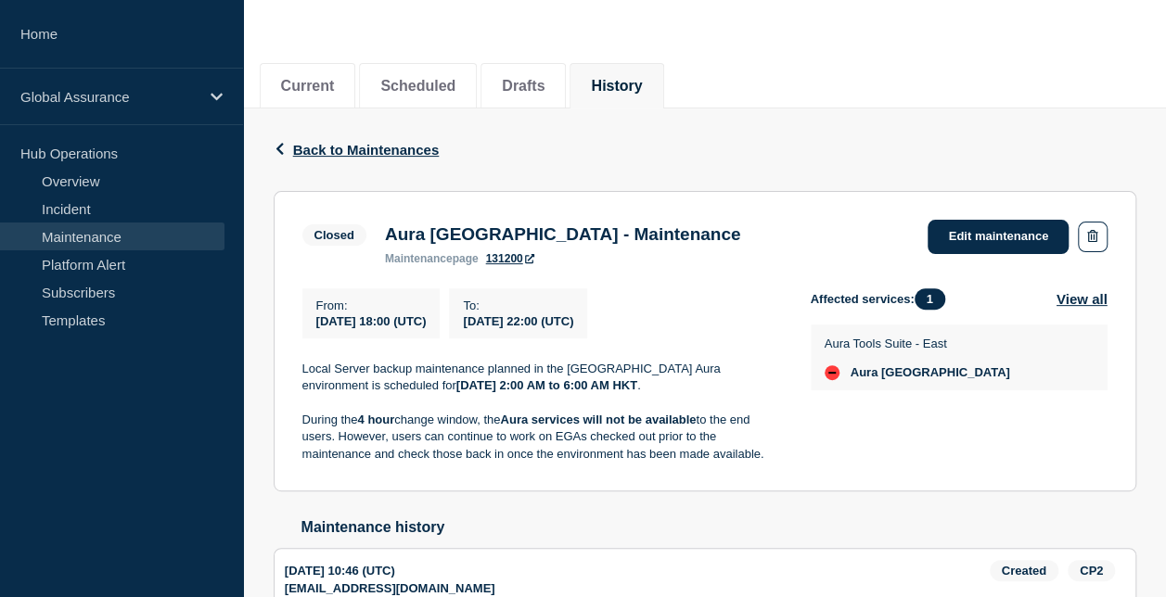
scroll to position [185, 0]
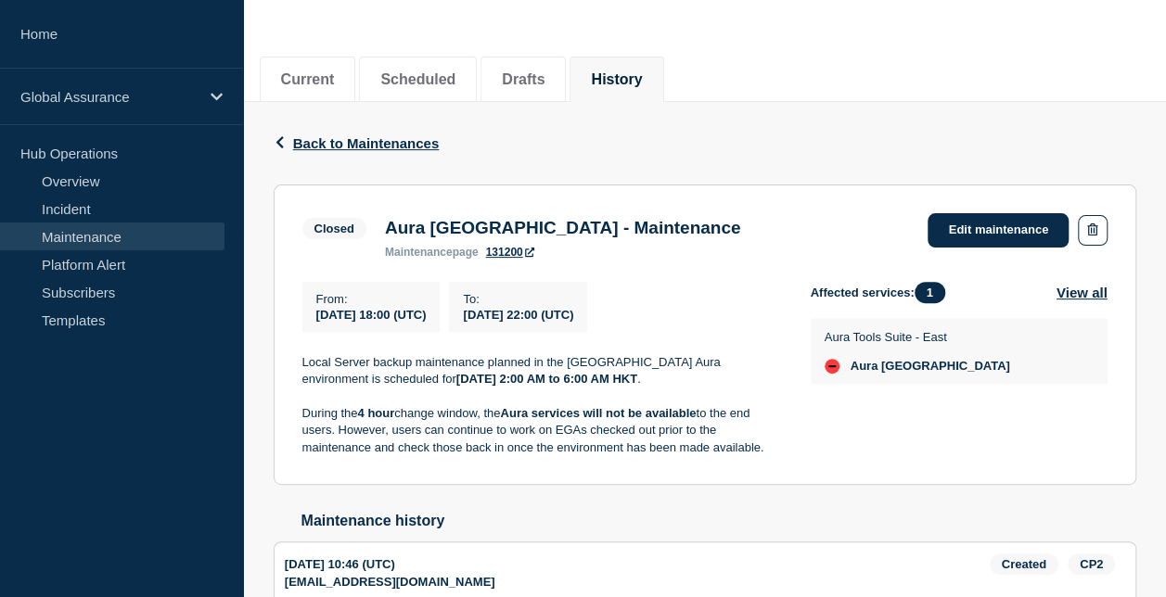
click at [302, 415] on p "During the 4 hour change window, the Aura services will not be available to the…" at bounding box center [541, 430] width 479 height 51
drag, startPoint x: 303, startPoint y: 418, endPoint x: 775, endPoint y: 466, distance: 474.5
click at [775, 466] on section "Closed Aura Hong Kong - Maintenance maintenance page 131200 Edit maintenance Fr…" at bounding box center [705, 335] width 862 height 301
copy p "During the 4 hour change window, the Aura services will not be available to the…"
click at [666, 345] on div "From : 2025-07-29 18:00 (UTC) To : 2025-07-29 22:00 (UTC) Local Server backup m…" at bounding box center [556, 369] width 508 height 175
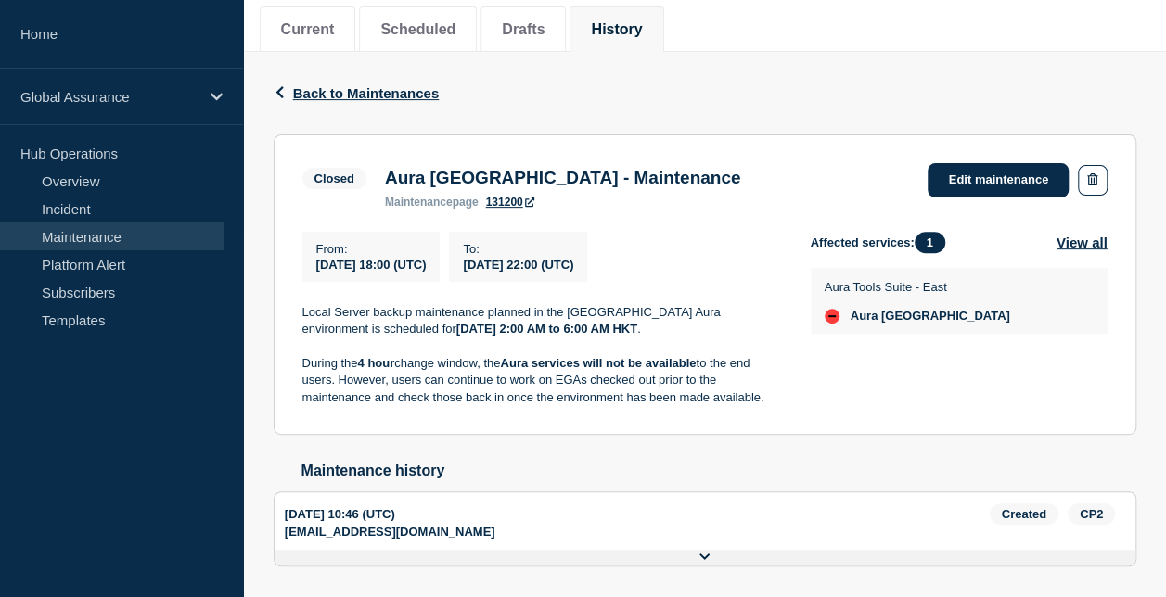
scroll to position [208, 0]
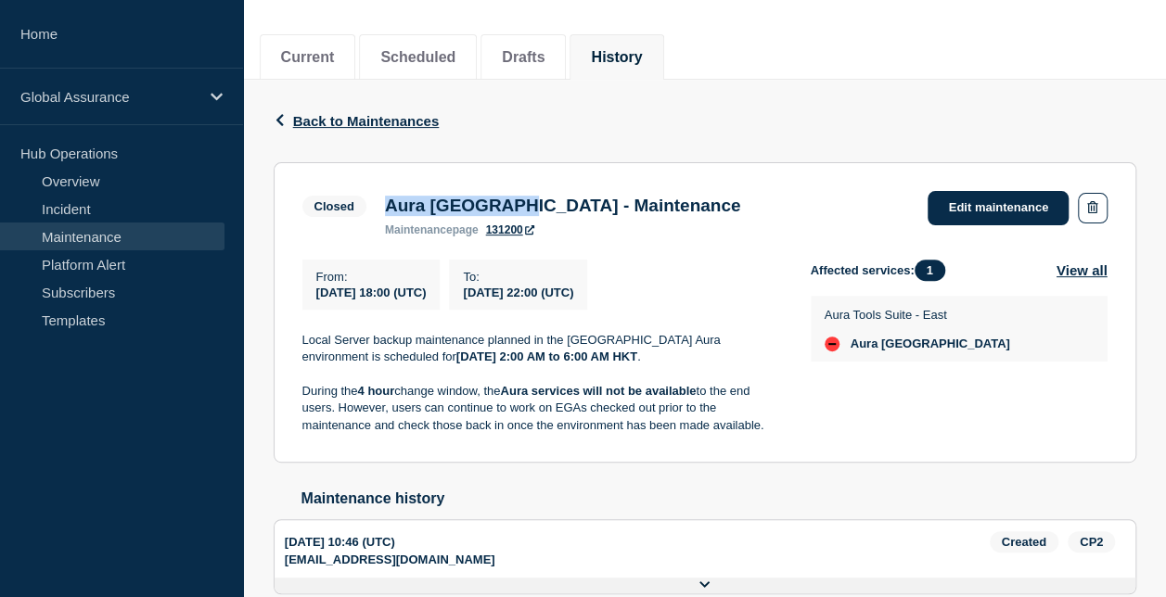
drag, startPoint x: 540, startPoint y: 211, endPoint x: 383, endPoint y: 206, distance: 156.8
click at [383, 206] on div "Aura Hong Kong - Maintenance maintenance page 131200" at bounding box center [563, 216] width 375 height 41
drag, startPoint x: 383, startPoint y: 206, endPoint x: 653, endPoint y: 215, distance: 270.0
click at [624, 213] on h3 "Aura [GEOGRAPHIC_DATA] - Maintenance" at bounding box center [563, 206] width 356 height 20
drag, startPoint x: 708, startPoint y: 206, endPoint x: 386, endPoint y: 211, distance: 322.8
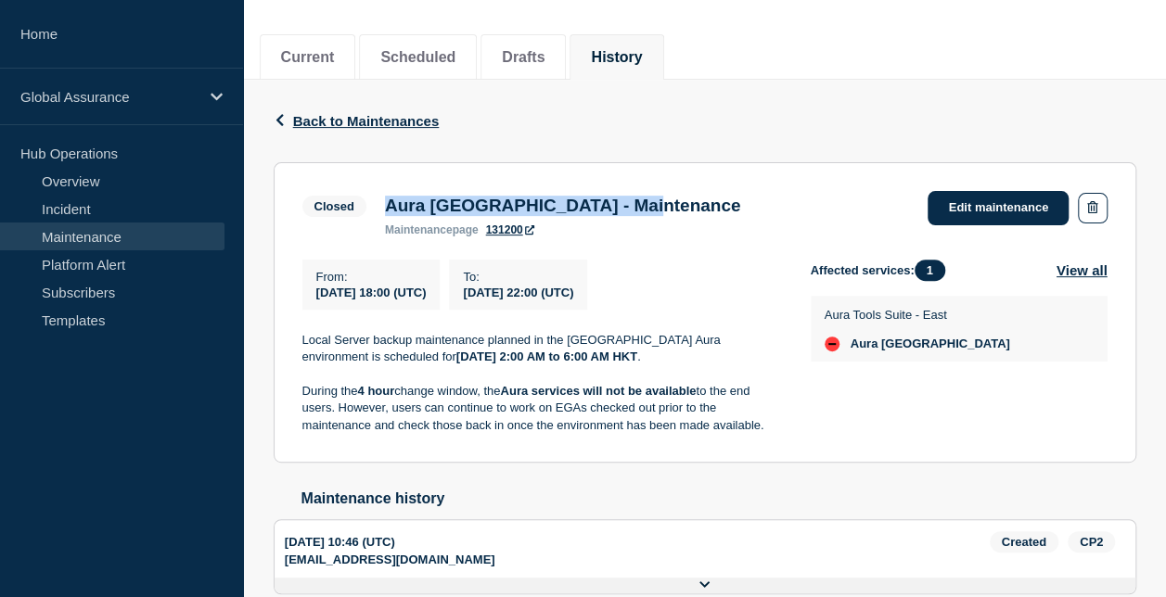
click at [386, 211] on div "Closed Aura Hong Kong - Maintenance maintenance page 131200 Edit maintenance" at bounding box center [704, 213] width 805 height 45
copy h3 "Aura [GEOGRAPHIC_DATA] - Maintenance"
click at [544, 49] on button "Drafts" at bounding box center [523, 57] width 43 height 17
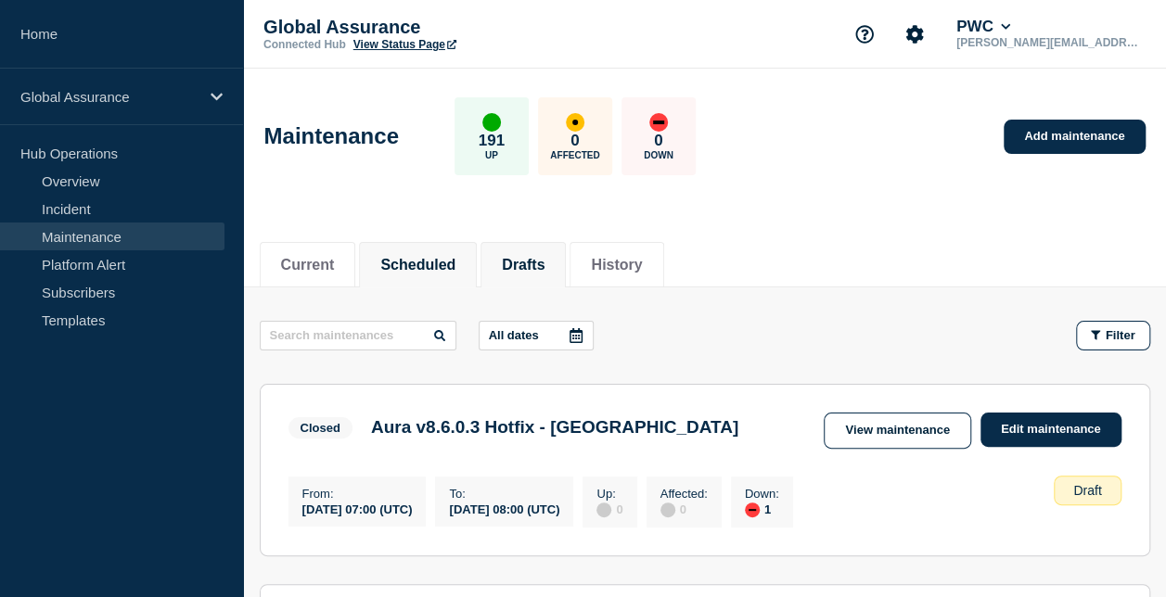
click at [447, 248] on li "Scheduled" at bounding box center [418, 264] width 118 height 45
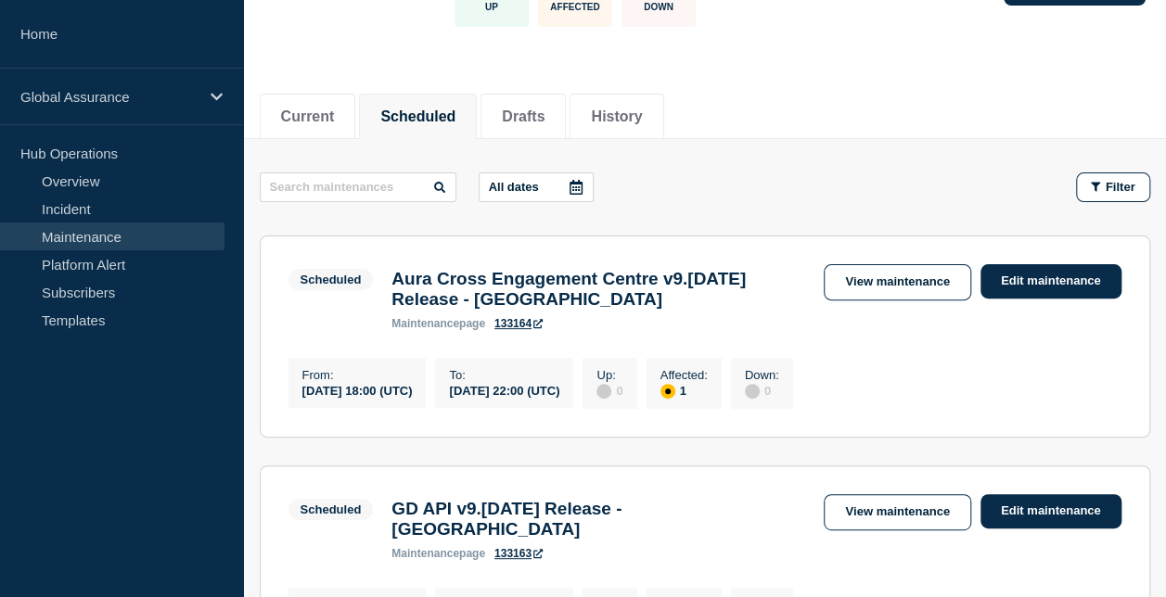
scroll to position [278, 0]
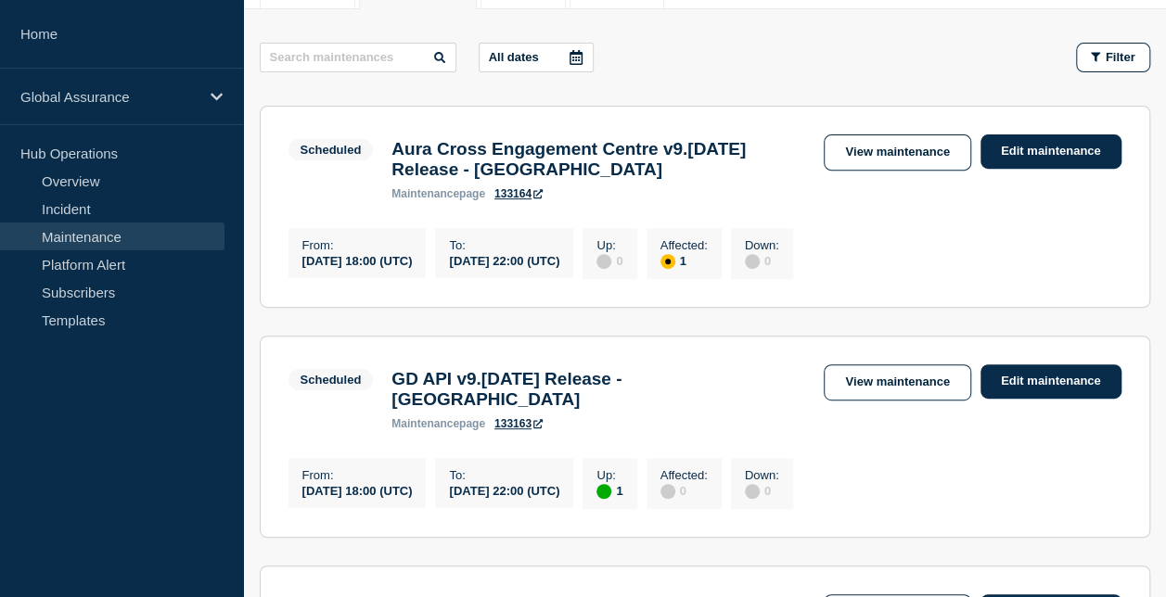
click at [542, 198] on icon at bounding box center [537, 193] width 9 height 9
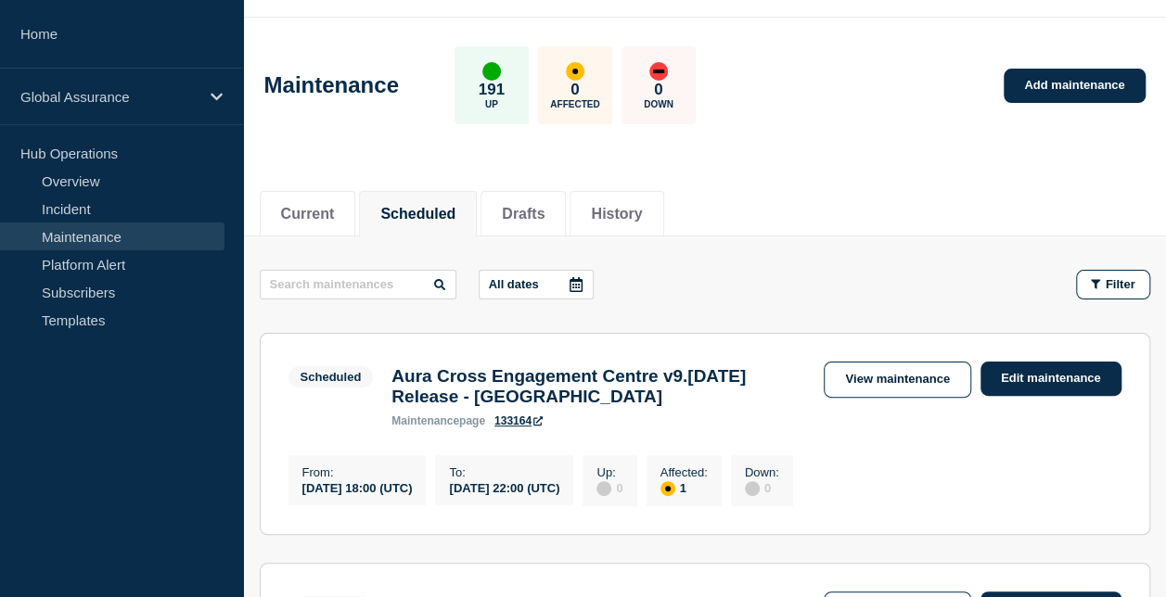
scroll to position [0, 0]
